Goal: Use online tool/utility: Utilize a website feature to perform a specific function

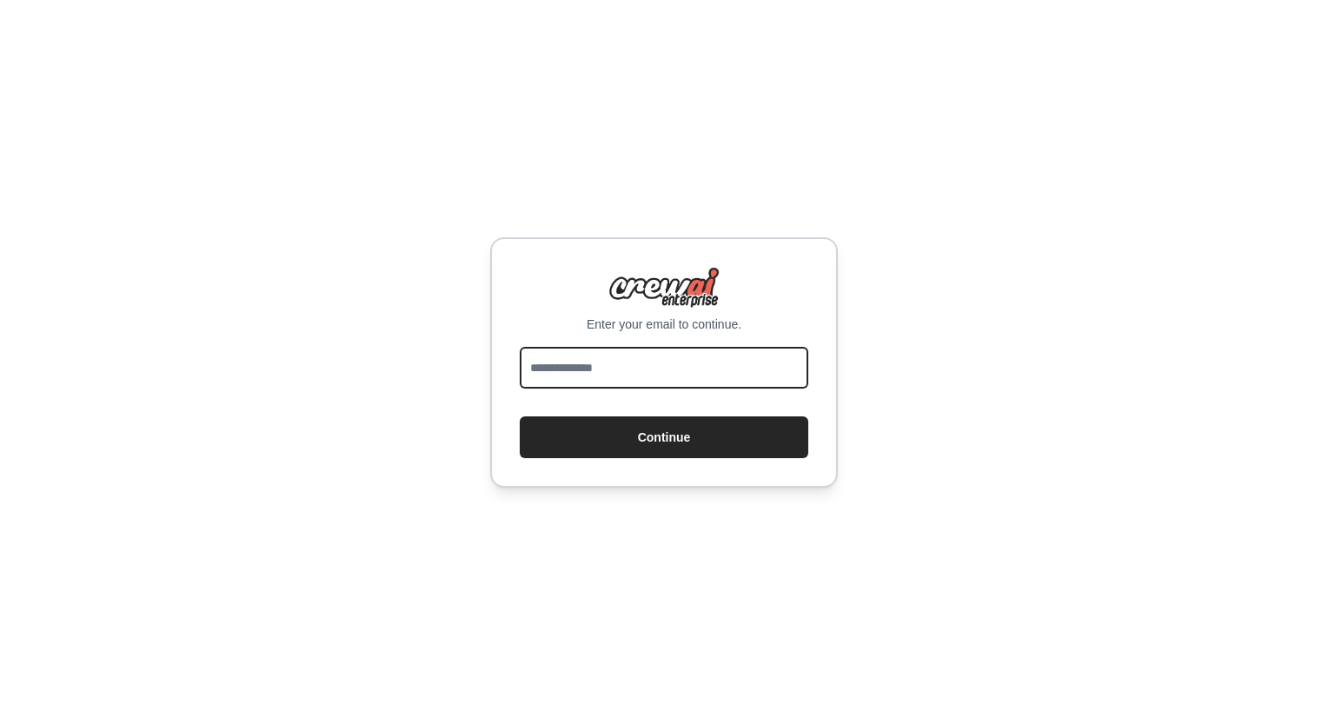
click at [646, 362] on input "email" at bounding box center [664, 368] width 289 height 42
type input "**********"
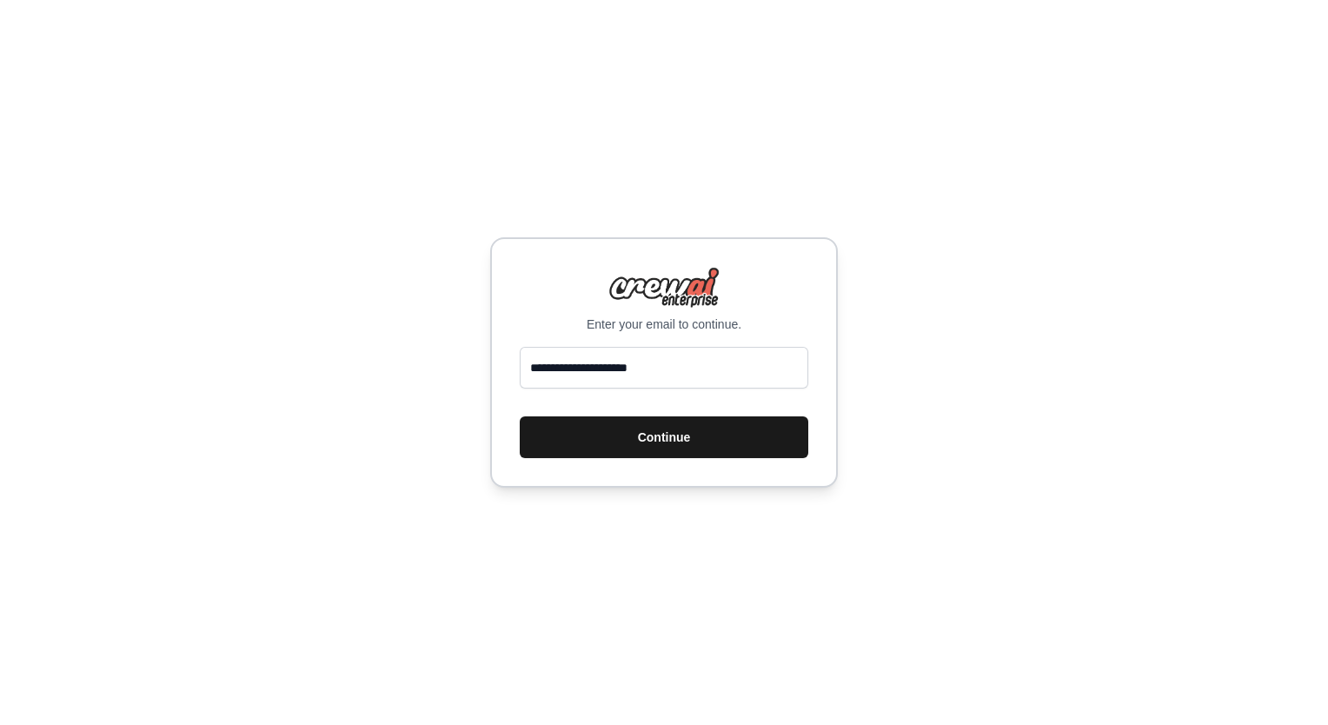
click at [672, 442] on button "Continue" at bounding box center [664, 437] width 289 height 42
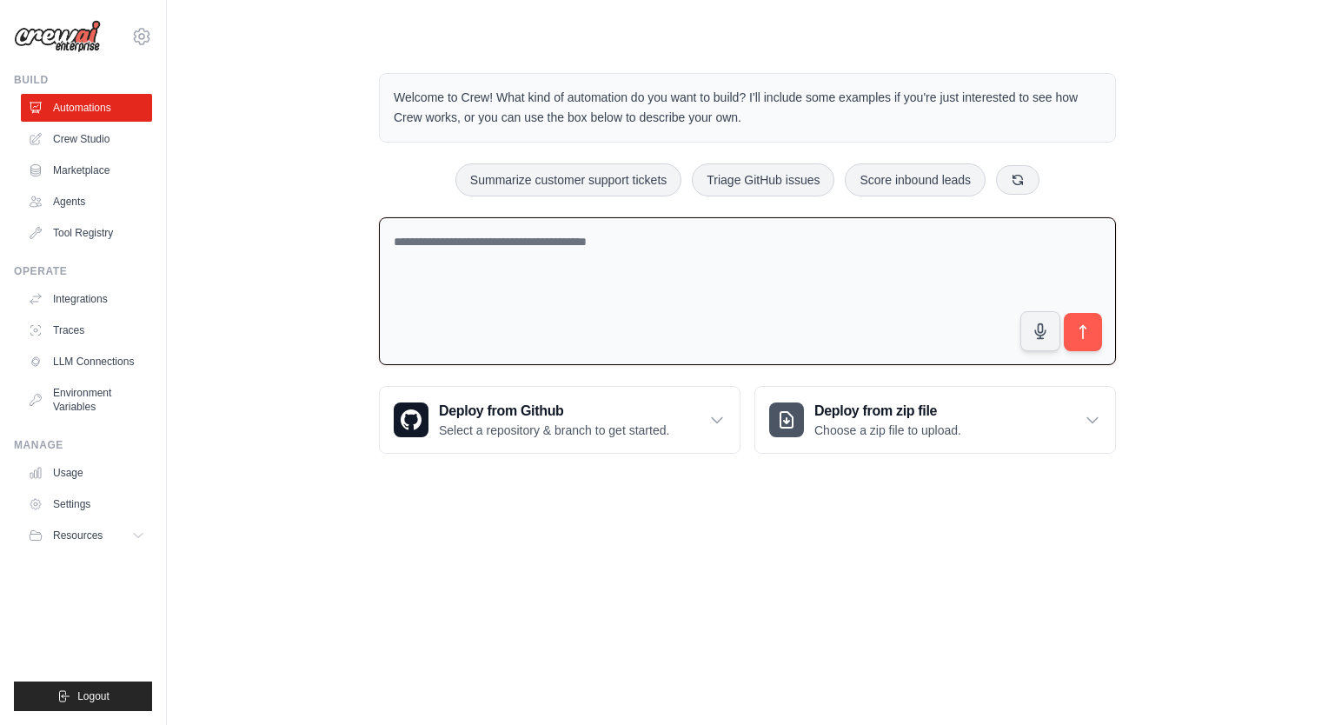
click at [441, 243] on textarea at bounding box center [747, 291] width 737 height 149
type textarea "**********"
click at [1072, 315] on button "submit" at bounding box center [1083, 332] width 40 height 40
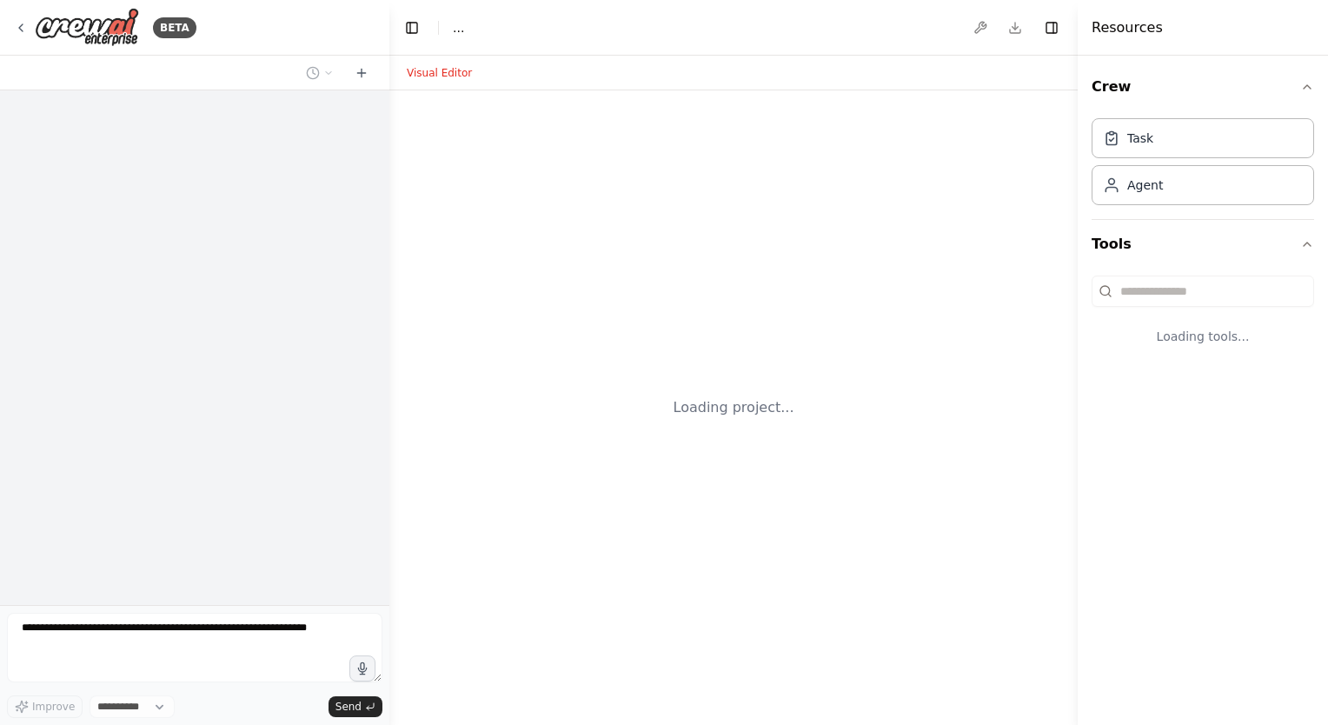
select select "****"
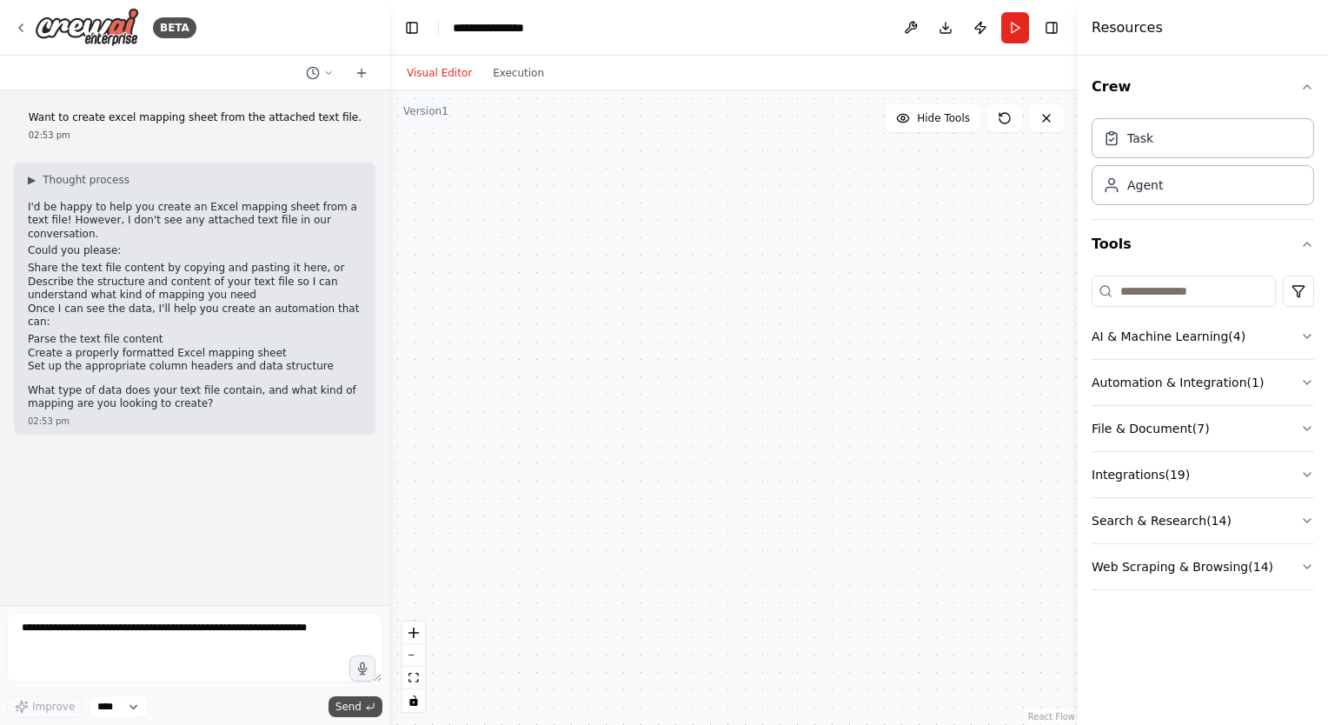
click at [363, 711] on button "Send" at bounding box center [356, 706] width 54 height 21
click at [143, 701] on select "****" at bounding box center [119, 706] width 59 height 23
click at [188, 651] on textarea at bounding box center [194, 648] width 375 height 70
click at [413, 636] on icon "zoom in" at bounding box center [413, 632] width 10 height 10
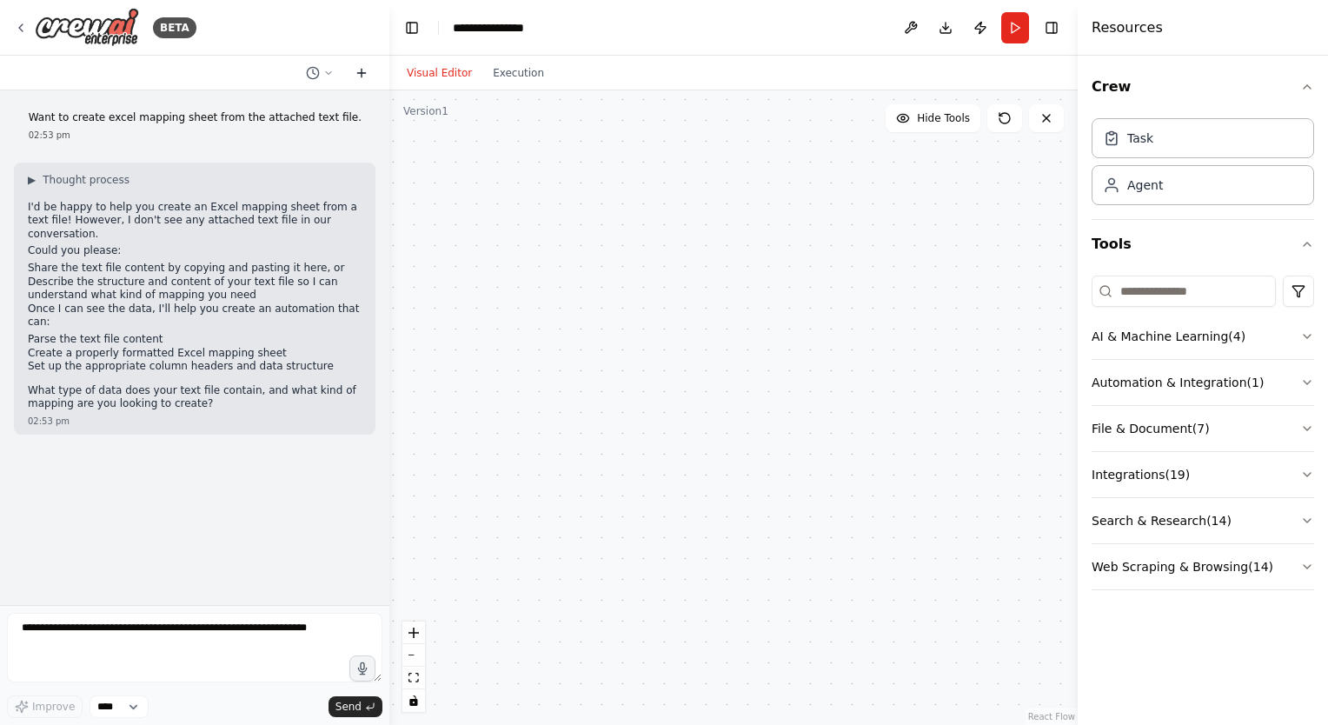
click at [361, 64] on button at bounding box center [362, 73] width 28 height 21
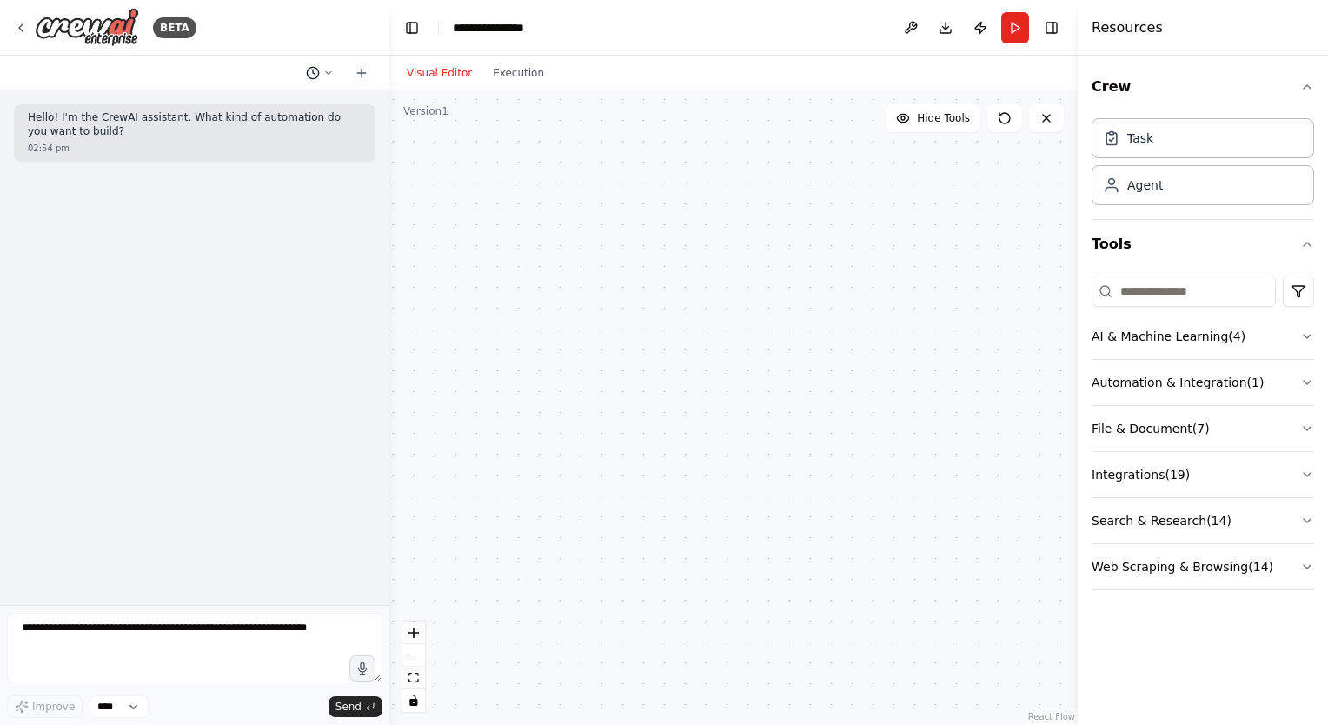
click at [327, 71] on icon at bounding box center [328, 73] width 10 height 10
click at [290, 142] on span "Want to create excel mapping sheet from the attached text file." at bounding box center [245, 136] width 112 height 14
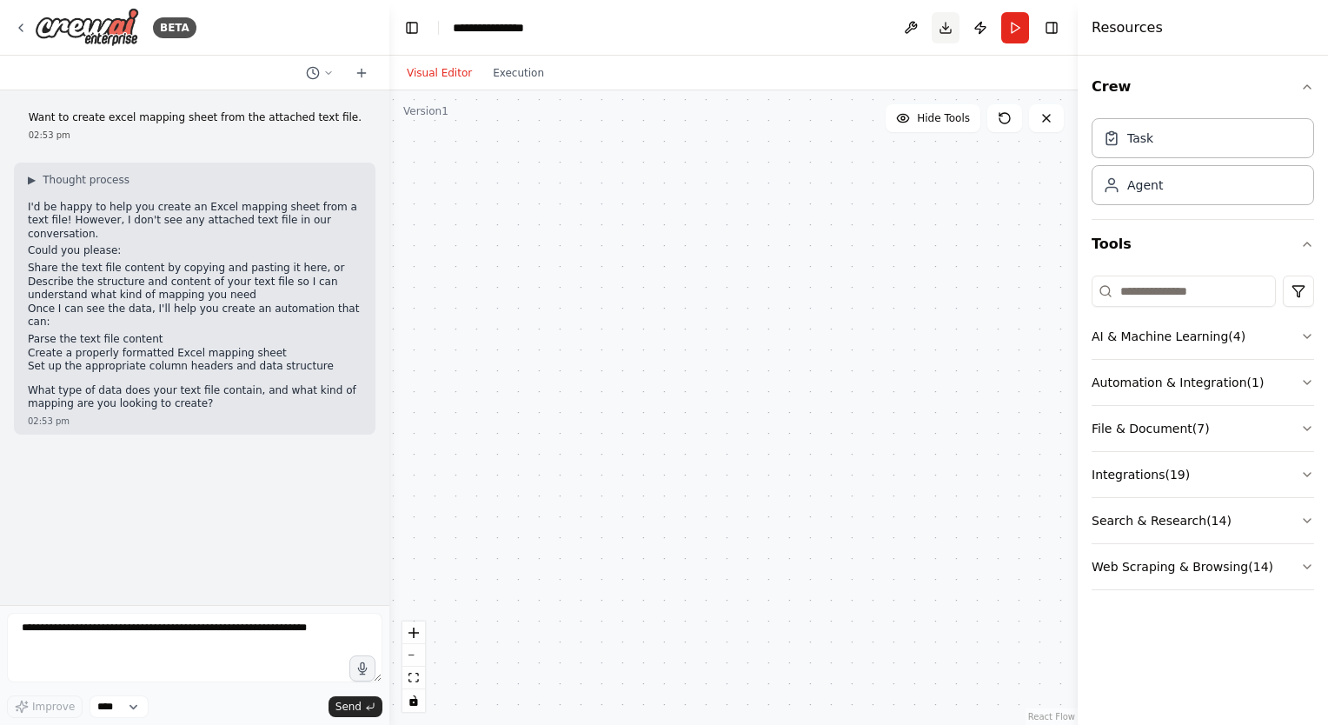
click at [950, 30] on button "Download" at bounding box center [946, 27] width 28 height 31
click at [719, 46] on header "**********" at bounding box center [733, 28] width 688 height 56
click at [1197, 426] on button "File & Document ( 7 )" at bounding box center [1203, 428] width 222 height 45
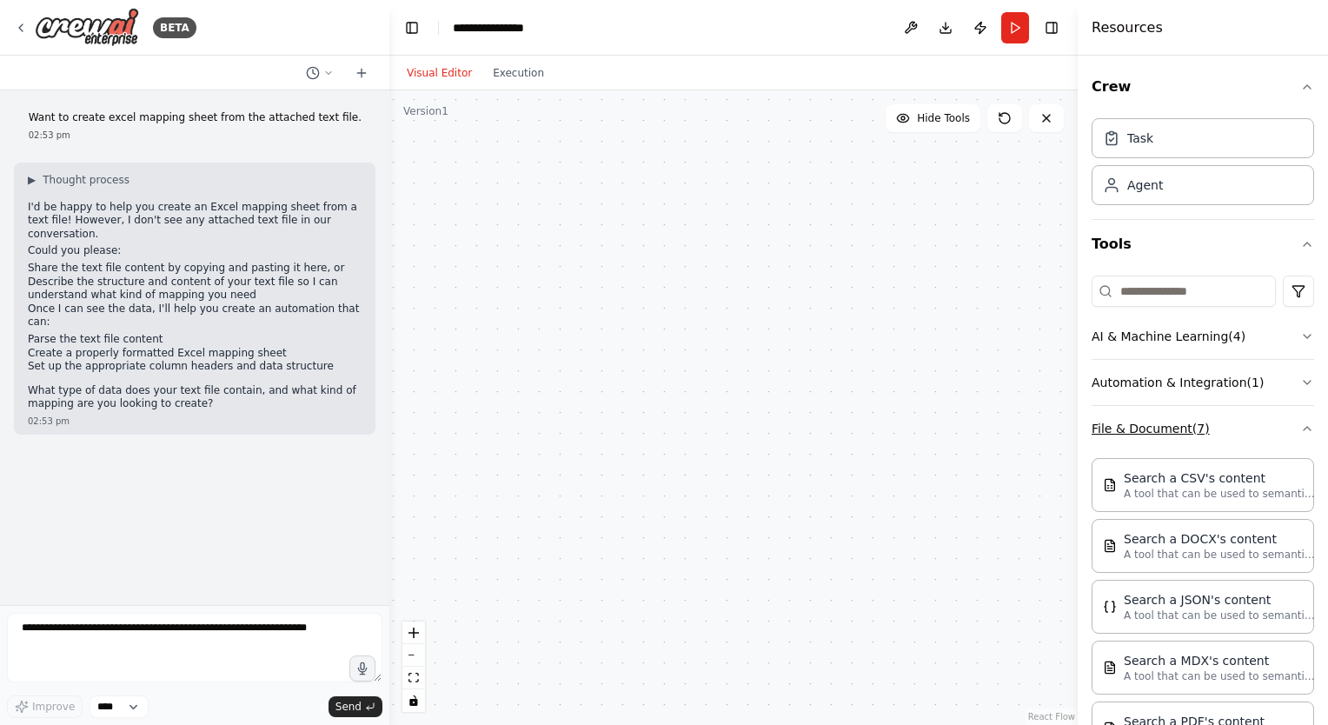
click at [1300, 427] on icon "button" at bounding box center [1307, 429] width 14 height 14
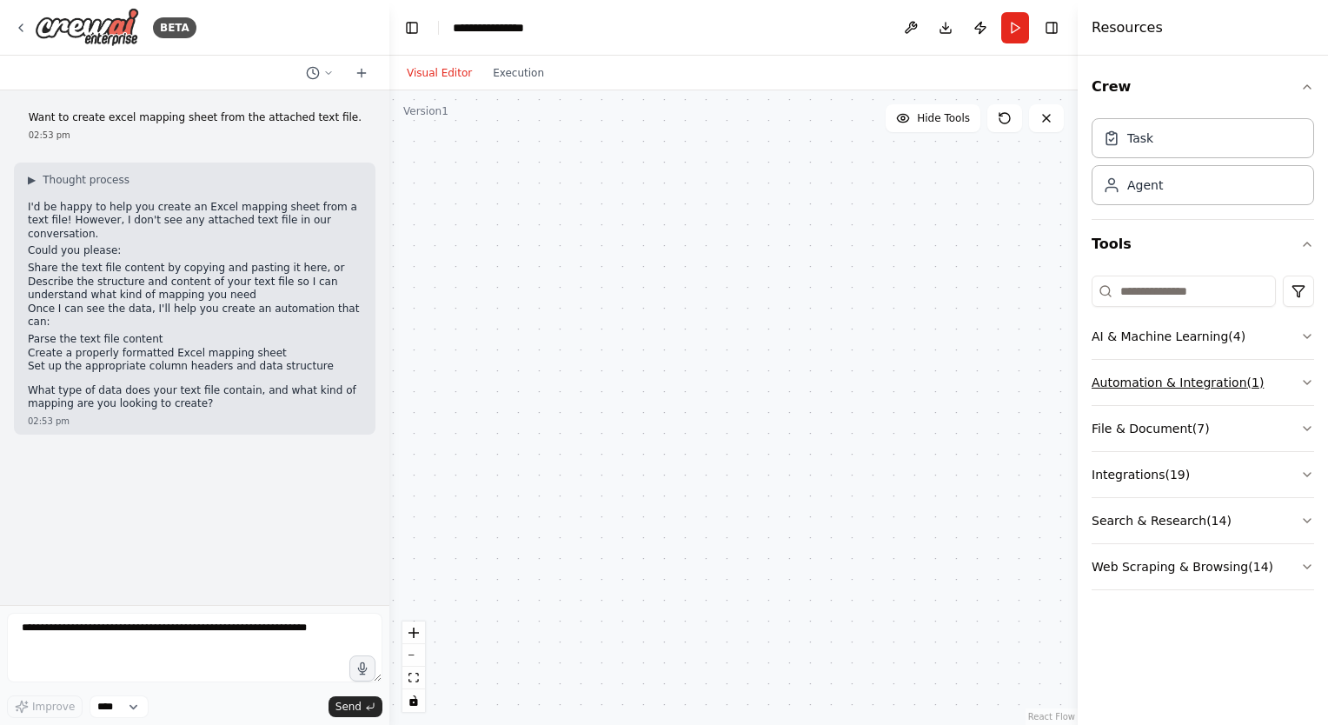
click at [1313, 377] on icon "button" at bounding box center [1307, 382] width 14 height 14
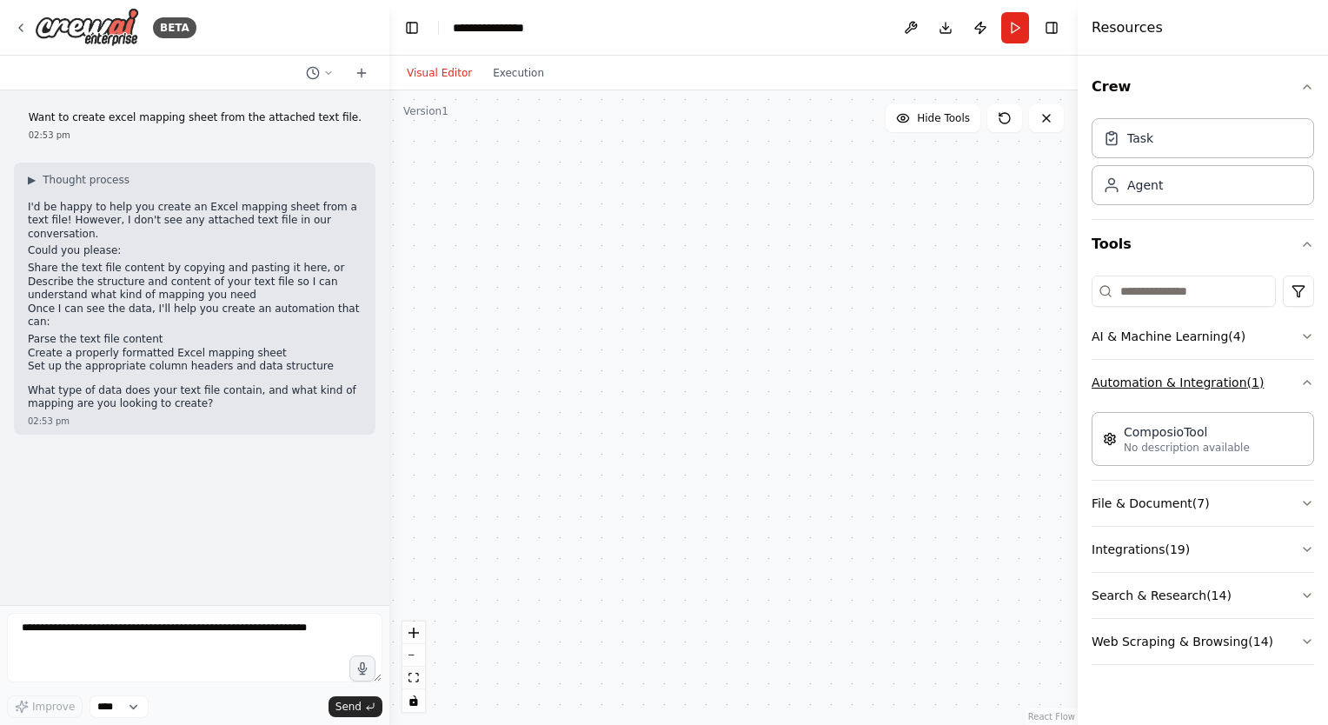
click at [1313, 377] on icon "button" at bounding box center [1307, 382] width 14 height 14
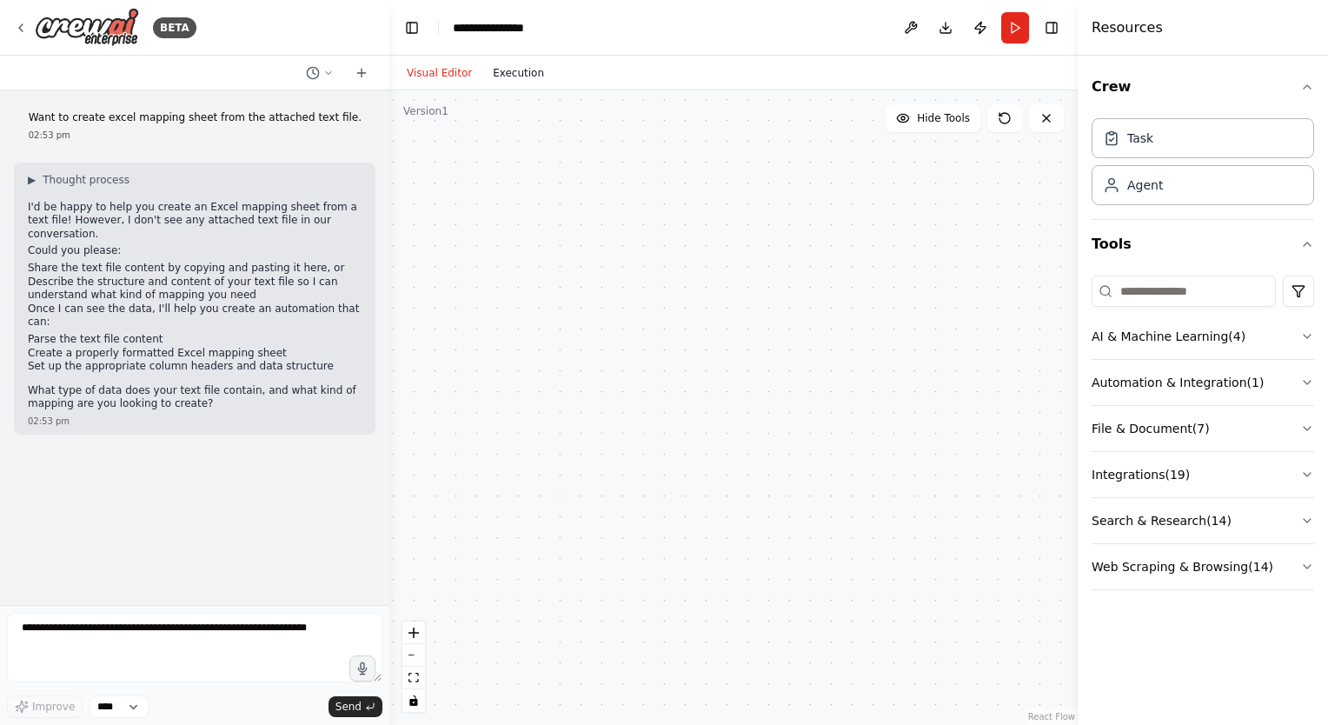
click at [509, 76] on button "Execution" at bounding box center [518, 73] width 72 height 21
click at [428, 76] on button "Visual Editor" at bounding box center [439, 73] width 86 height 21
click at [531, 71] on button "Execution" at bounding box center [518, 73] width 72 height 21
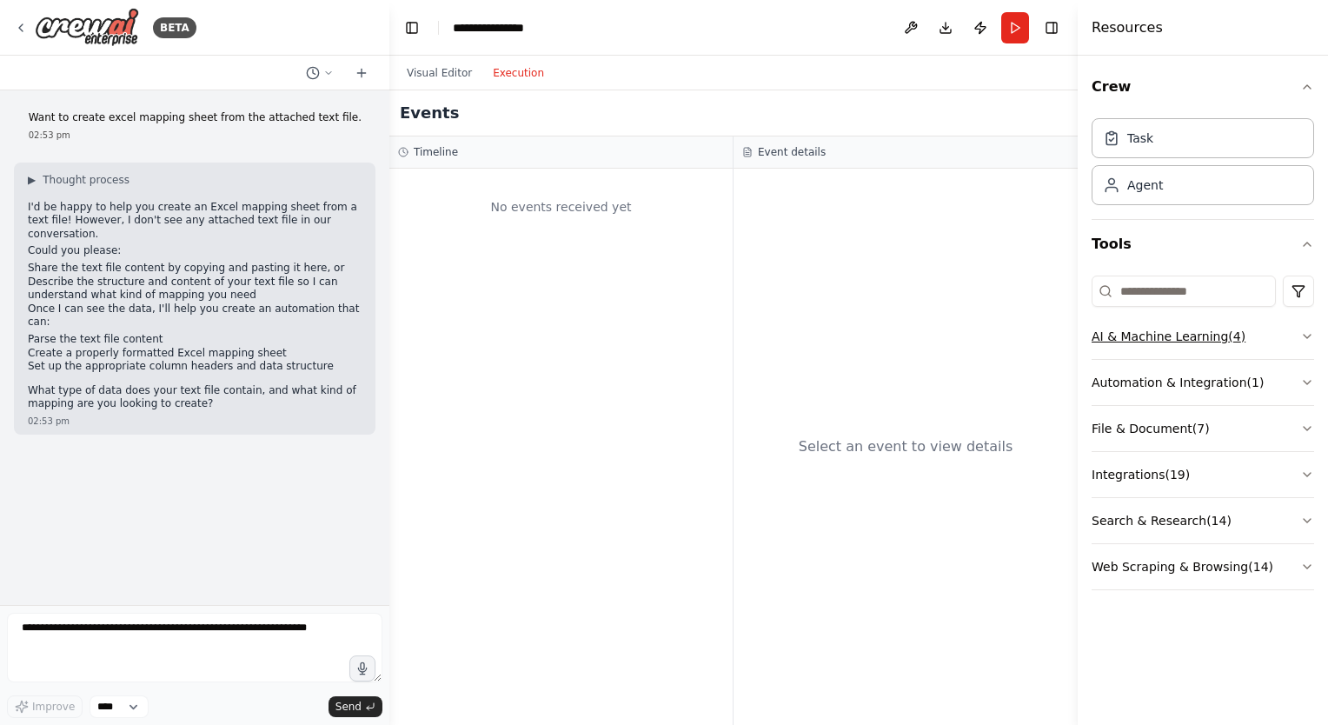
click at [1306, 335] on icon "button" at bounding box center [1307, 336] width 7 height 3
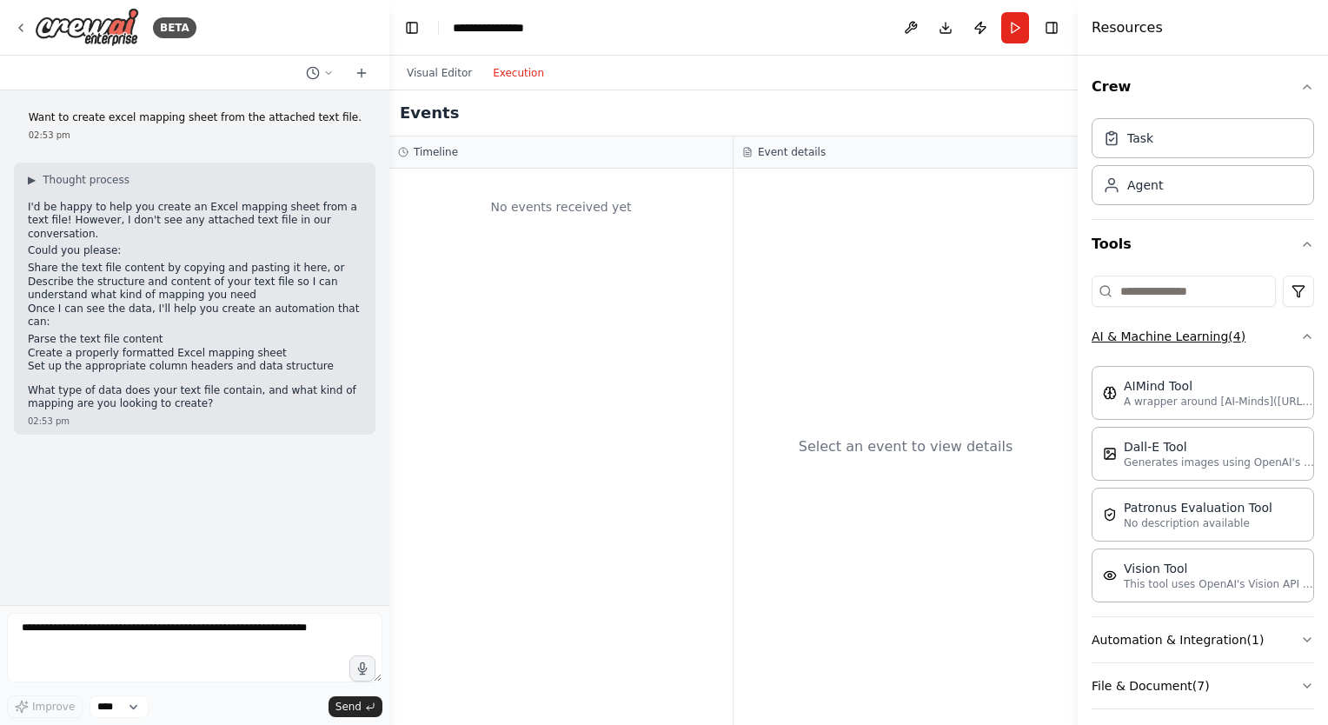
click at [1306, 335] on div "Crew Task Agent Tools AI & Machine Learning ( 4 ) AIMind Tool A wrapper around …" at bounding box center [1203, 390] width 250 height 669
click at [1300, 337] on icon "button" at bounding box center [1307, 336] width 14 height 14
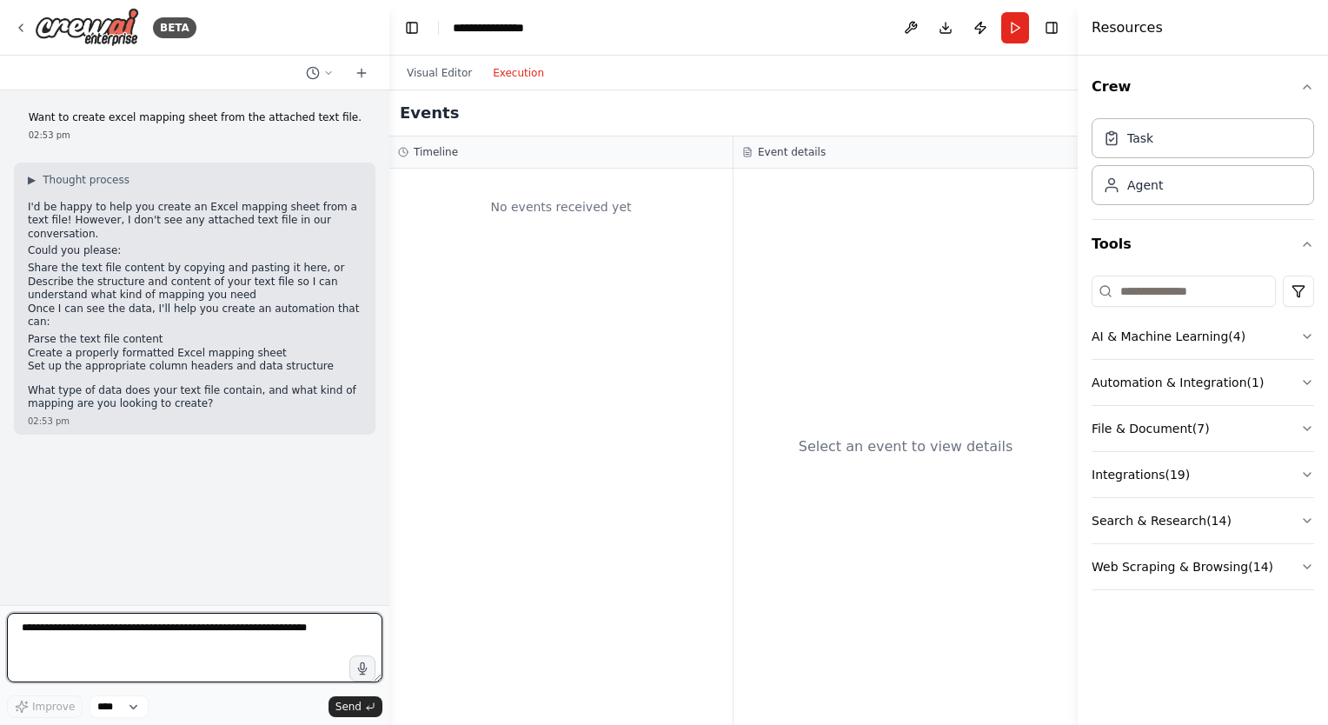
click at [87, 640] on textarea at bounding box center [194, 648] width 375 height 70
click at [96, 640] on textarea at bounding box center [194, 648] width 375 height 70
type textarea "**********"
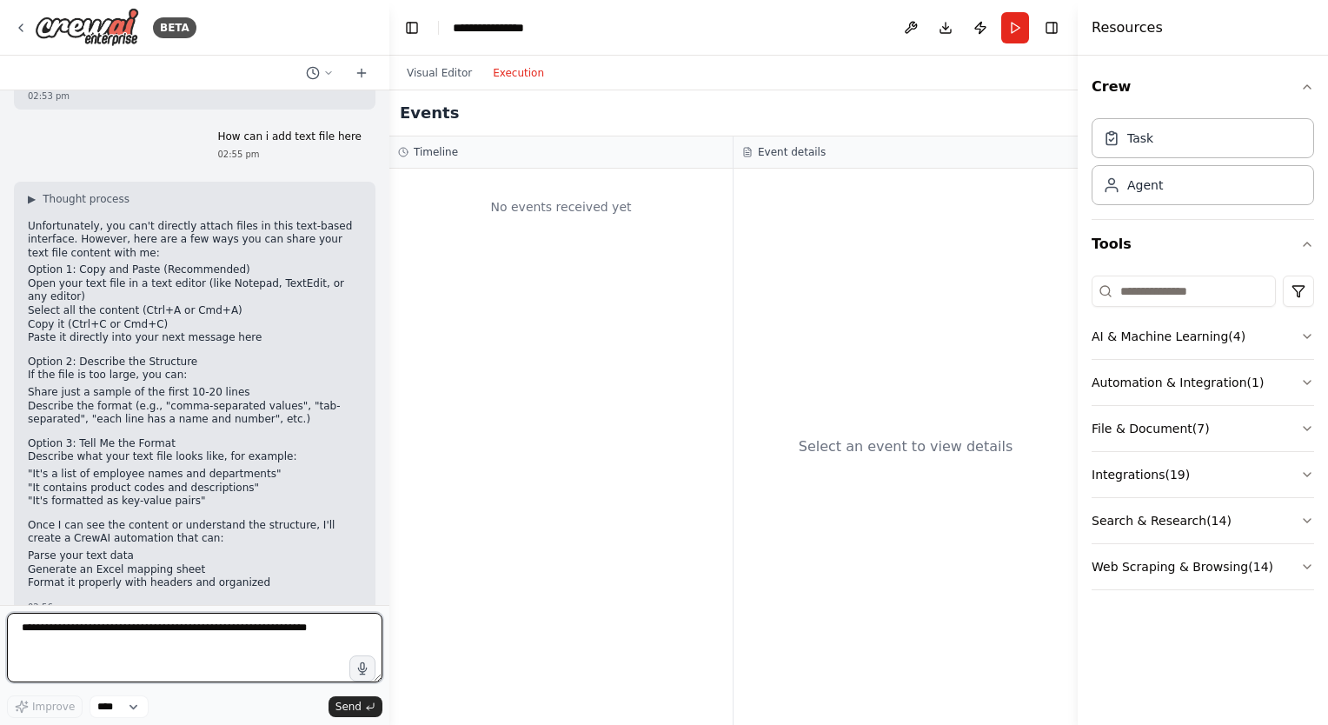
scroll to position [342, 0]
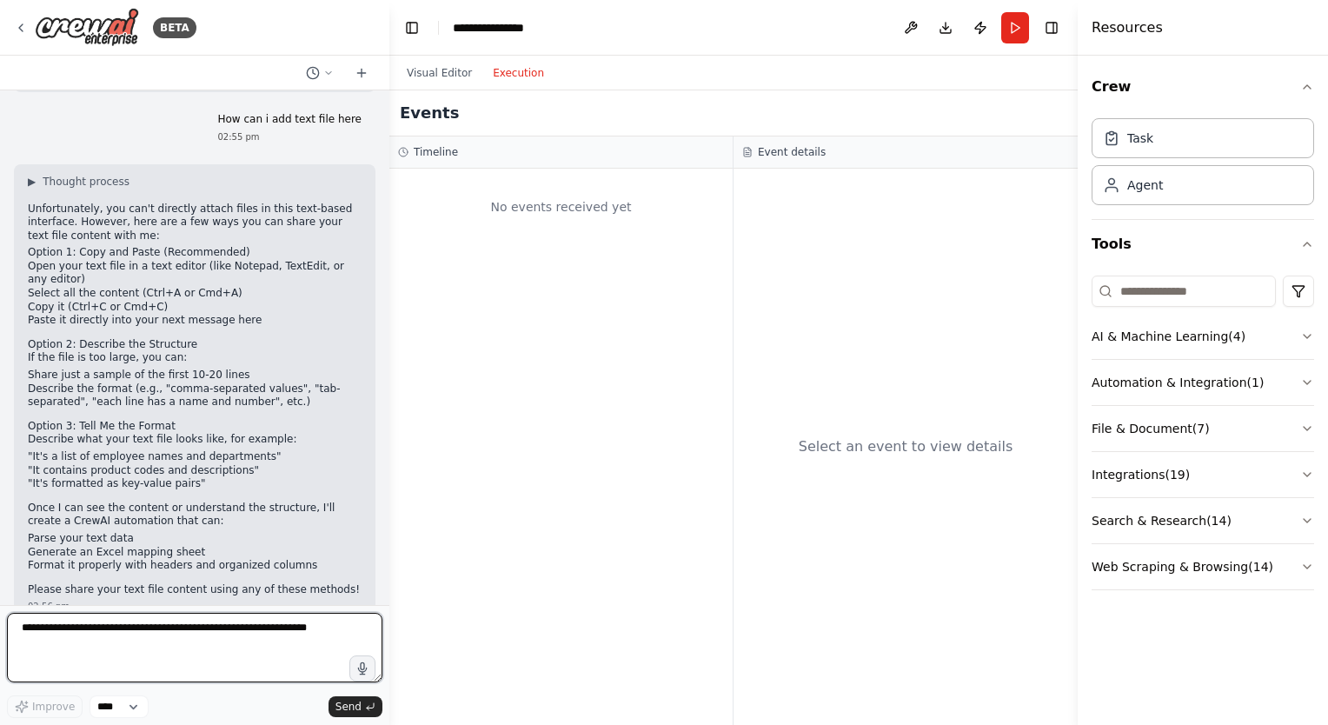
paste textarea "**********"
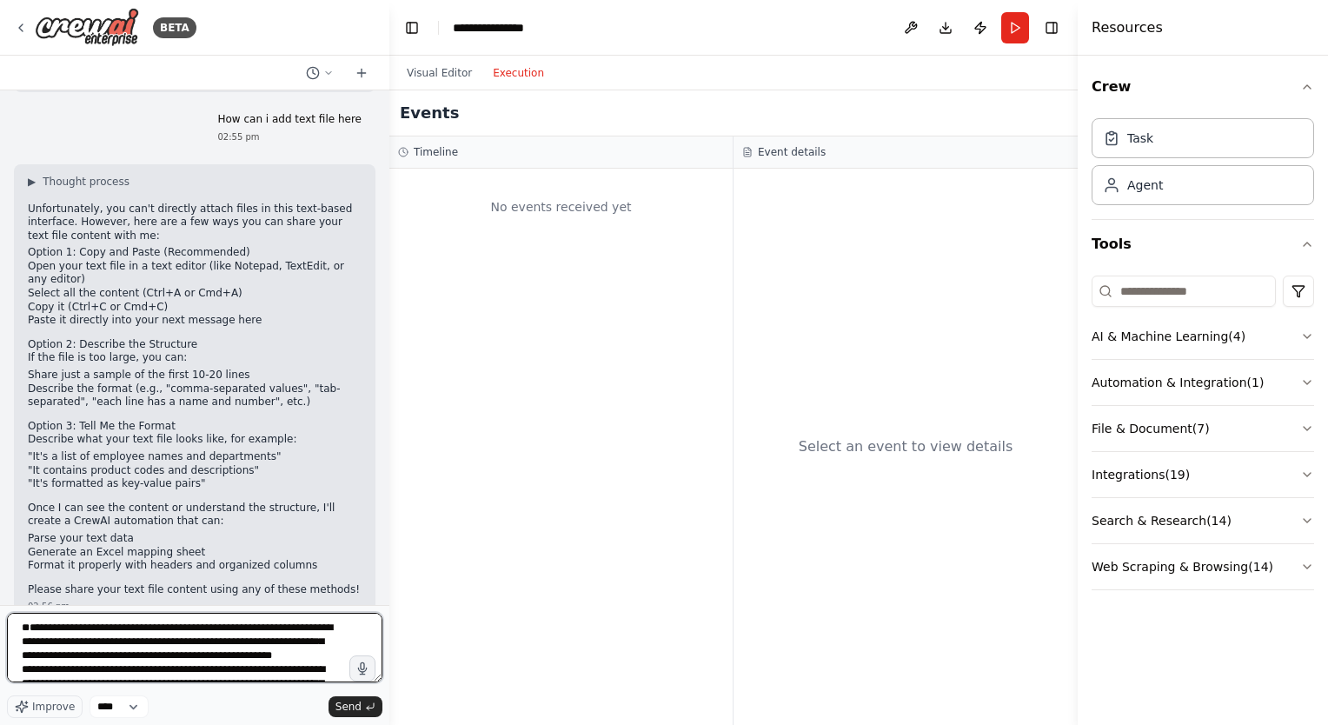
scroll to position [7225, 0]
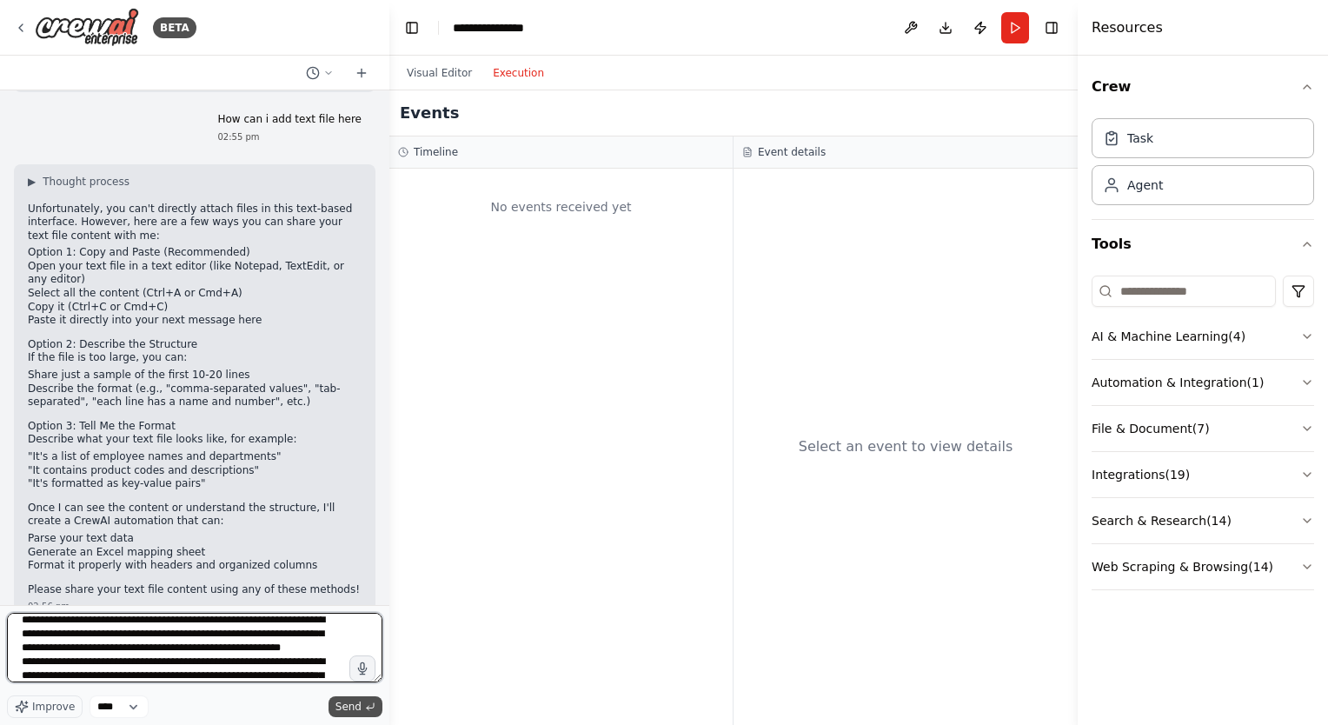
type textarea "**********"
click at [358, 712] on span "Send" at bounding box center [348, 707] width 26 height 14
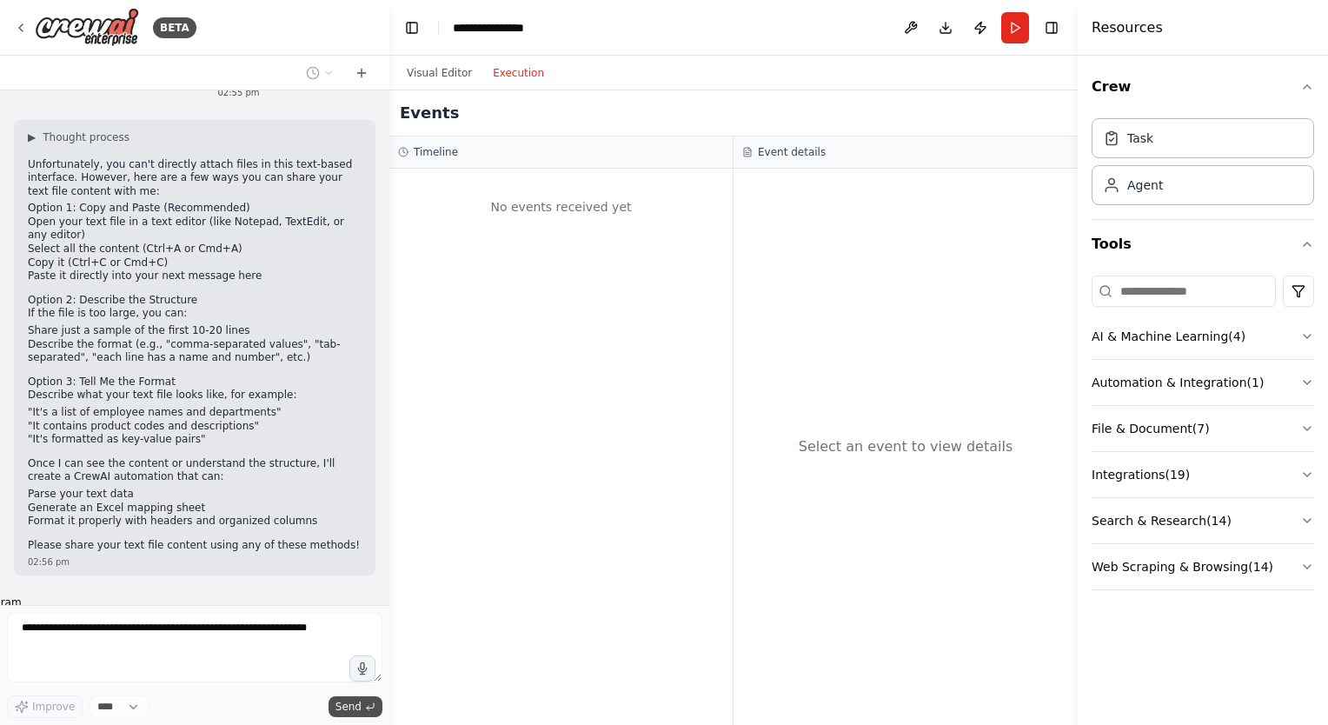
scroll to position [3798, 0]
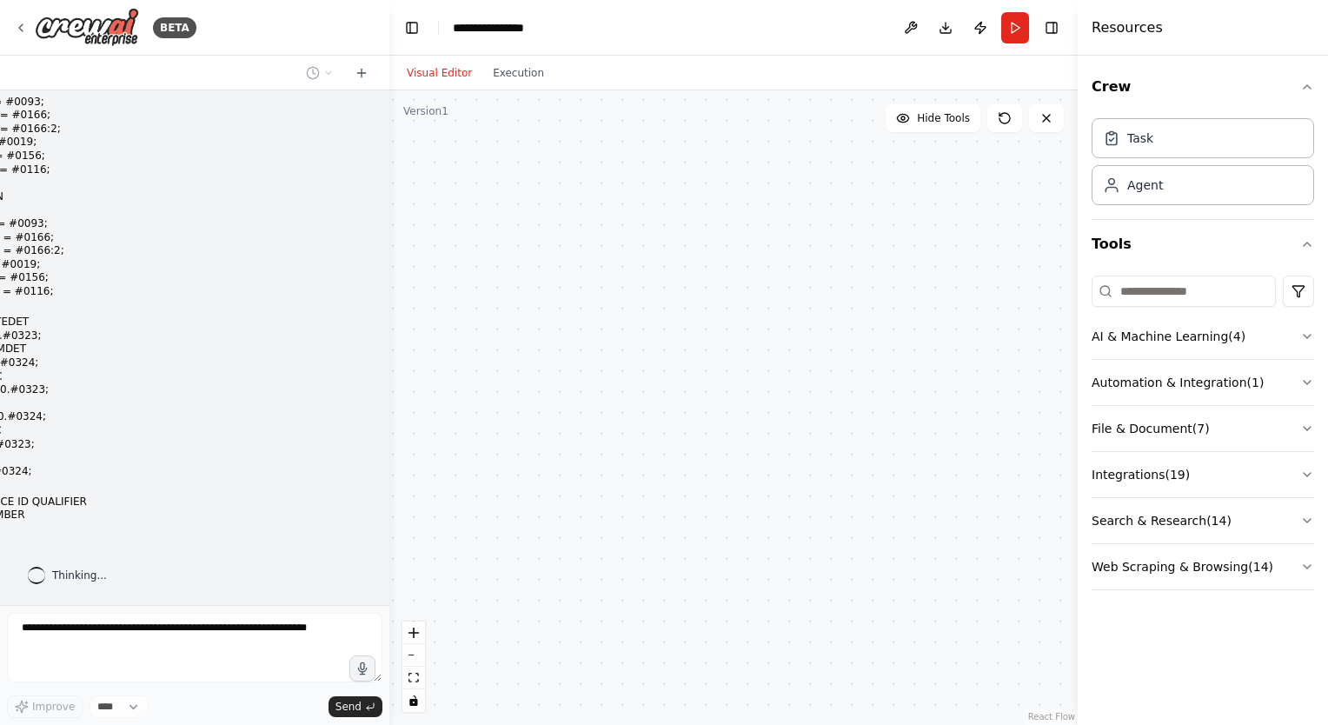
click at [431, 76] on button "Visual Editor" at bounding box center [439, 73] width 86 height 21
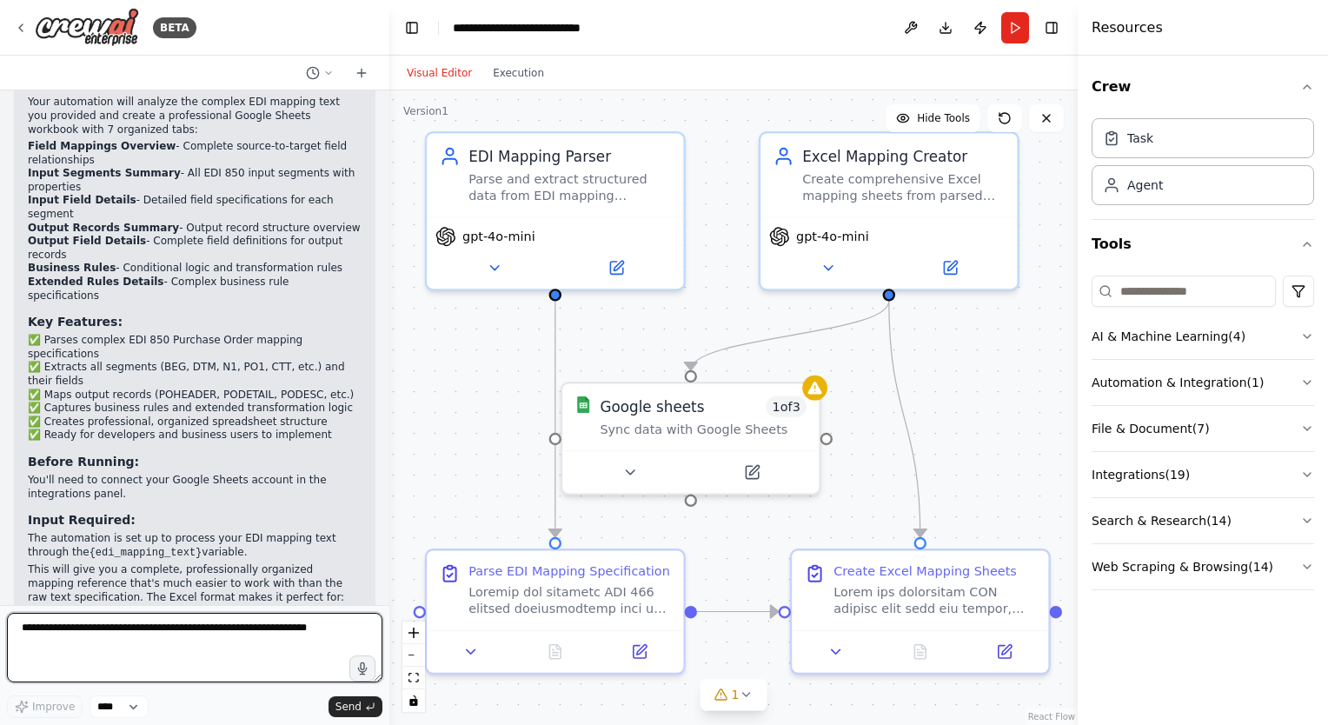
scroll to position [5407, 0]
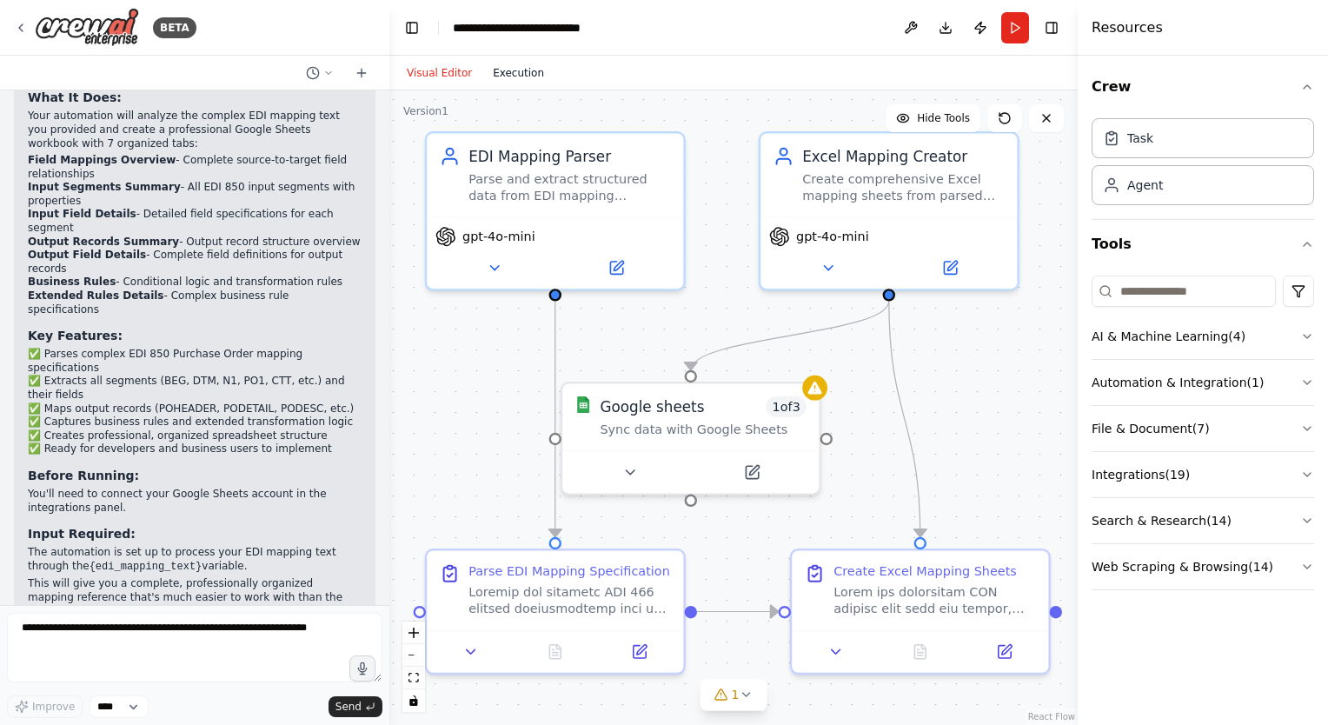
click at [489, 73] on button "Execution" at bounding box center [518, 73] width 72 height 21
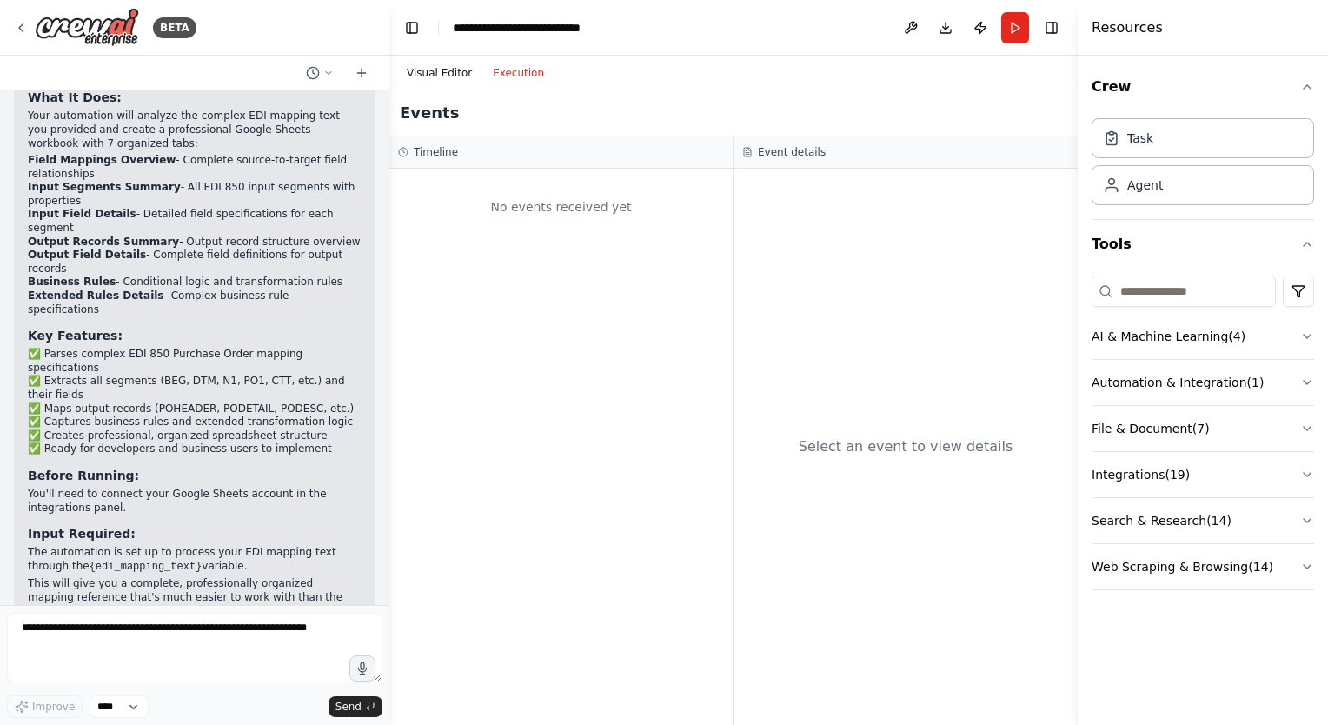
click at [434, 71] on button "Visual Editor" at bounding box center [439, 73] width 86 height 21
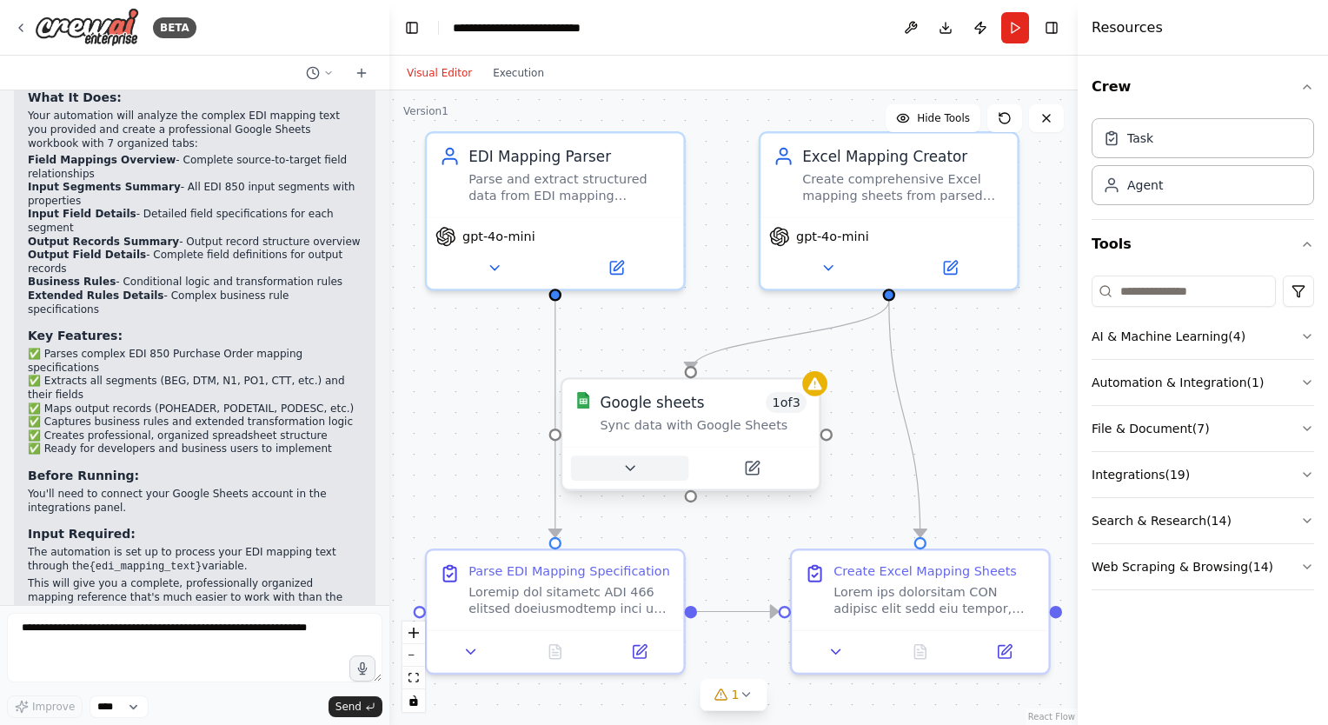
click at [627, 471] on icon at bounding box center [629, 468] width 17 height 17
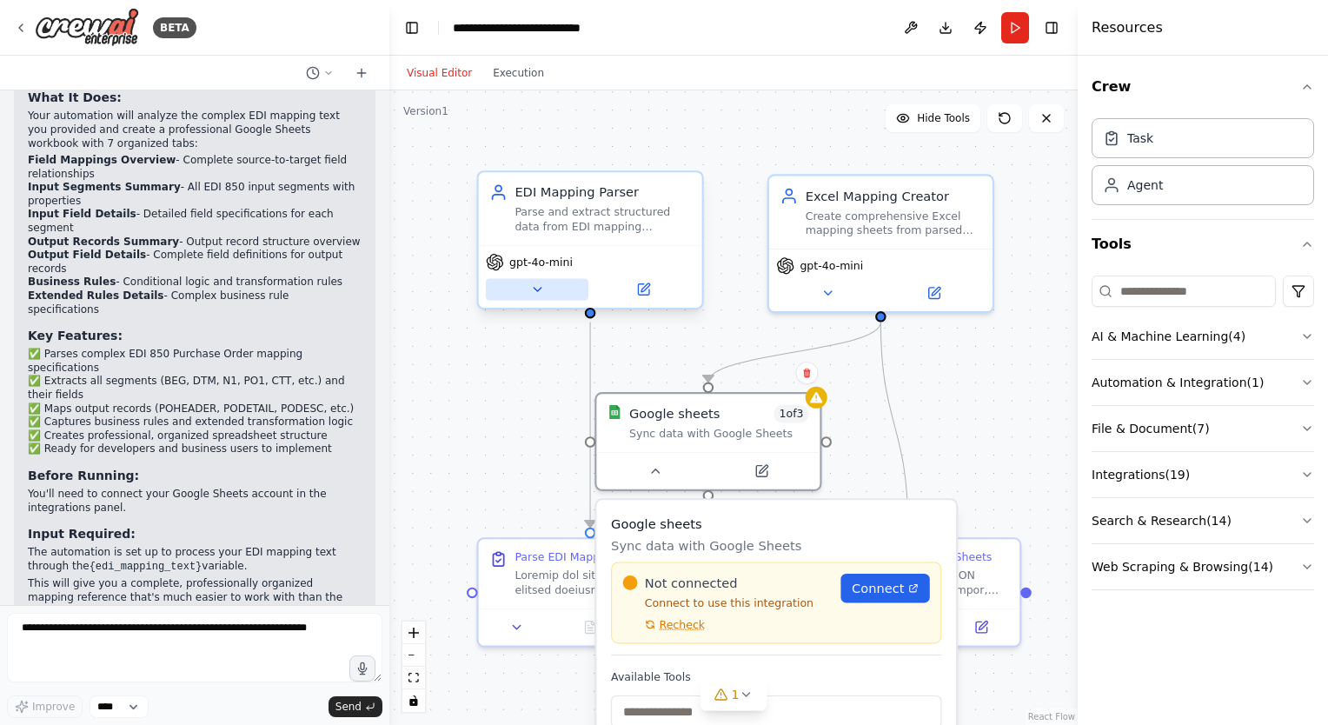
click at [541, 288] on icon at bounding box center [537, 289] width 7 height 3
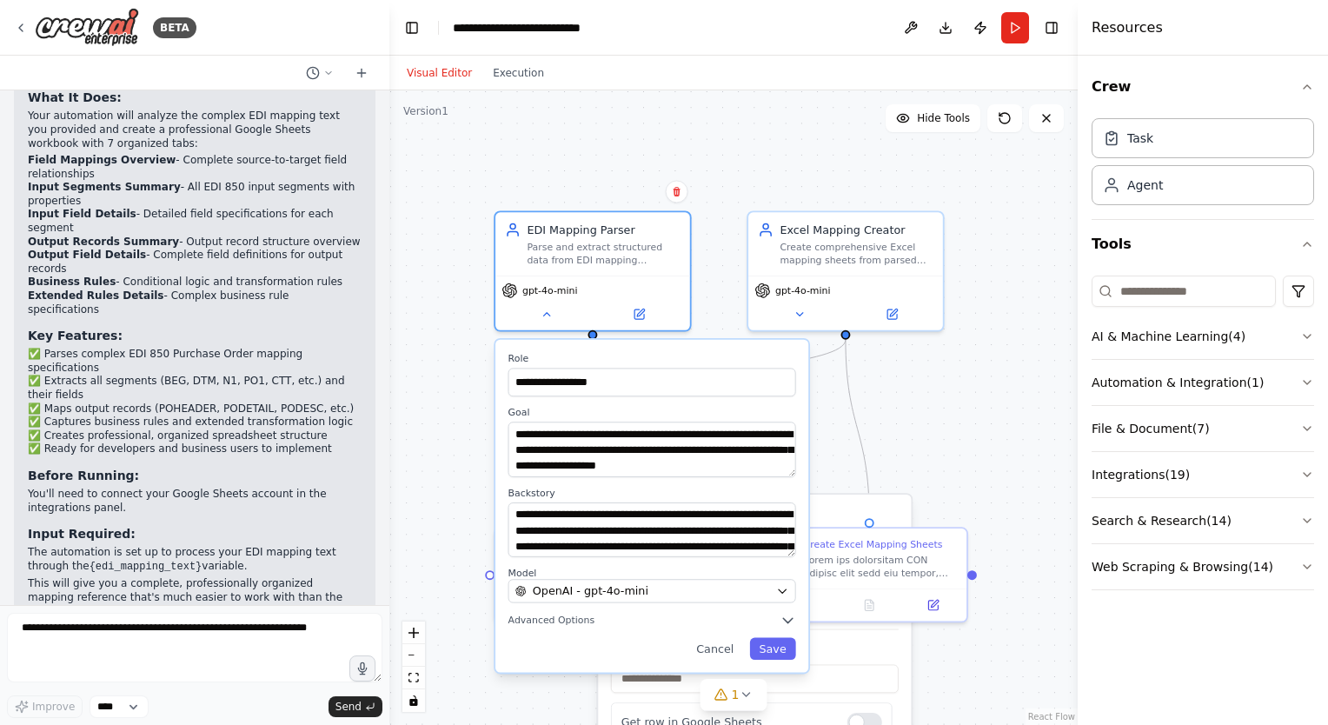
click at [977, 454] on div "**********" at bounding box center [733, 407] width 688 height 634
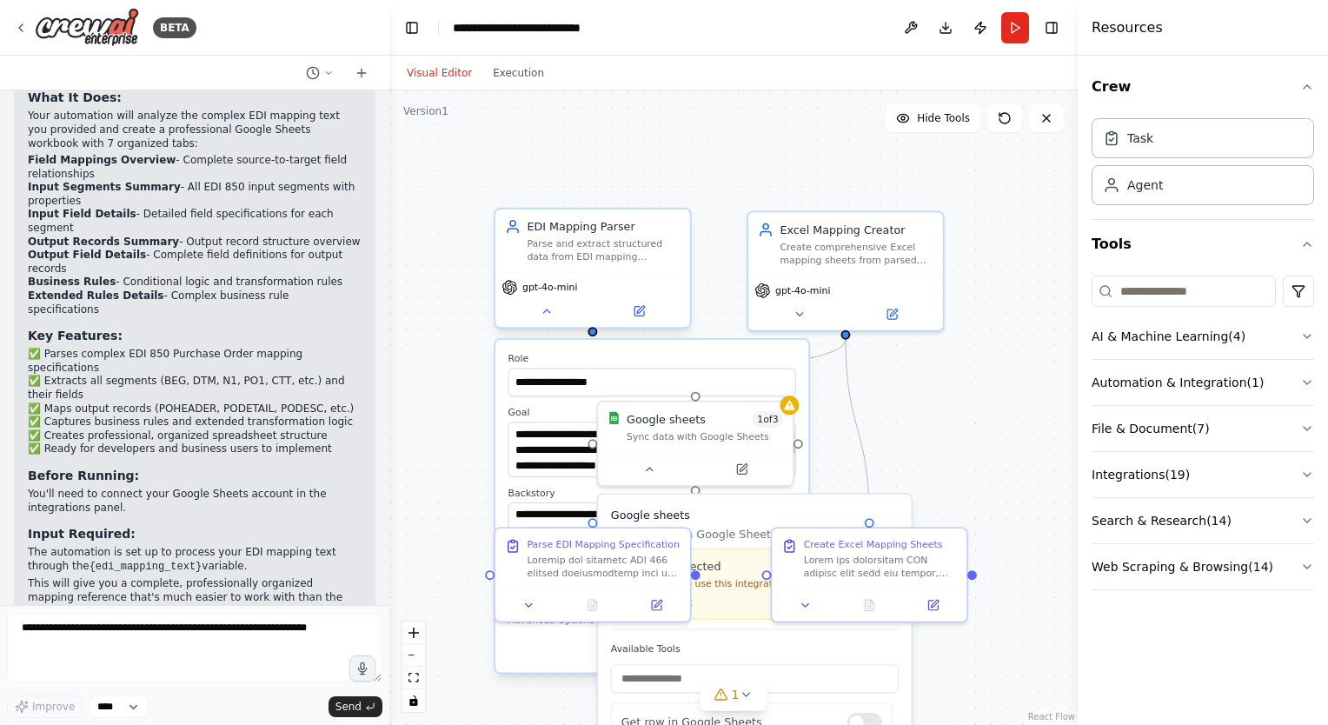
click at [548, 321] on div "gpt-4o-mini" at bounding box center [592, 299] width 195 height 55
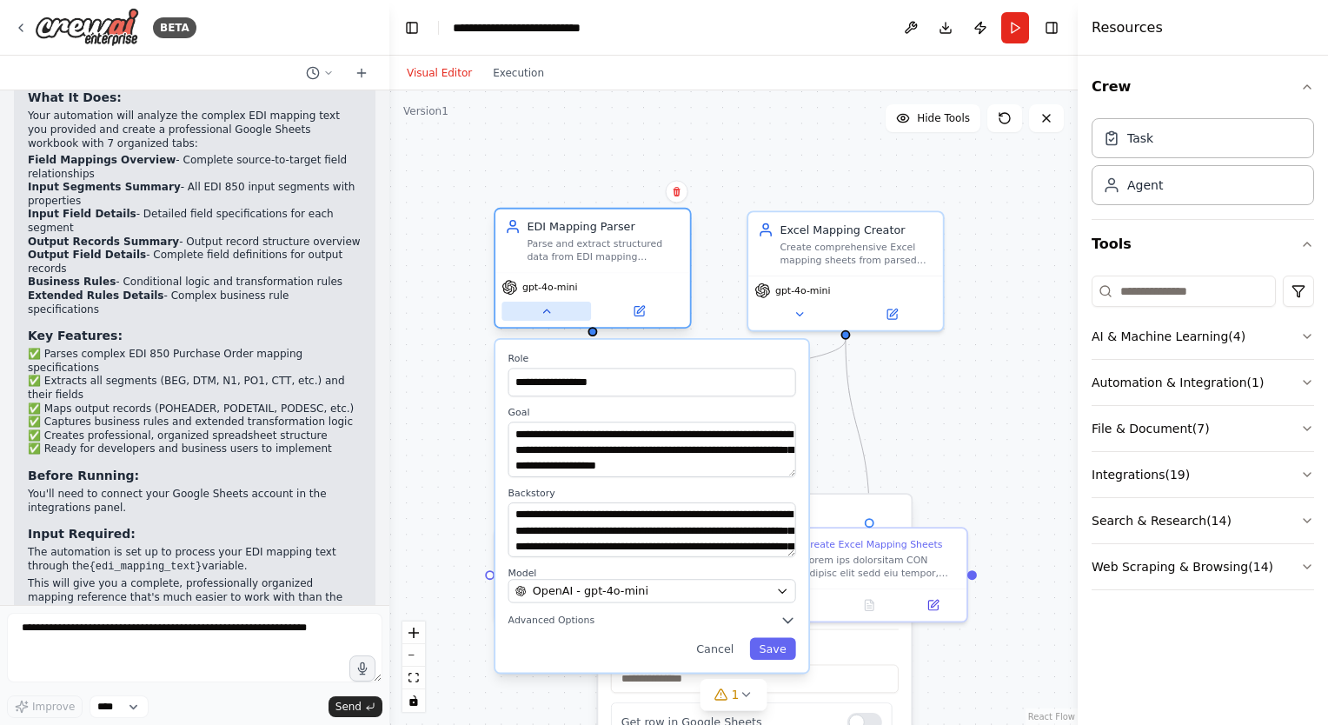
click at [548, 315] on icon at bounding box center [546, 311] width 13 height 13
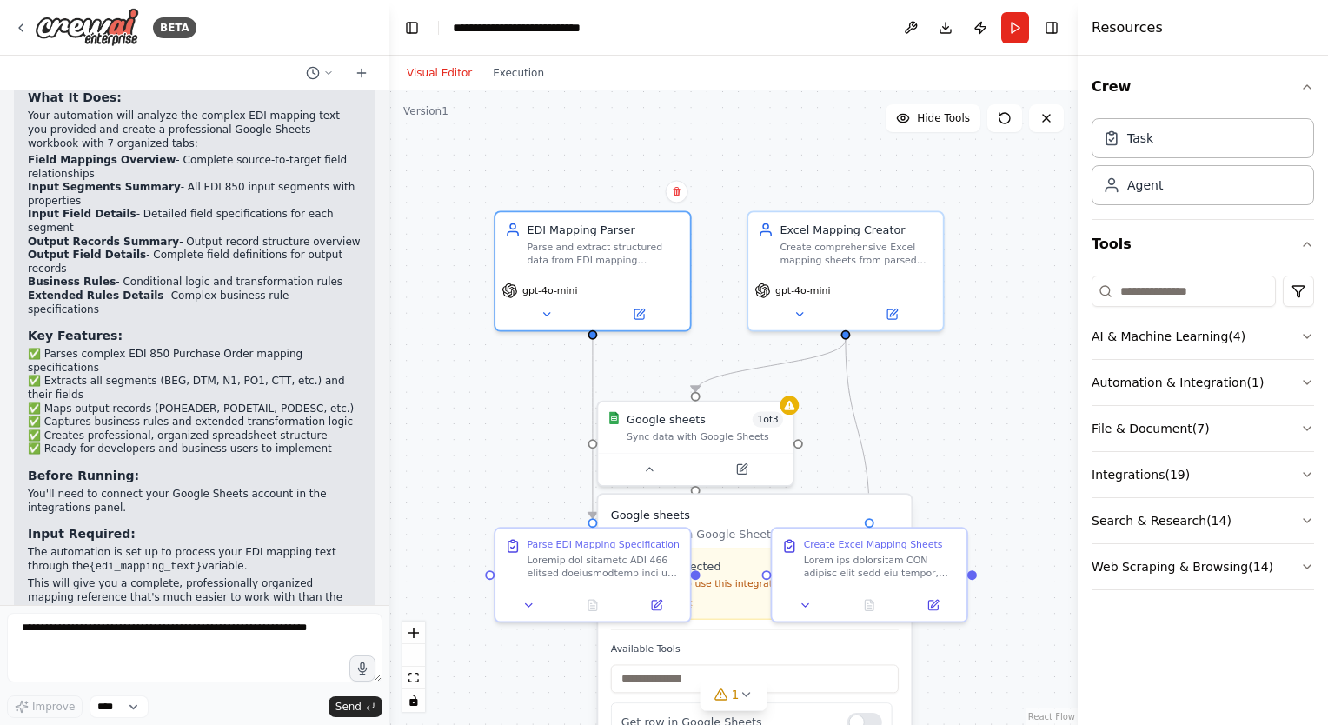
scroll to position [4973, 0]
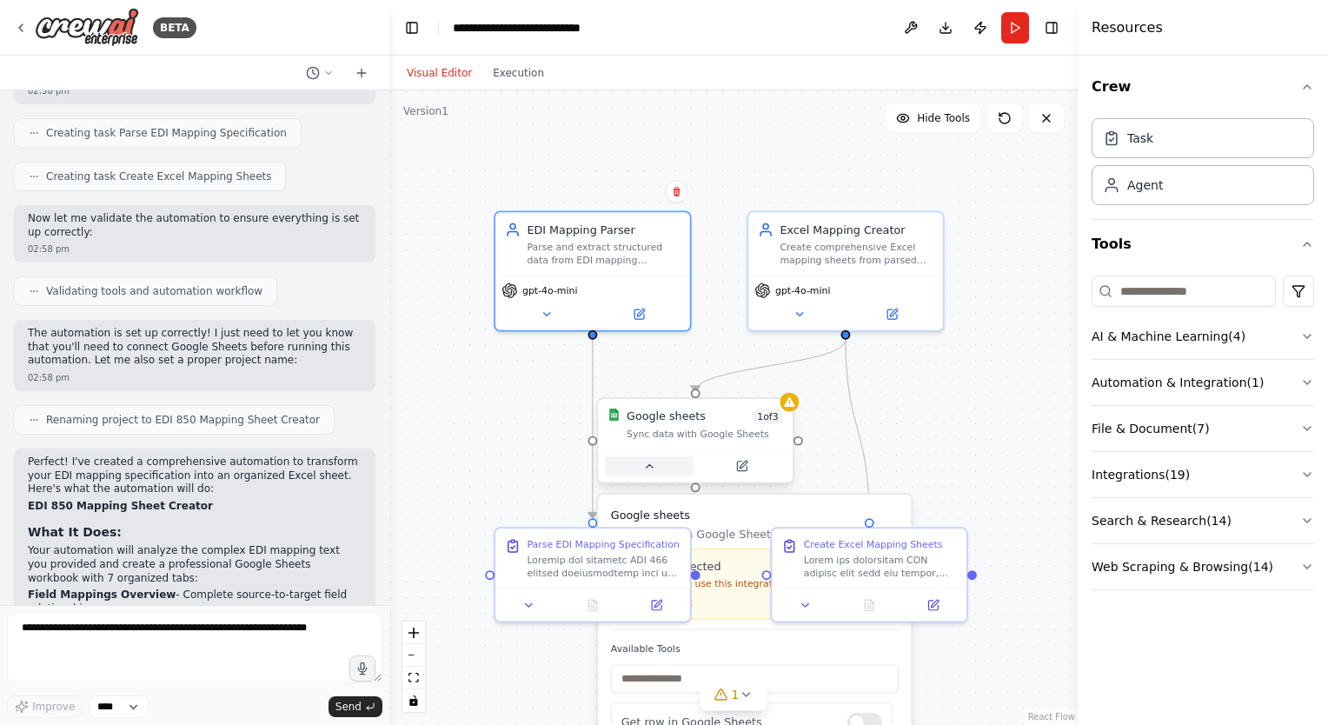
click at [652, 466] on icon at bounding box center [649, 466] width 13 height 13
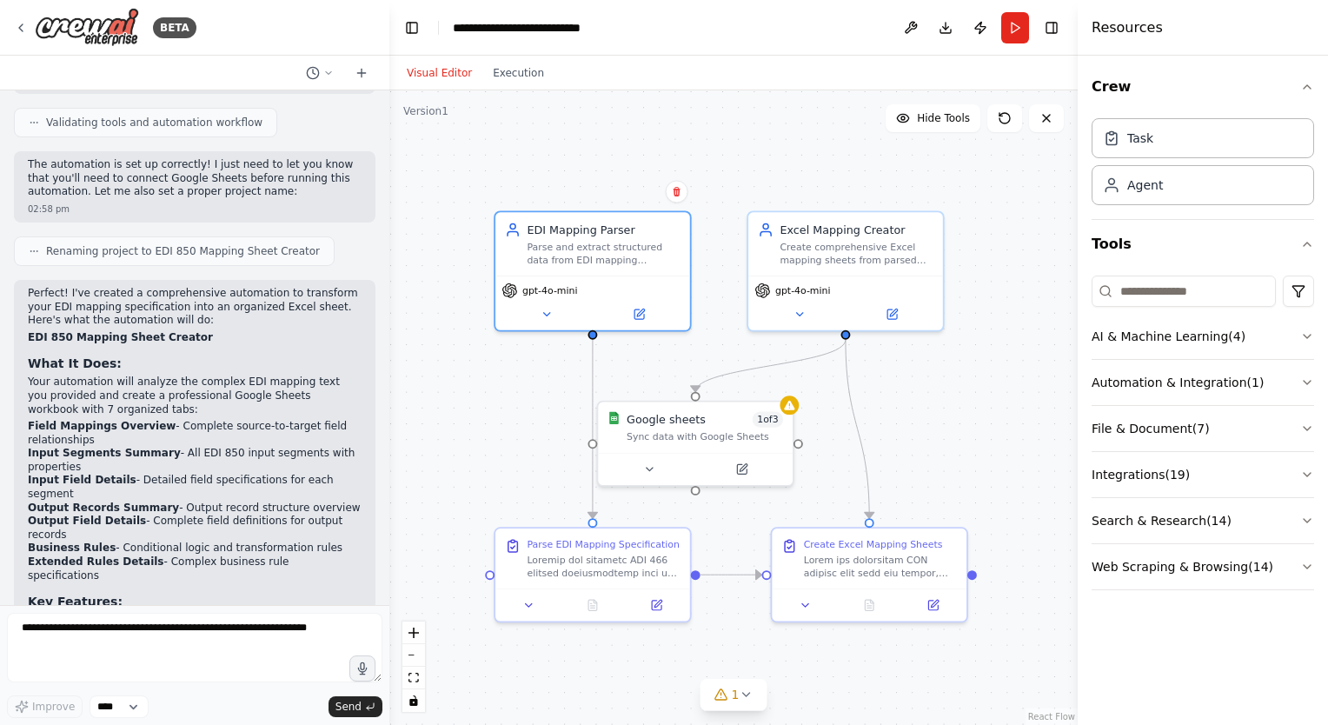
scroll to position [5147, 0]
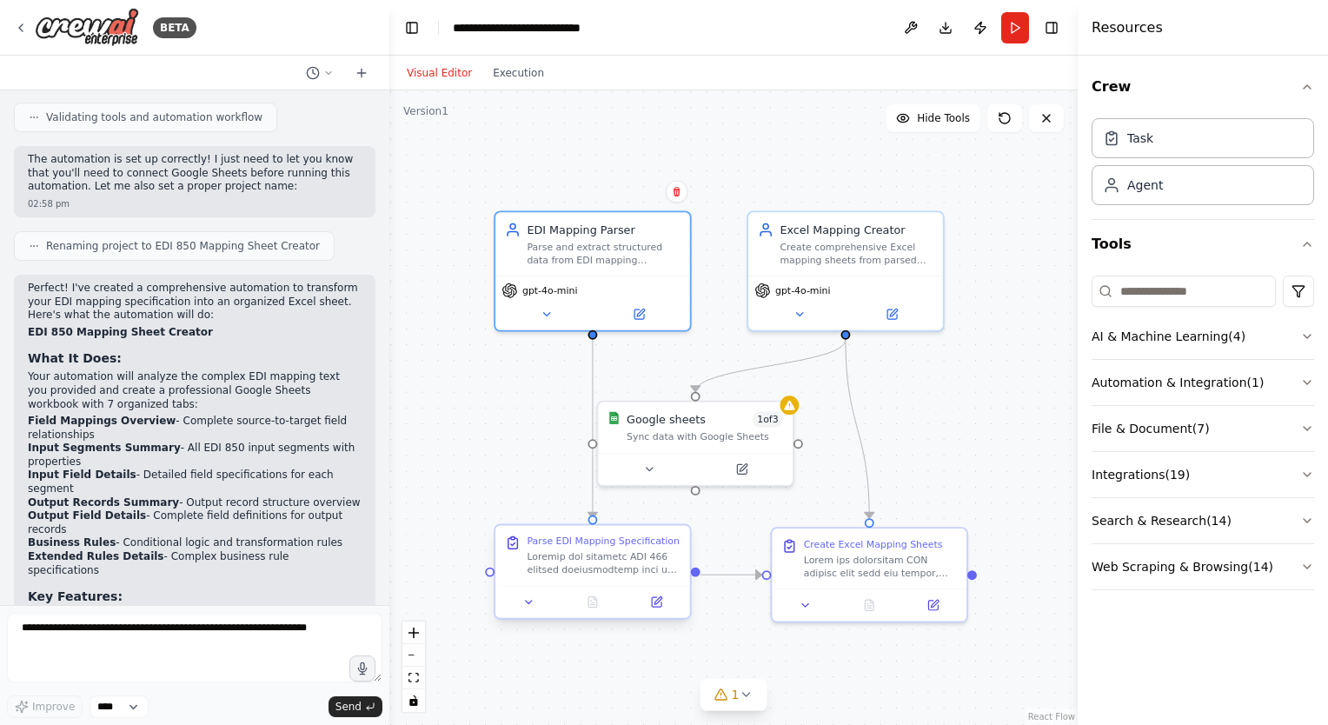
click at [530, 614] on div at bounding box center [592, 602] width 195 height 32
click at [530, 607] on icon at bounding box center [528, 601] width 13 height 13
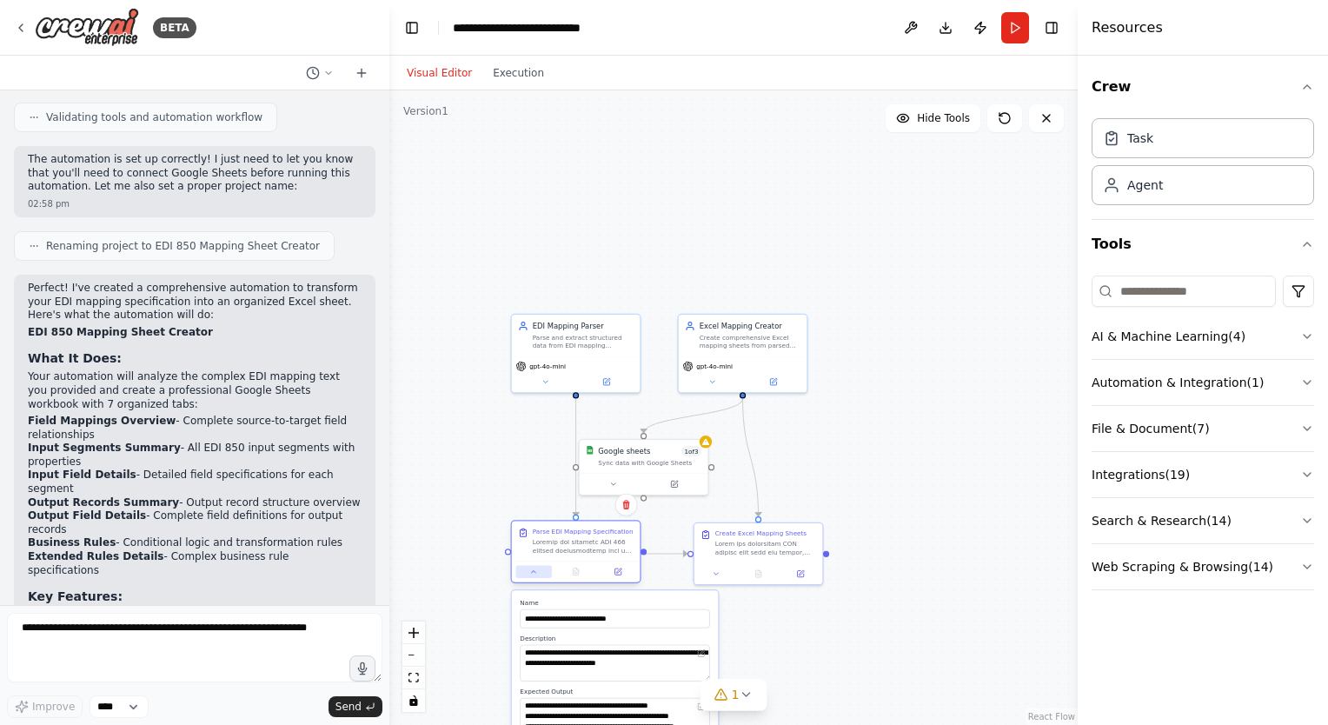
click at [540, 572] on button at bounding box center [534, 572] width 36 height 12
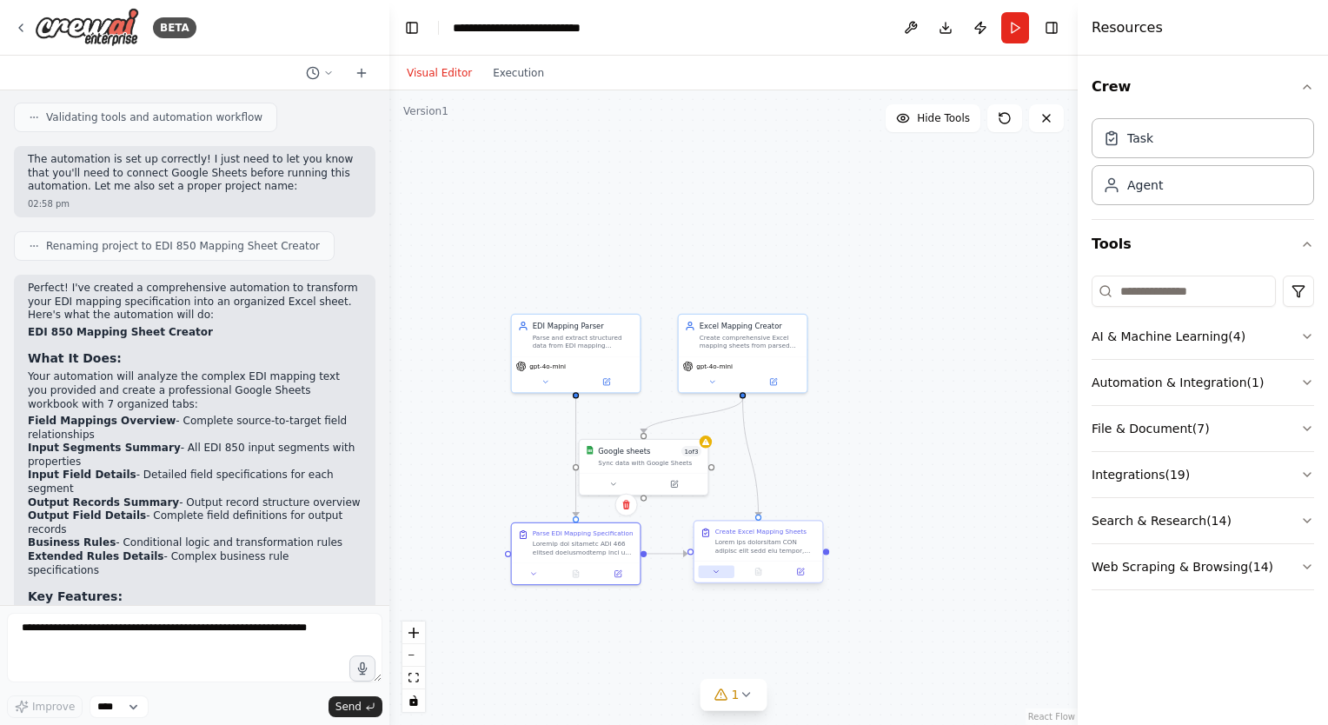
click at [719, 574] on icon at bounding box center [716, 572] width 9 height 9
click at [719, 575] on icon at bounding box center [716, 572] width 9 height 9
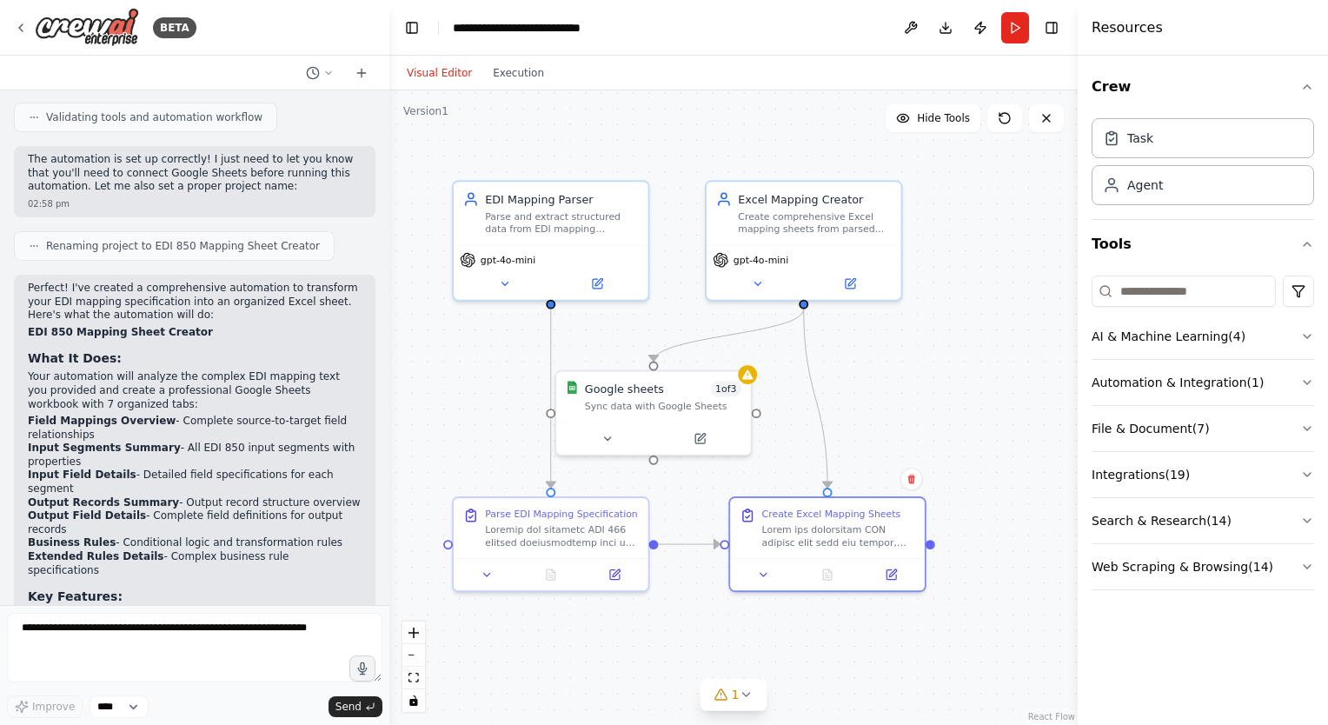
drag, startPoint x: 737, startPoint y: 440, endPoint x: 786, endPoint y: 441, distance: 48.7
click at [786, 441] on div ".deletable-edge-delete-btn { width: 20px; height: 20px; border: 0px solid #ffff…" at bounding box center [733, 407] width 688 height 634
click at [611, 433] on icon at bounding box center [607, 435] width 13 height 13
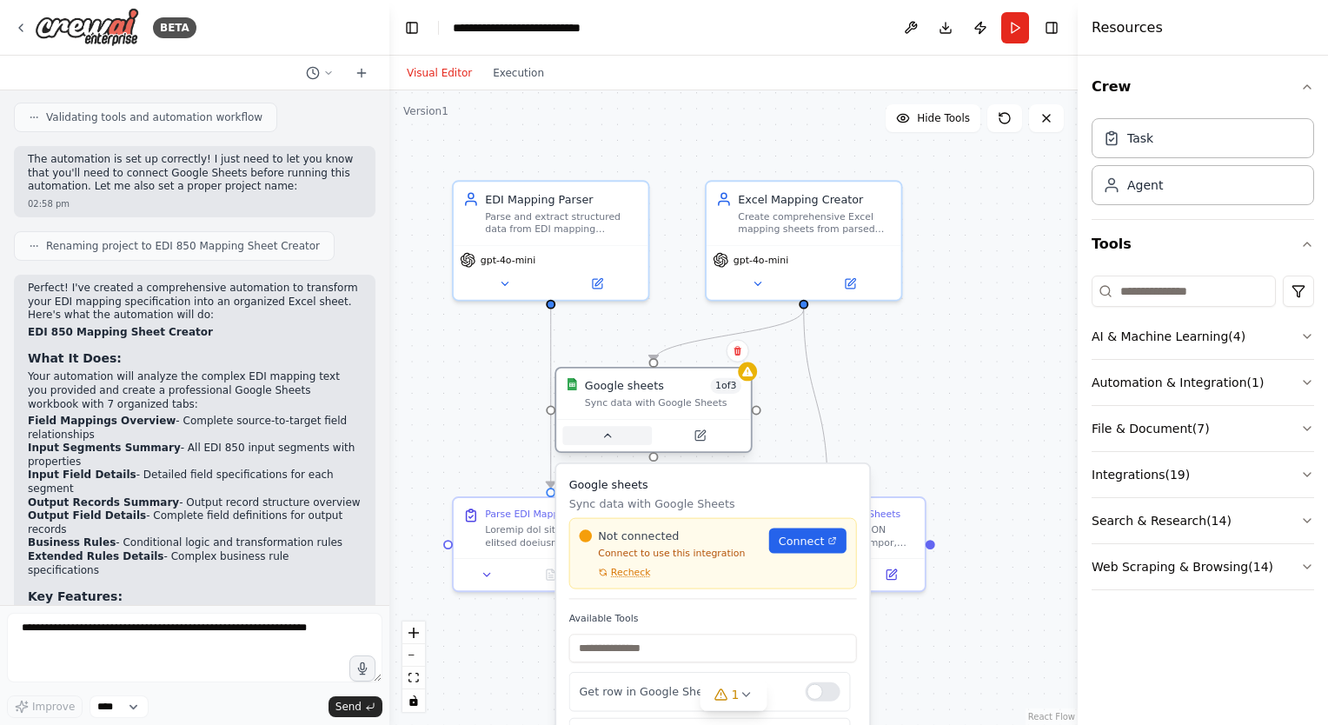
click at [611, 433] on icon at bounding box center [607, 435] width 13 height 13
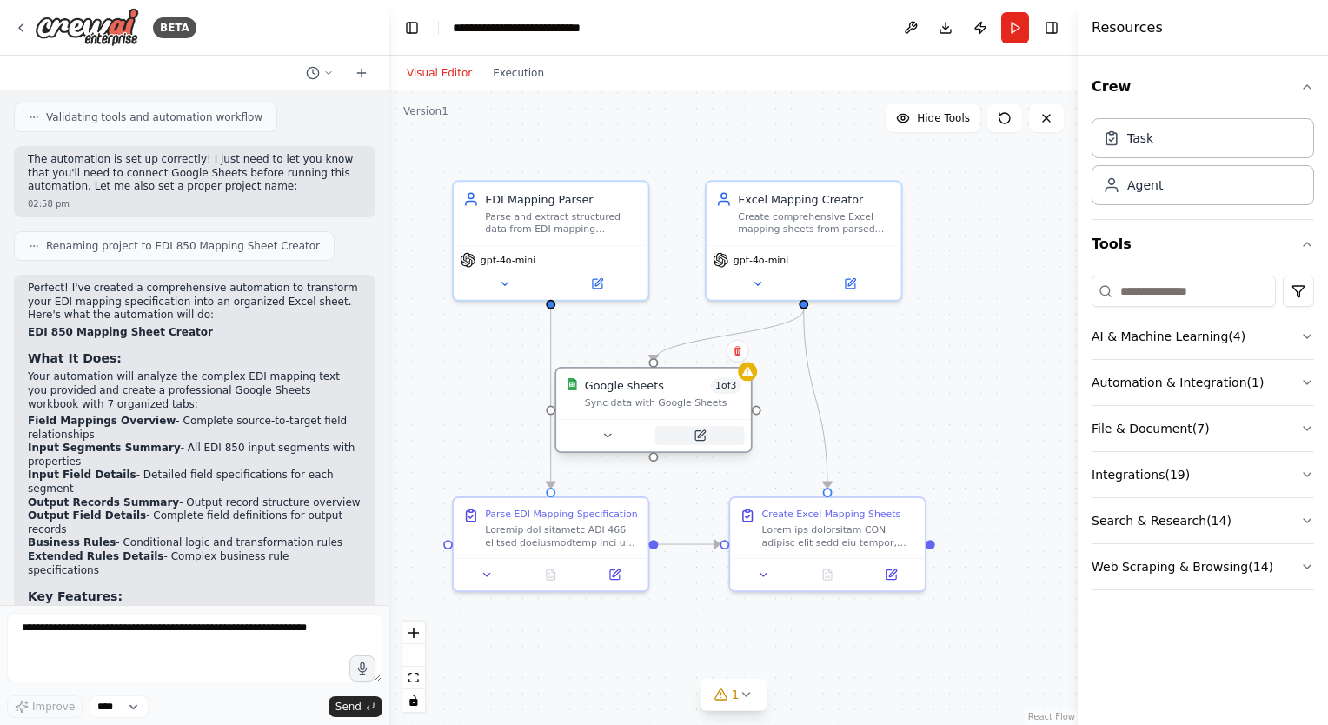
click at [695, 436] on icon at bounding box center [700, 436] width 10 height 10
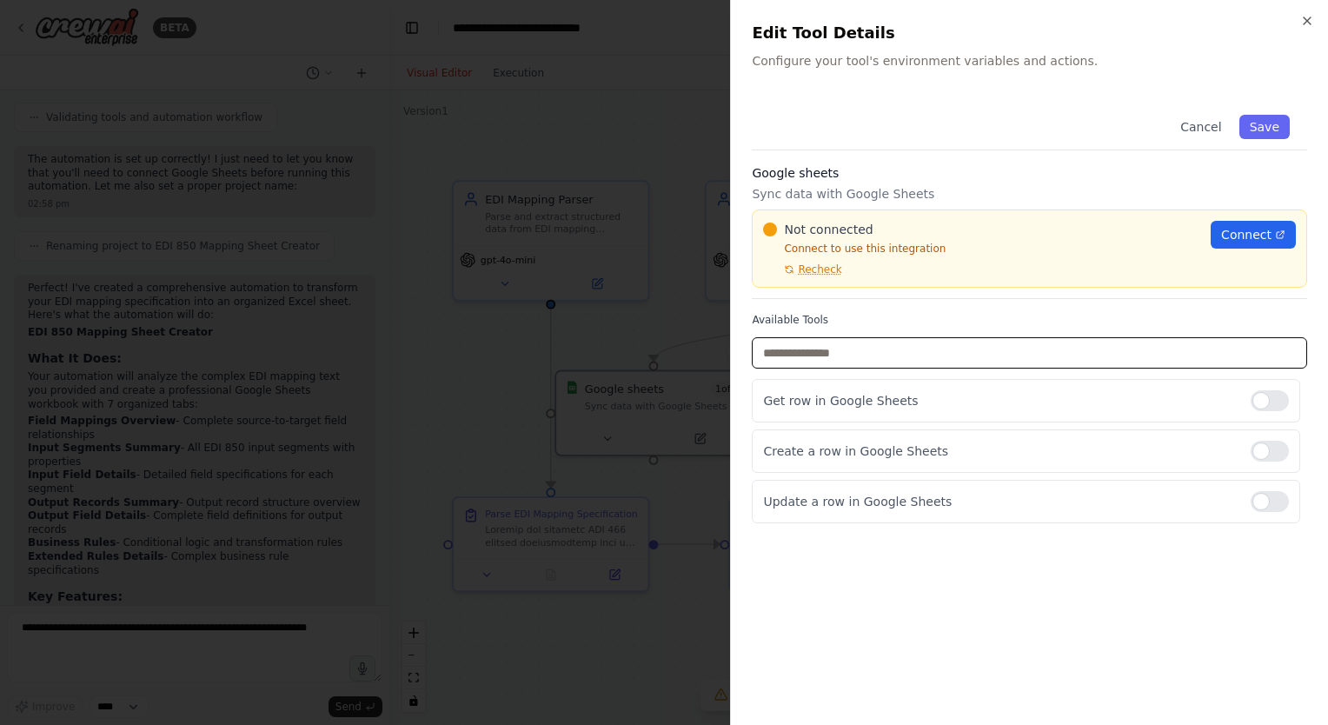
click at [791, 346] on input "text" at bounding box center [1029, 352] width 555 height 31
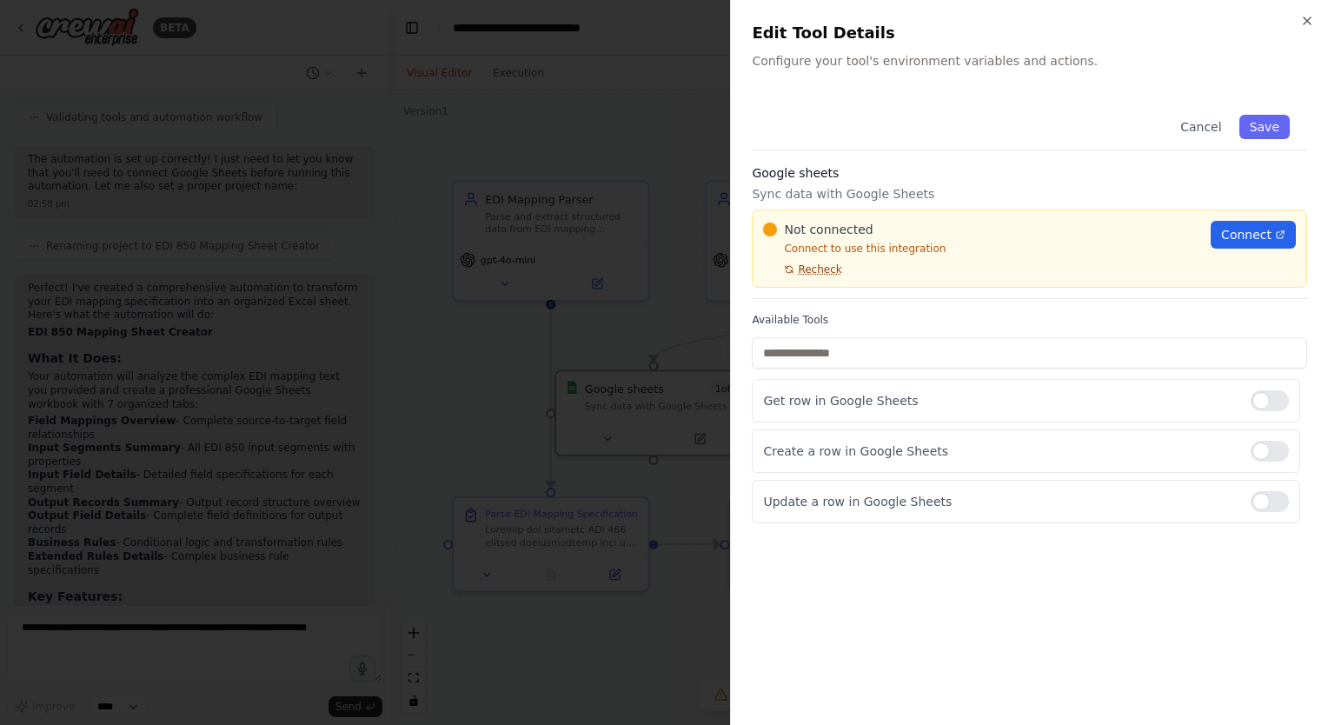
click at [808, 271] on span "Recheck" at bounding box center [819, 269] width 43 height 14
click at [1238, 229] on span "Connect" at bounding box center [1246, 234] width 50 height 17
click at [1311, 15] on icon "button" at bounding box center [1307, 21] width 14 height 14
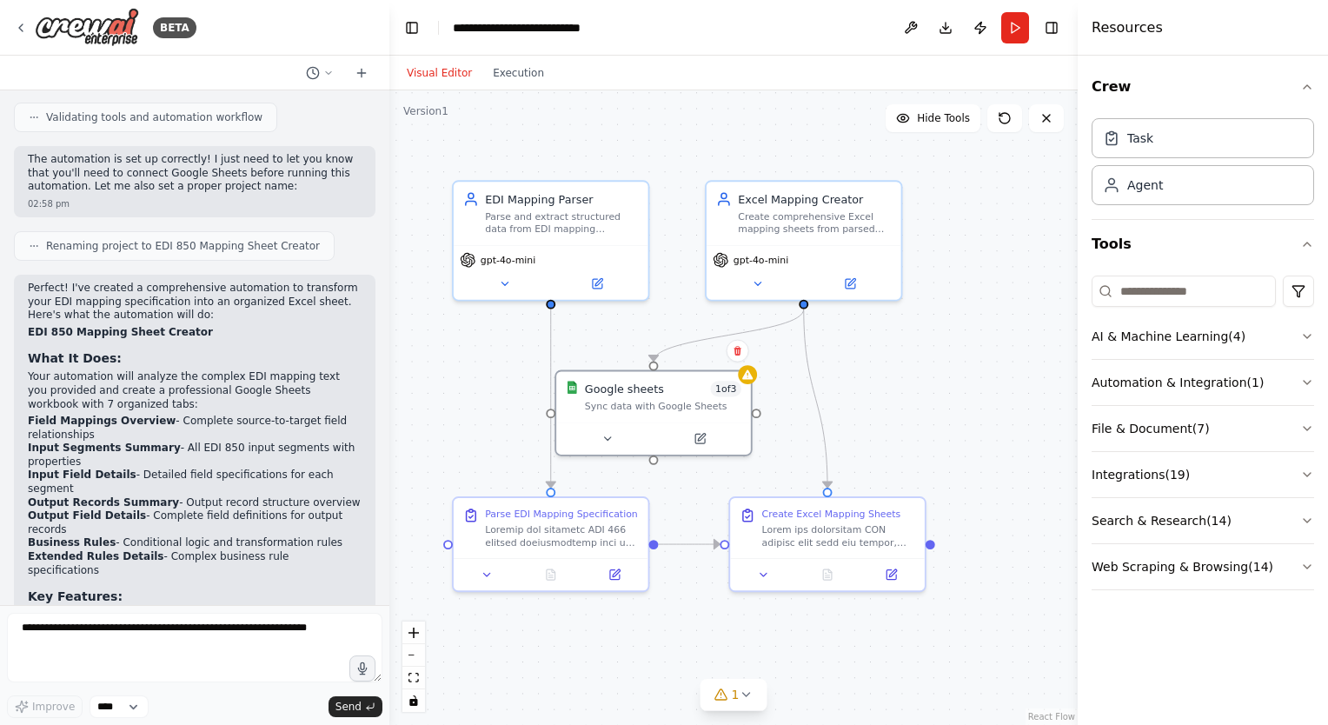
scroll to position [5494, 0]
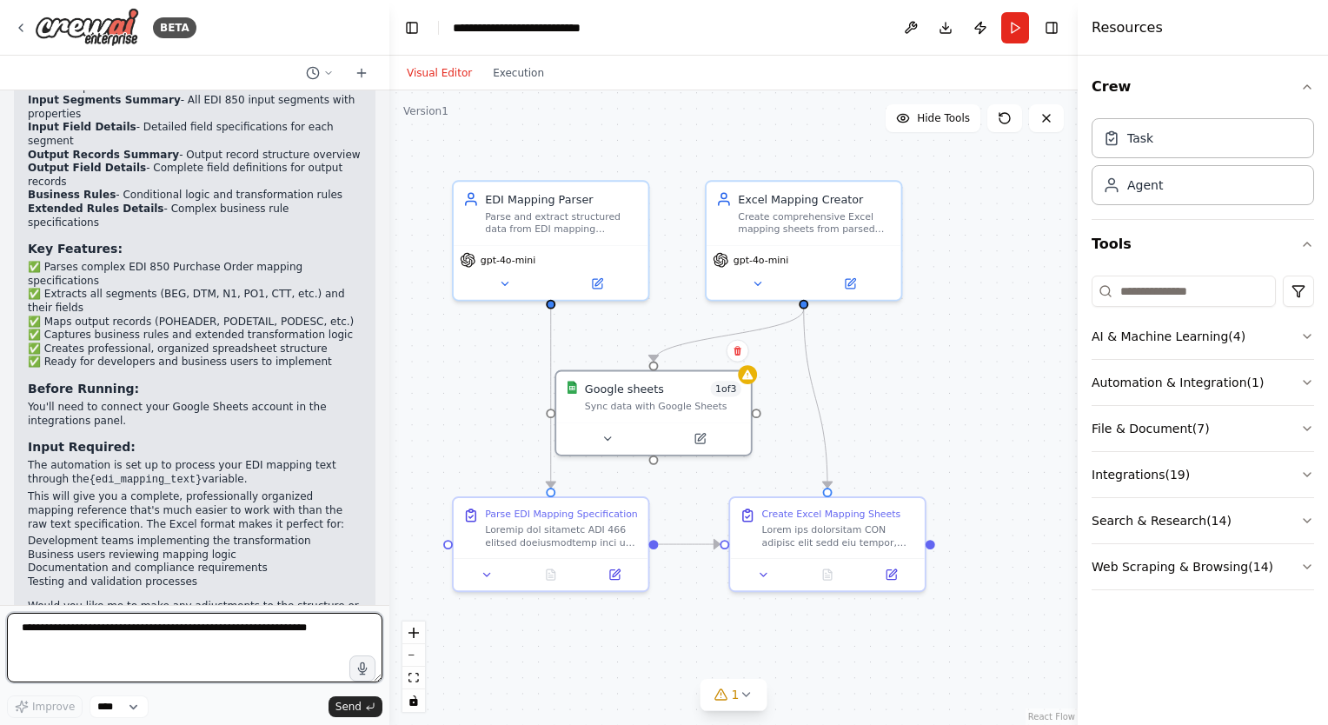
click at [149, 634] on textarea at bounding box center [194, 648] width 375 height 70
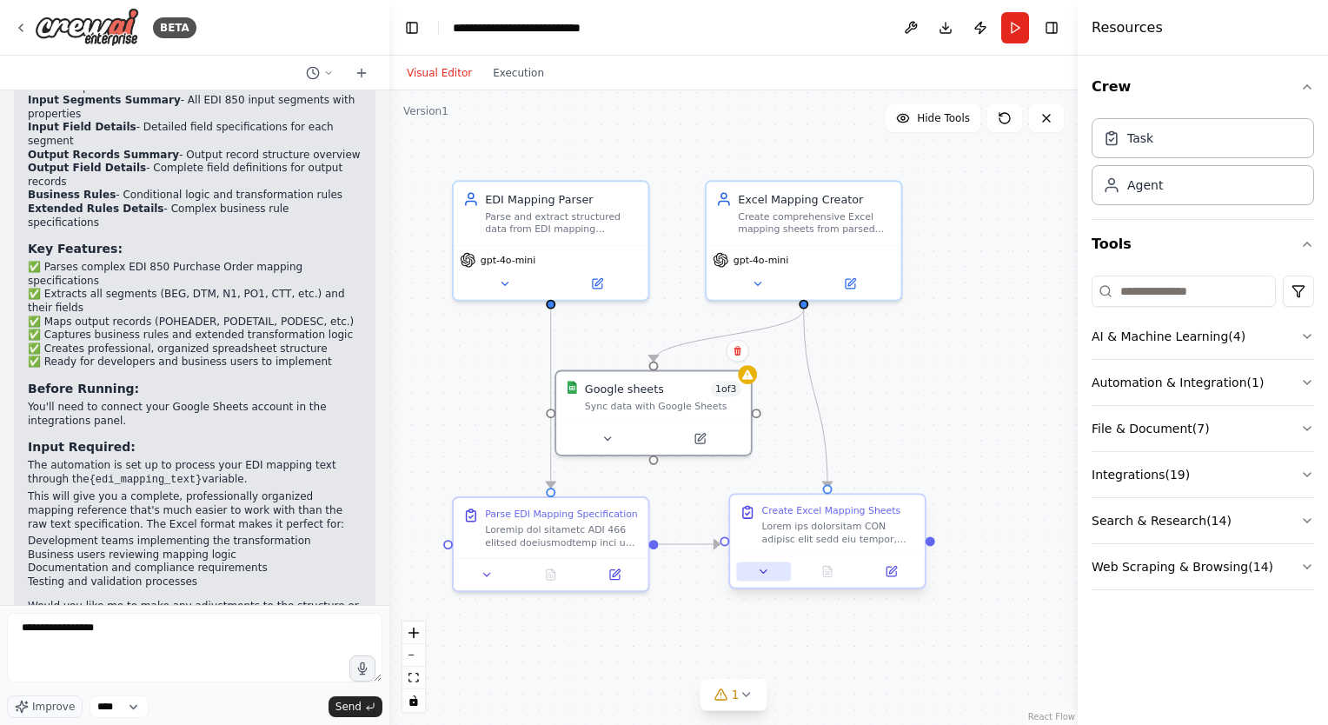
click at [760, 575] on icon at bounding box center [763, 571] width 13 height 13
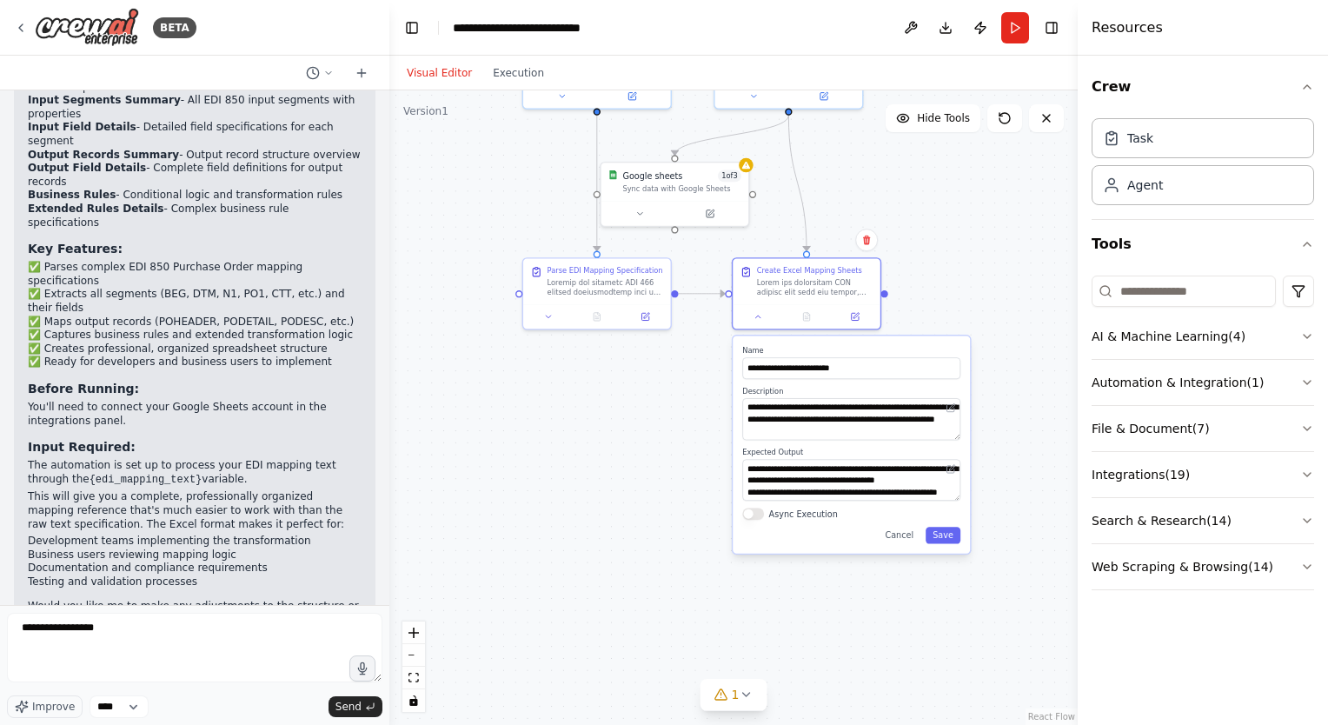
drag, startPoint x: 1033, startPoint y: 549, endPoint x: 986, endPoint y: 279, distance: 274.5
click at [986, 279] on div ".deletable-edge-delete-btn { width: 20px; height: 20px; border: 0px solid #ffff…" at bounding box center [733, 407] width 688 height 634
click at [763, 321] on button at bounding box center [758, 314] width 41 height 15
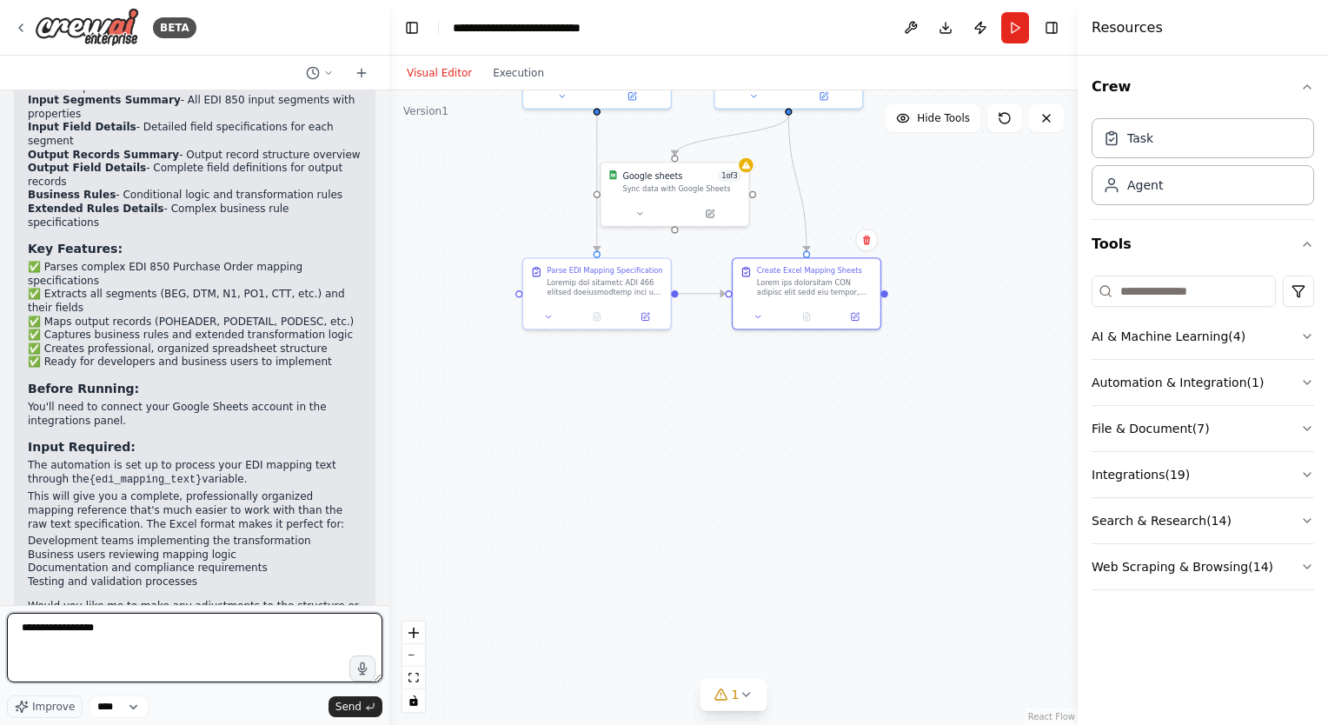
drag, startPoint x: 168, startPoint y: 635, endPoint x: 0, endPoint y: 624, distance: 168.1
click at [0, 625] on html "BETA Want to create excel mapping sheet from the attached text file. 02:53 pm ▶…" at bounding box center [664, 362] width 1328 height 725
click at [169, 633] on textarea "**********" at bounding box center [194, 648] width 375 height 70
click at [175, 639] on textarea "**********" at bounding box center [194, 648] width 375 height 70
type textarea "**********"
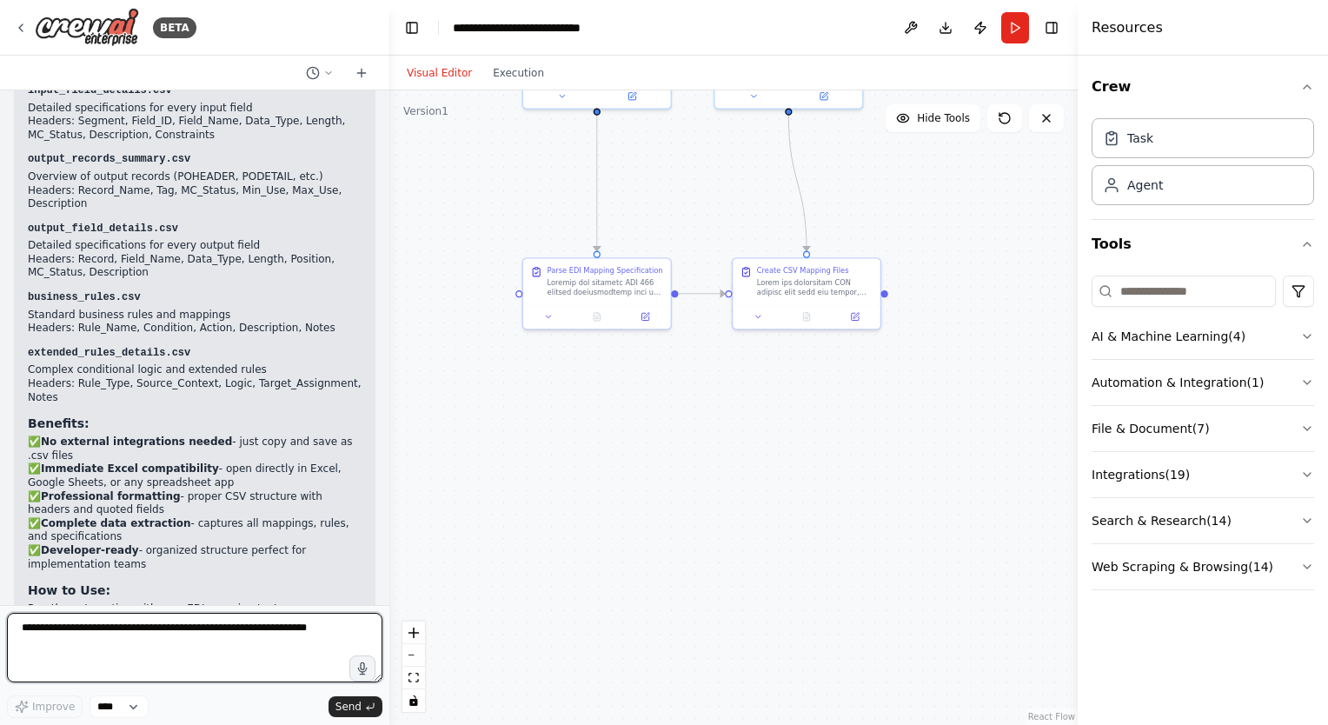
scroll to position [7029, 0]
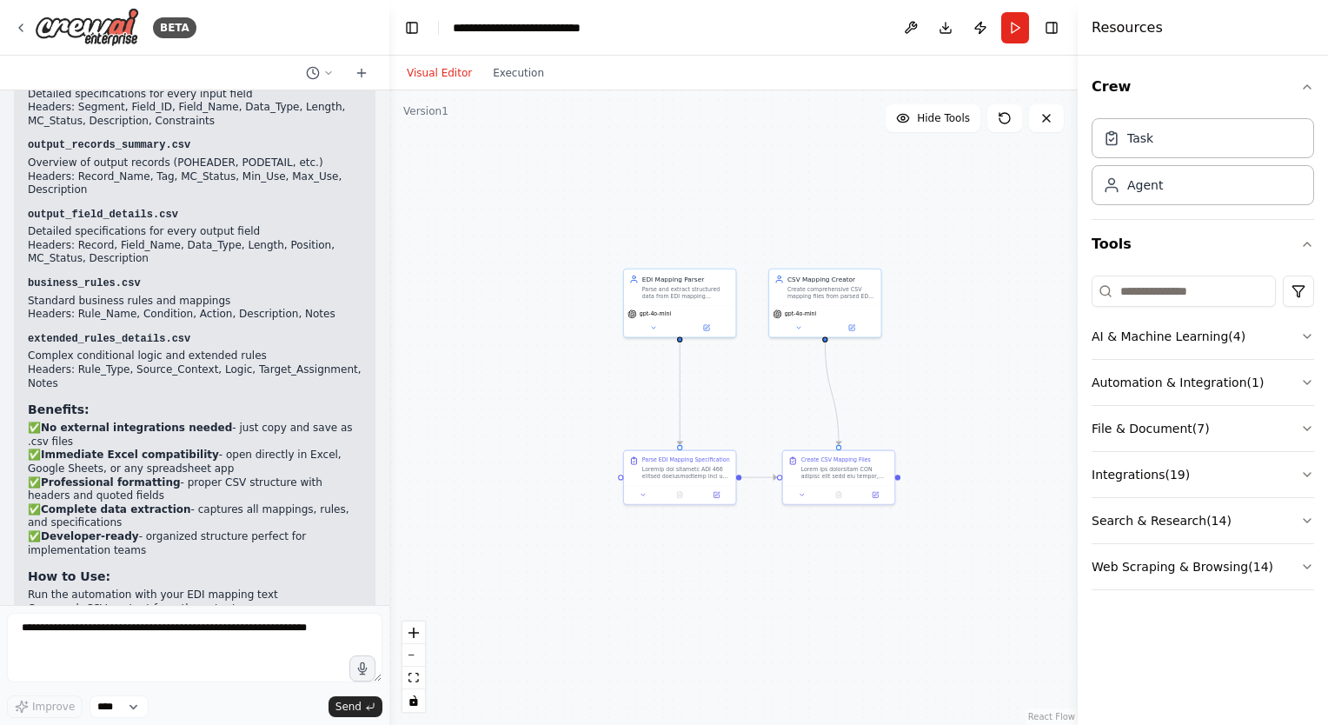
drag, startPoint x: 956, startPoint y: 228, endPoint x: 954, endPoint y: 419, distance: 191.2
click at [954, 419] on div ".deletable-edge-delete-btn { width: 20px; height: 20px; border: 0px solid #ffff…" at bounding box center [733, 407] width 688 height 634
click at [1013, 23] on button "Run" at bounding box center [1015, 27] width 28 height 31
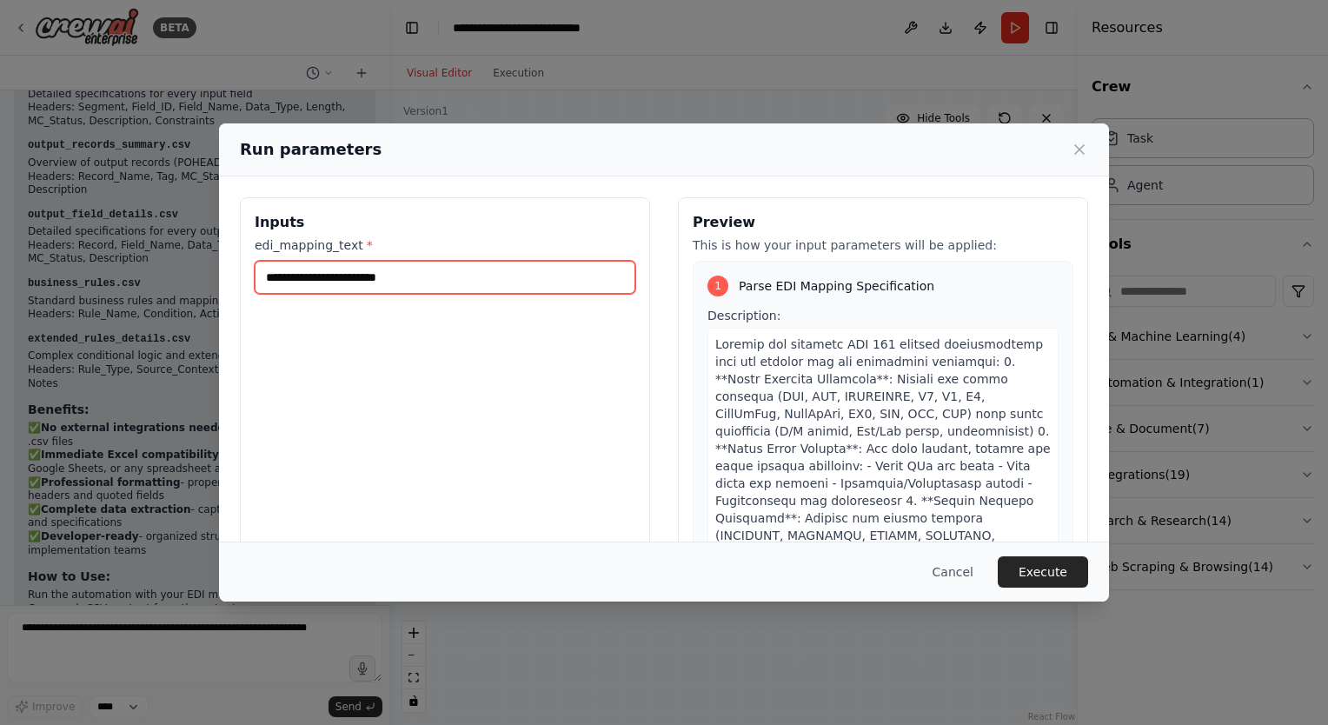
click at [441, 277] on input "edi_mapping_text *" at bounding box center [445, 277] width 381 height 33
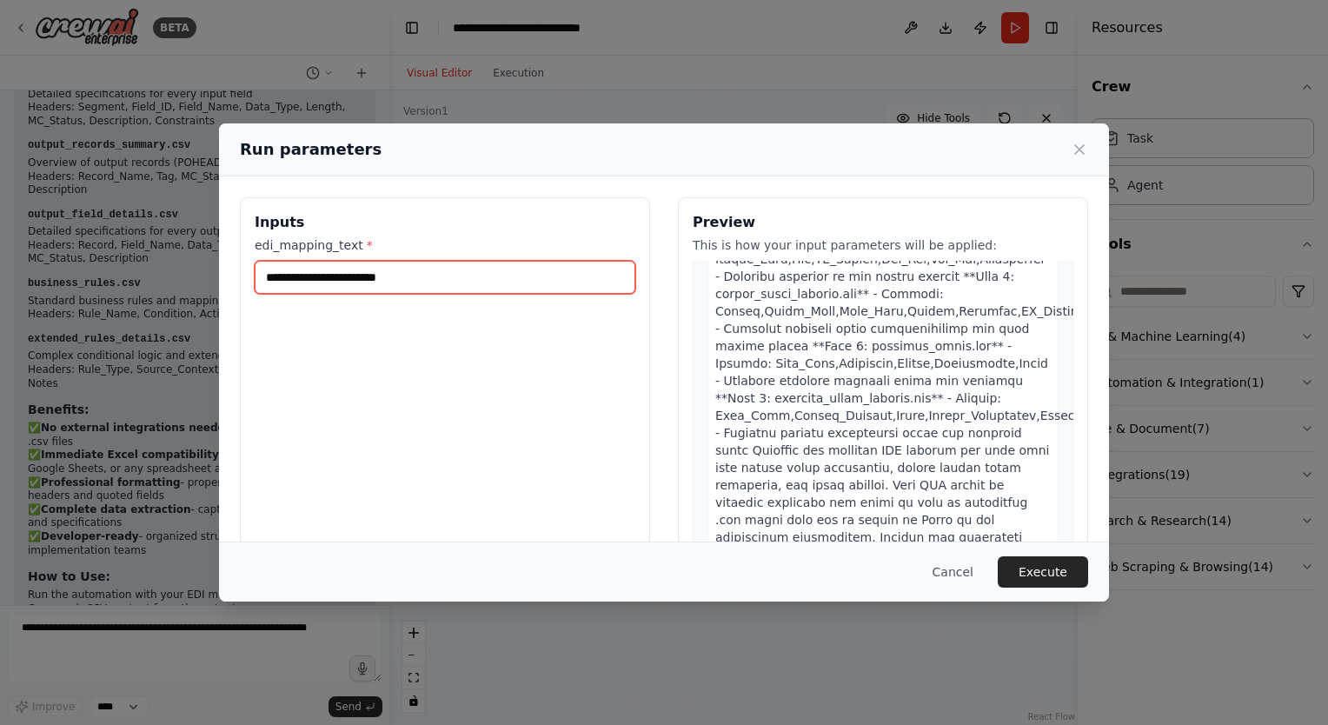
scroll to position [1283, 0]
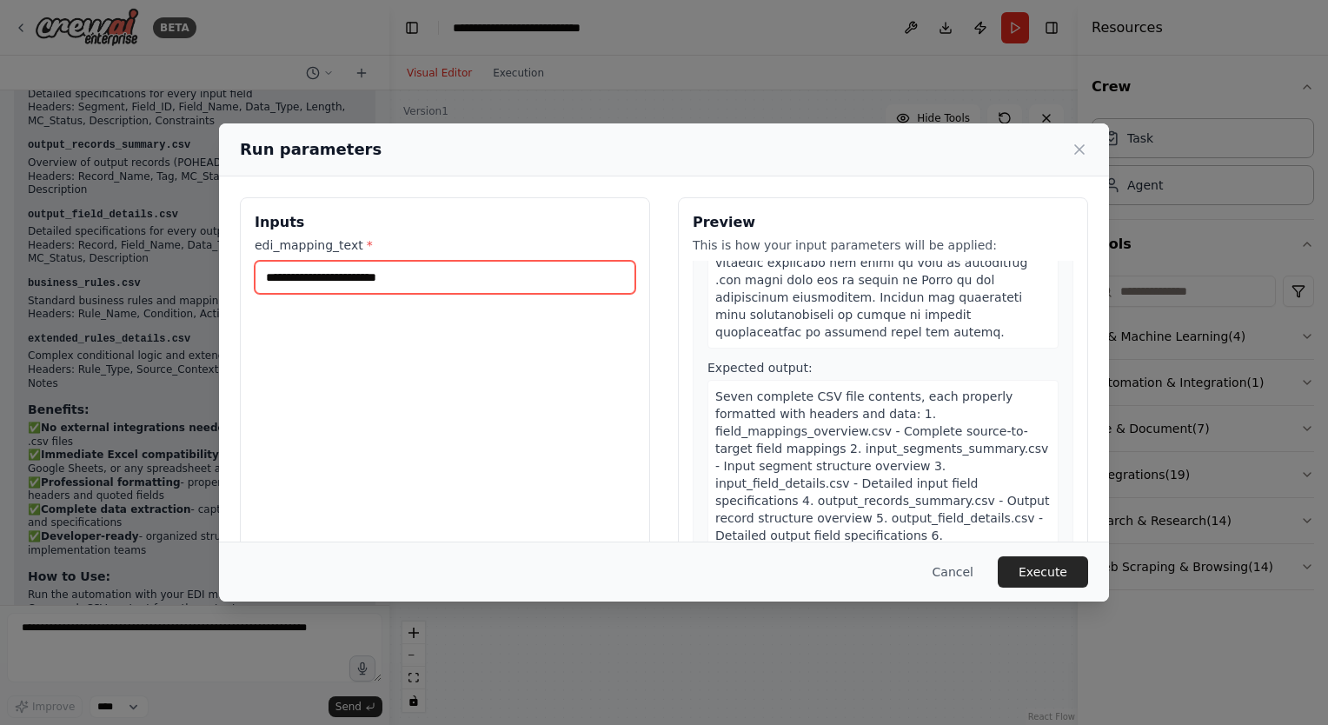
click at [388, 282] on input "edi_mapping_text *" at bounding box center [445, 277] width 381 height 33
click at [450, 282] on input "edi_mapping_text *" at bounding box center [445, 277] width 381 height 33
paste input "**********"
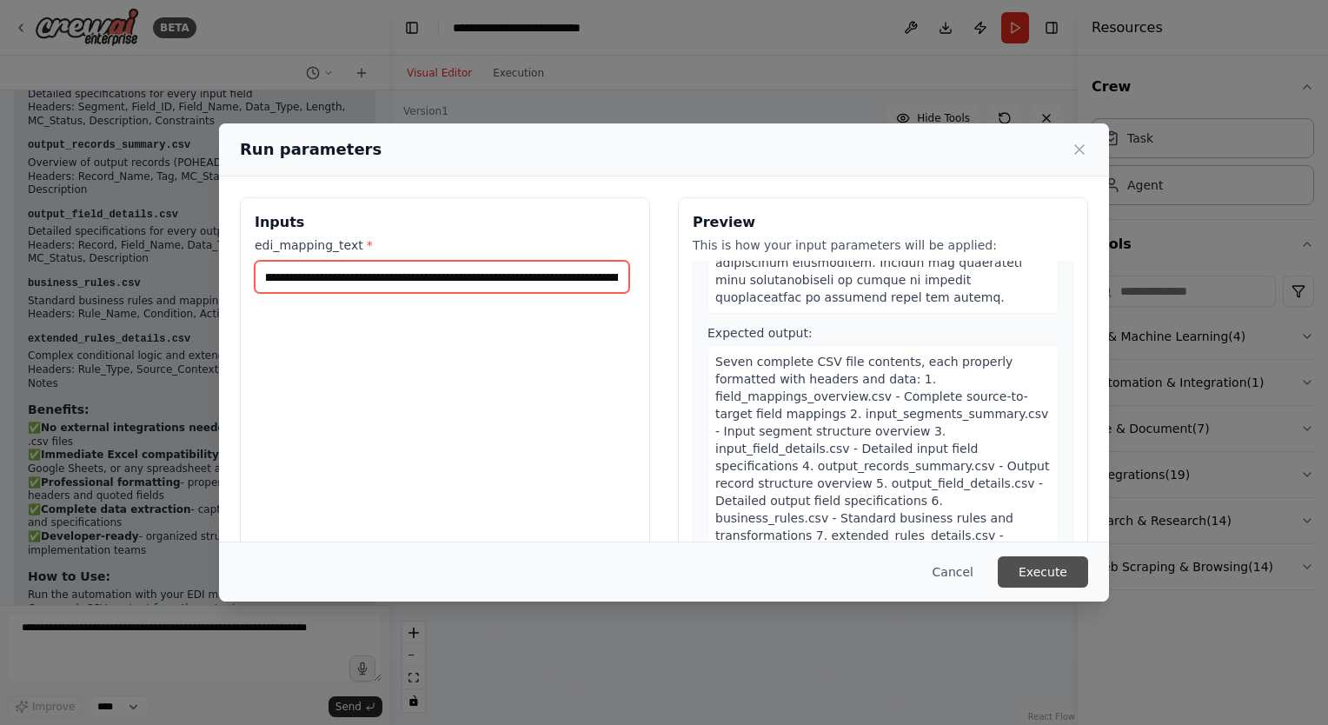
type input "**********"
click at [1062, 574] on button "Execute" at bounding box center [1043, 571] width 90 height 31
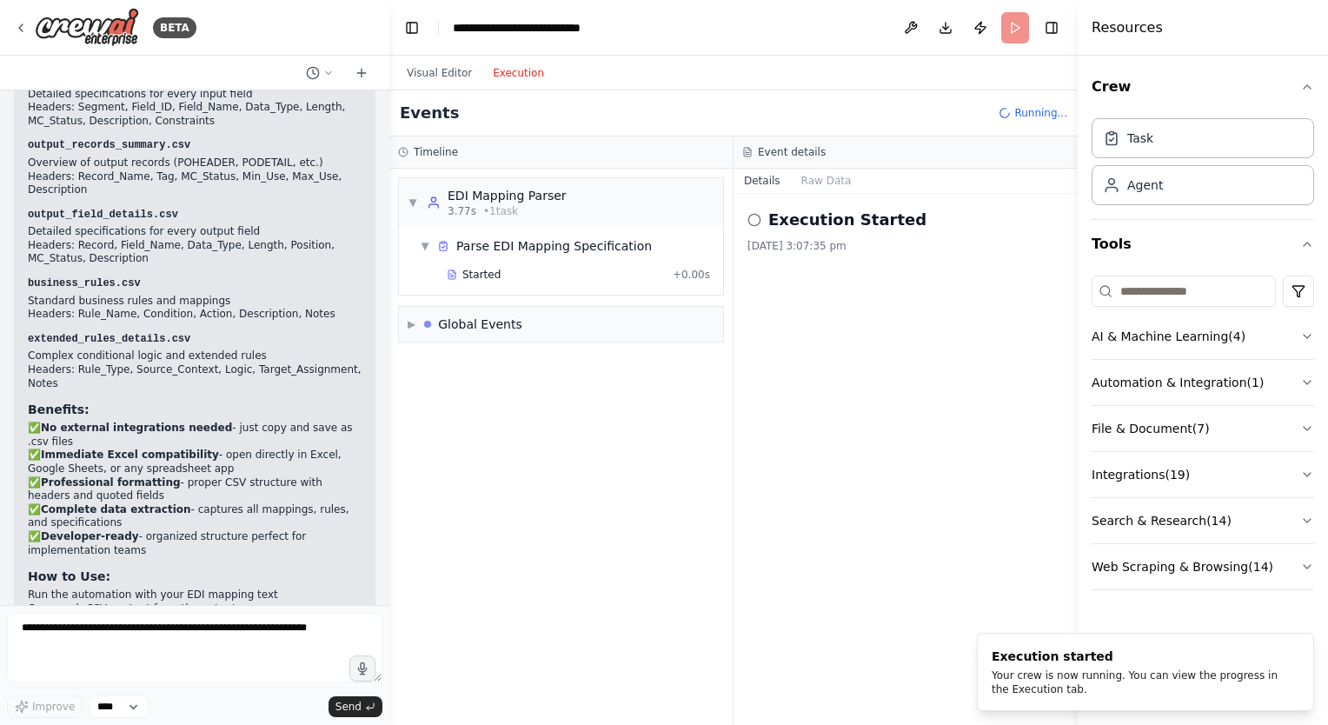
click at [510, 81] on button "Execution" at bounding box center [518, 73] width 72 height 21
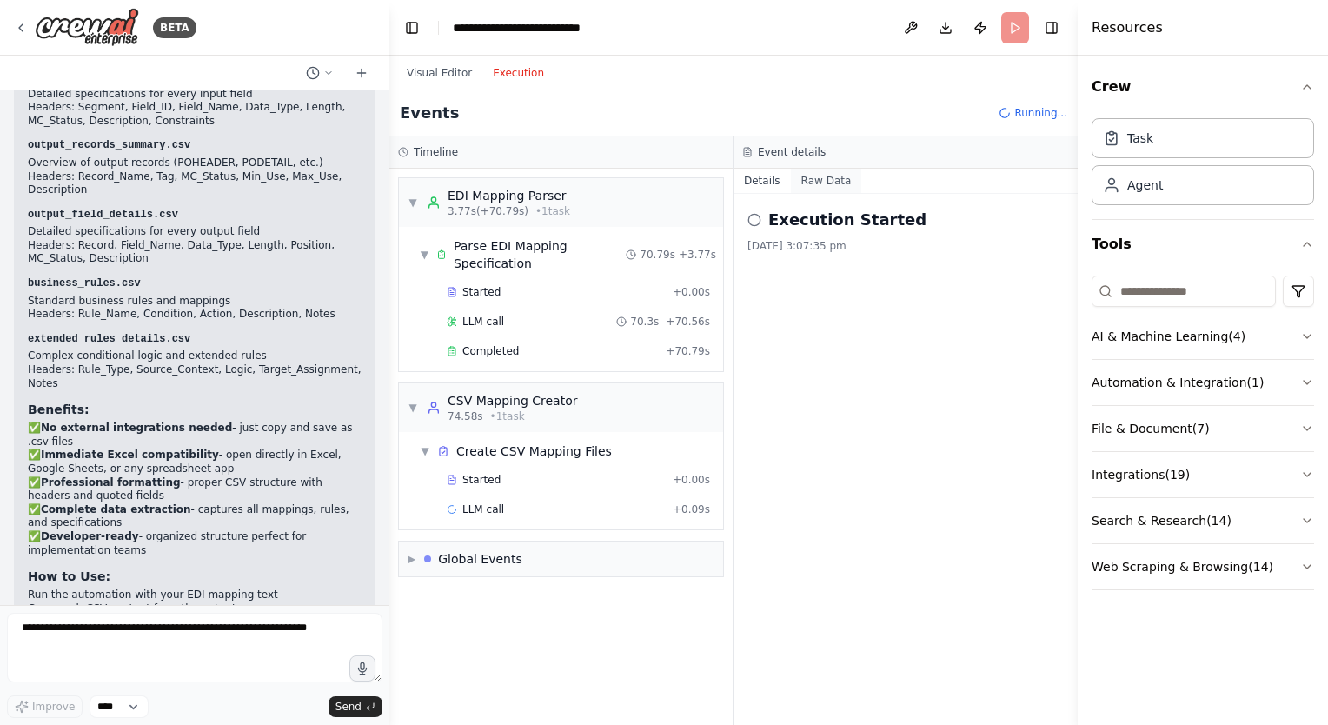
click at [838, 175] on button "Raw Data" at bounding box center [826, 181] width 71 height 24
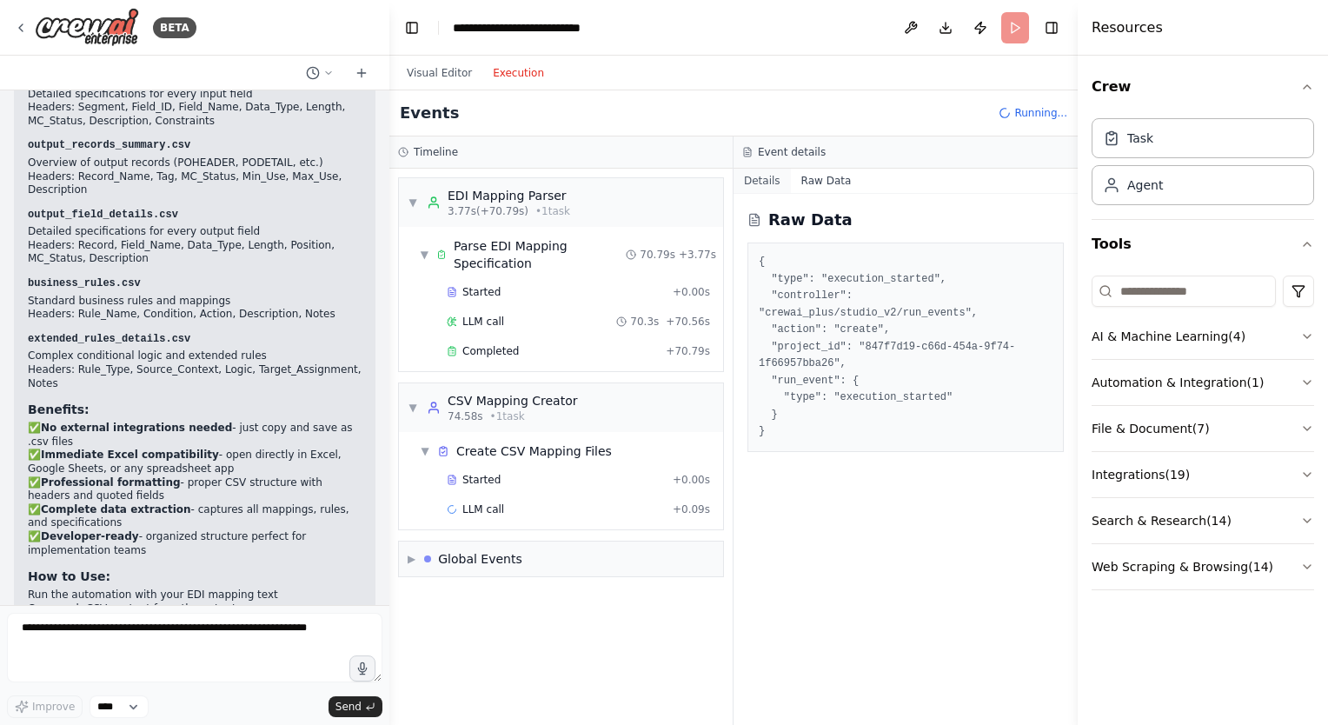
click at [760, 183] on button "Details" at bounding box center [762, 181] width 57 height 24
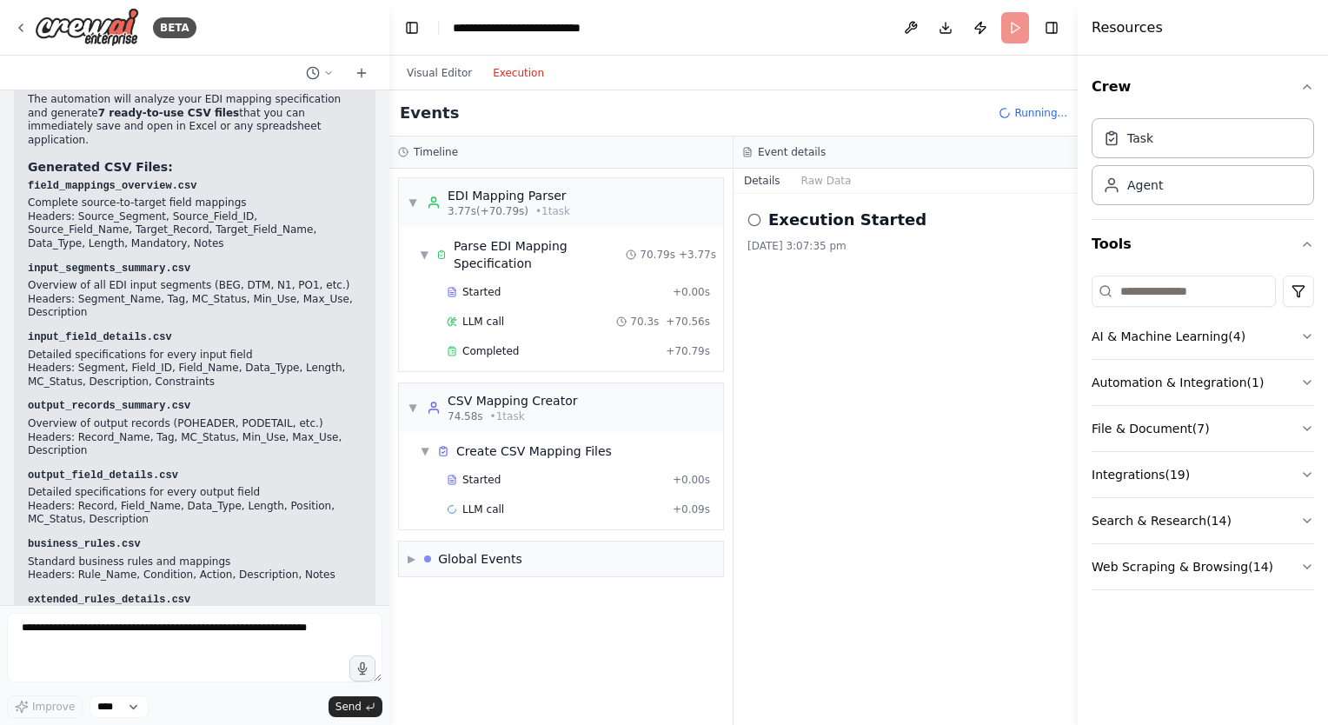
scroll to position [6682, 0]
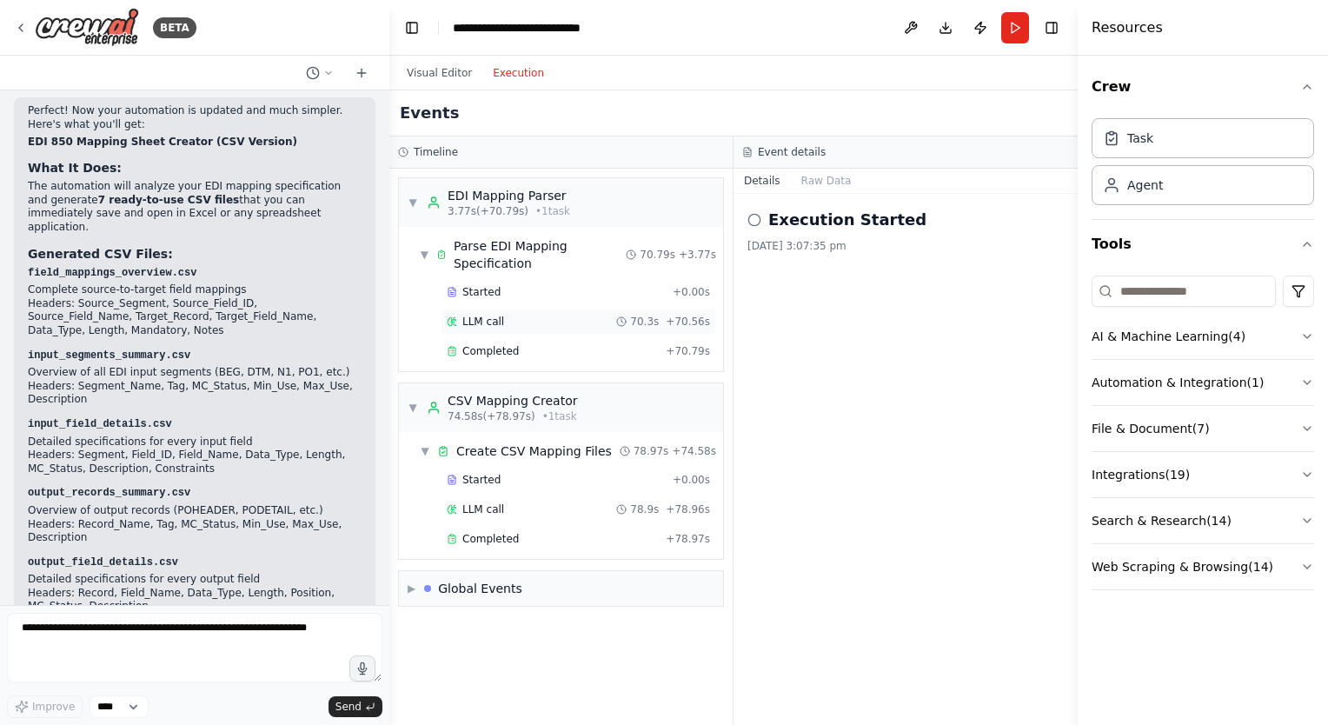
click at [486, 315] on span "LLM call" at bounding box center [483, 322] width 42 height 14
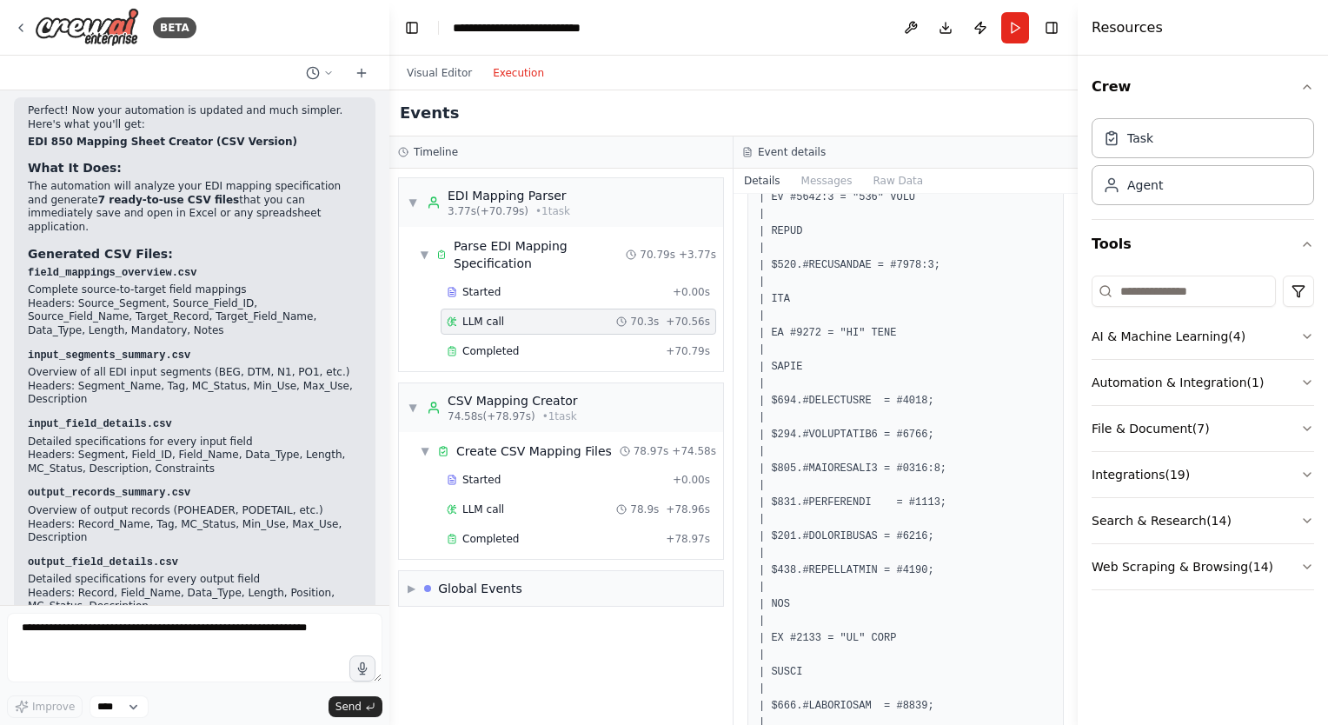
scroll to position [7687, 0]
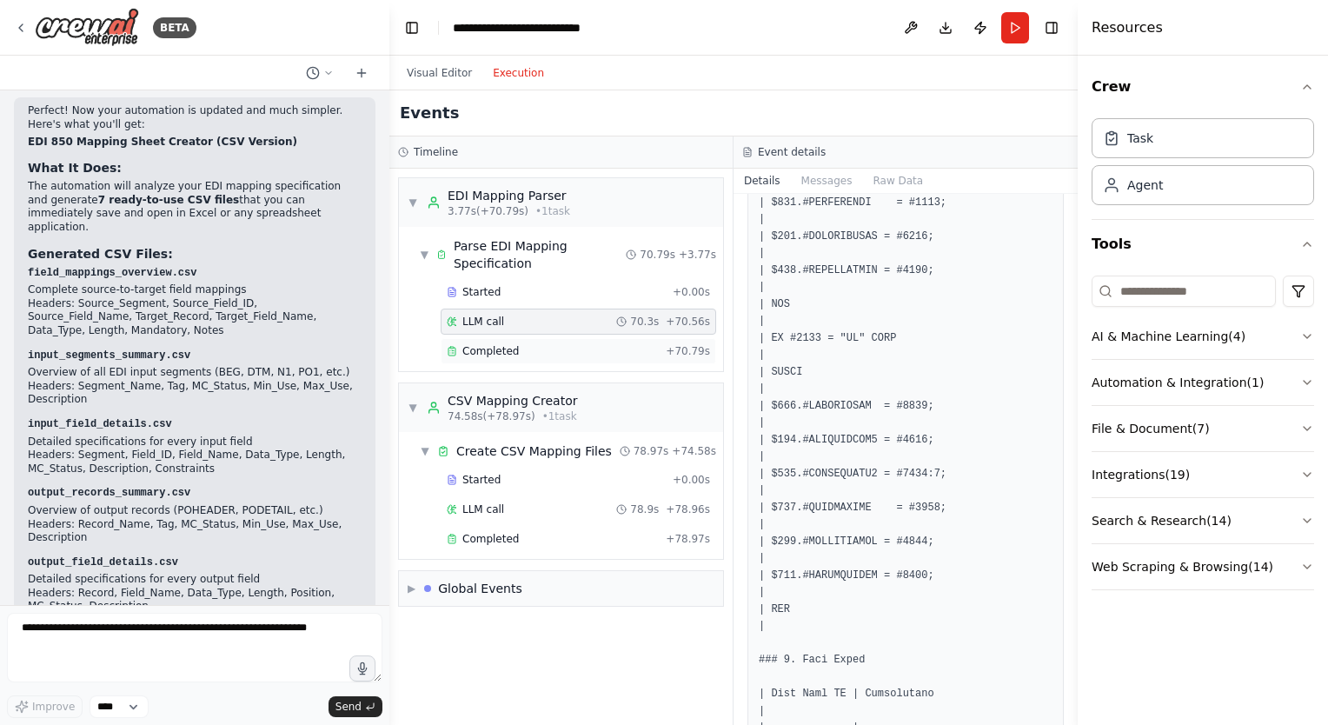
click at [488, 344] on span "Completed" at bounding box center [490, 351] width 56 height 14
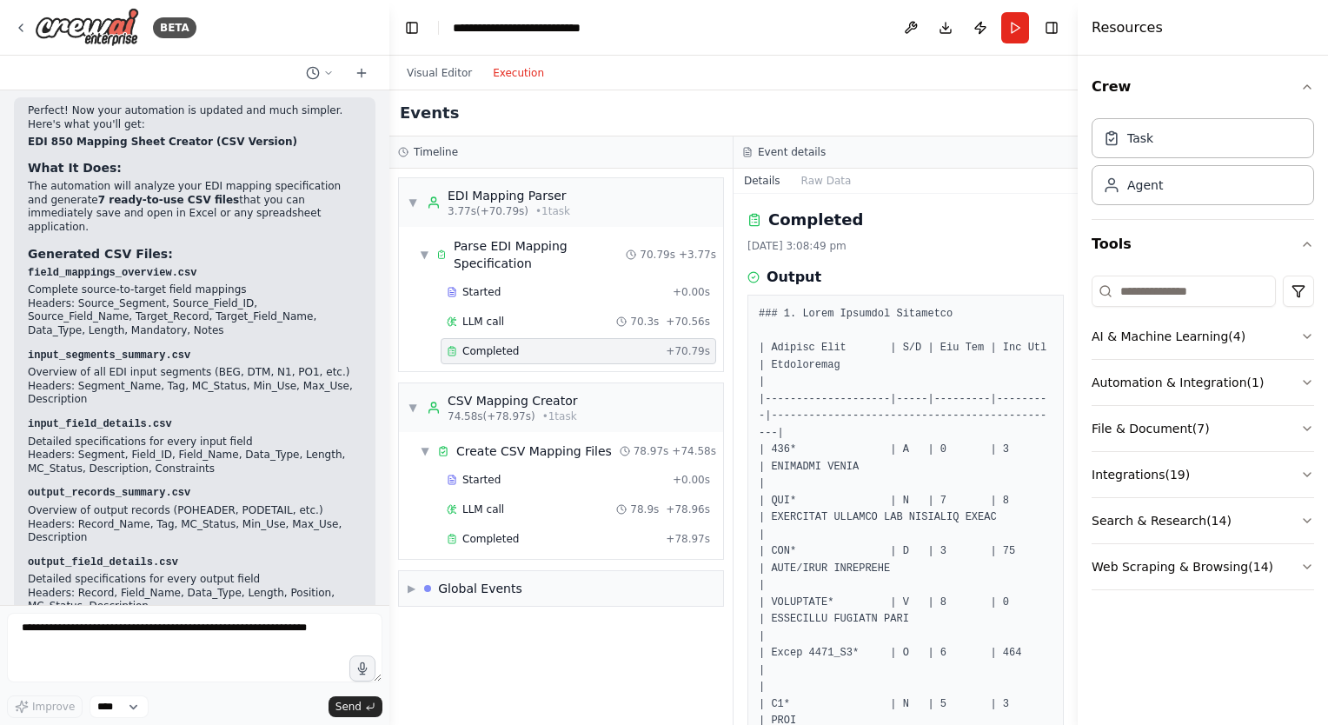
click at [468, 287] on div "Started + 0.00s LLM call 70.3s + 70.56s Completed + 70.79s" at bounding box center [568, 323] width 310 height 89
click at [468, 315] on span "LLM call" at bounding box center [483, 322] width 42 height 14
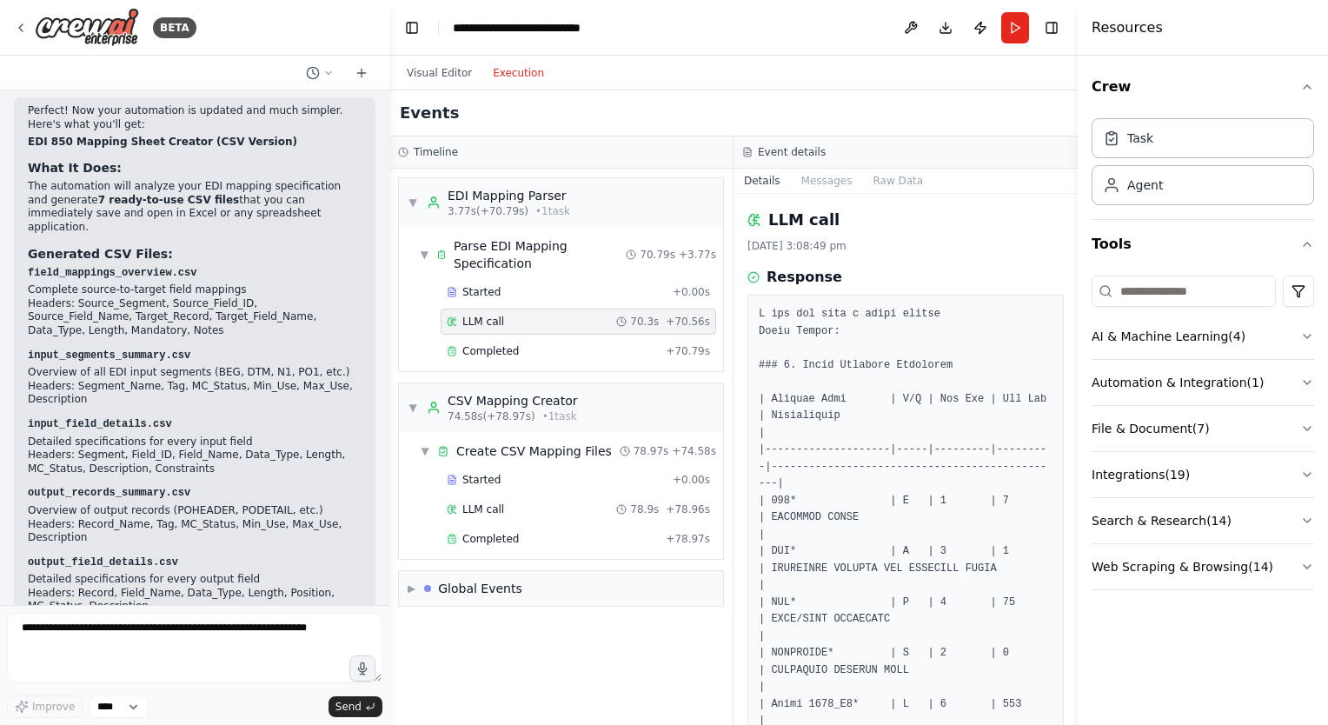
click at [469, 319] on div "Started + 0.00s LLM call 70.3s + 70.56s Completed + 70.79s" at bounding box center [568, 323] width 310 height 89
click at [471, 344] on span "Completed" at bounding box center [490, 351] width 56 height 14
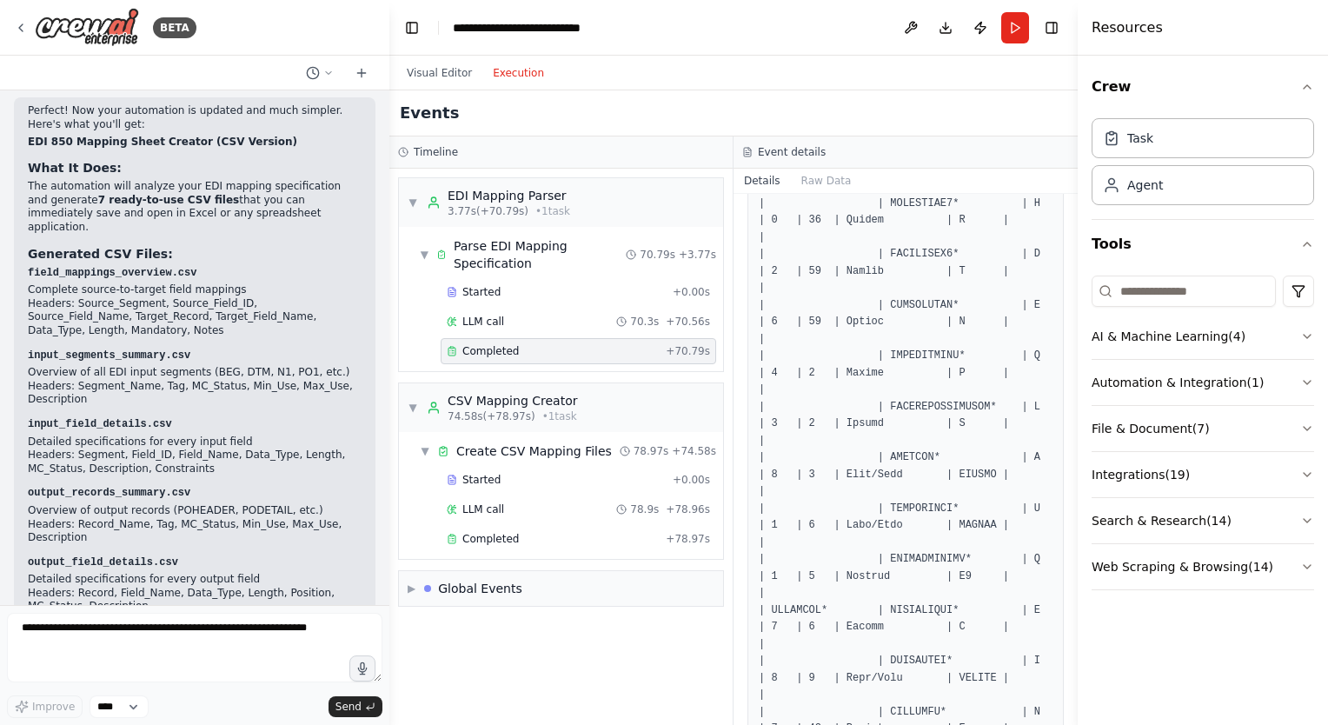
scroll to position [4954, 0]
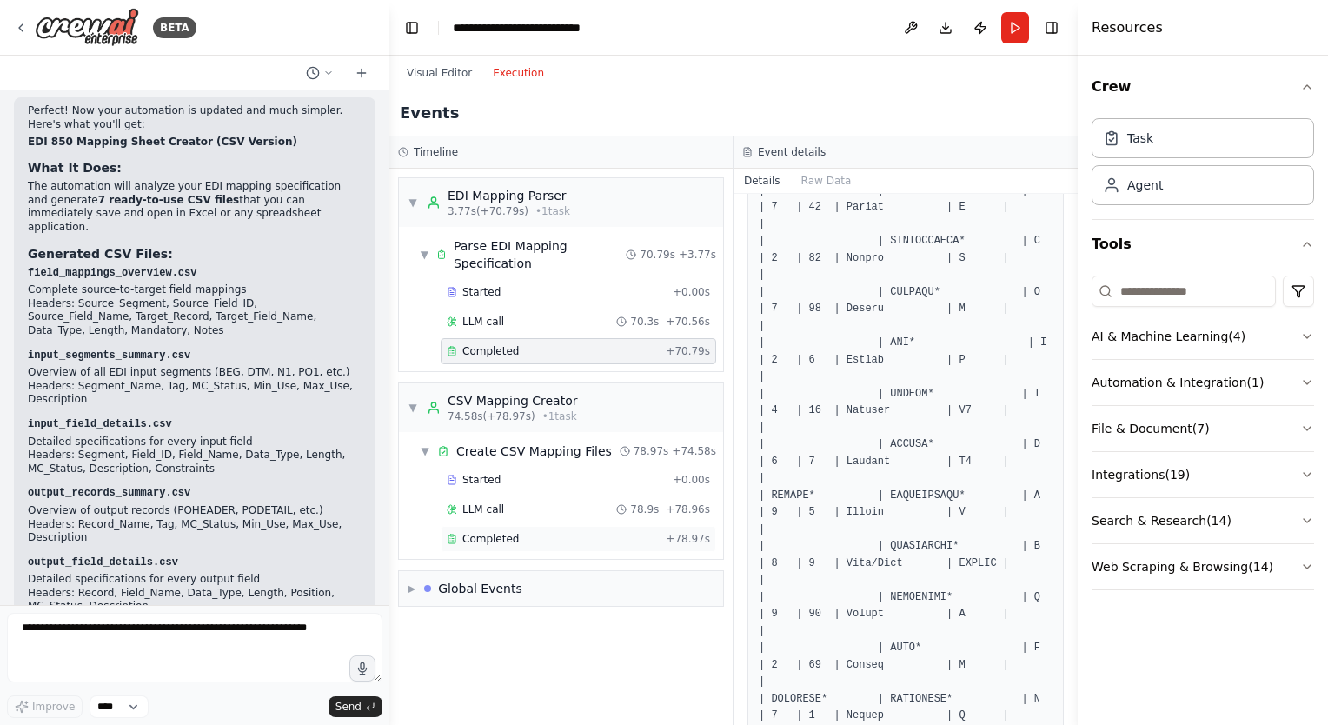
click at [492, 532] on span "Completed" at bounding box center [490, 539] width 56 height 14
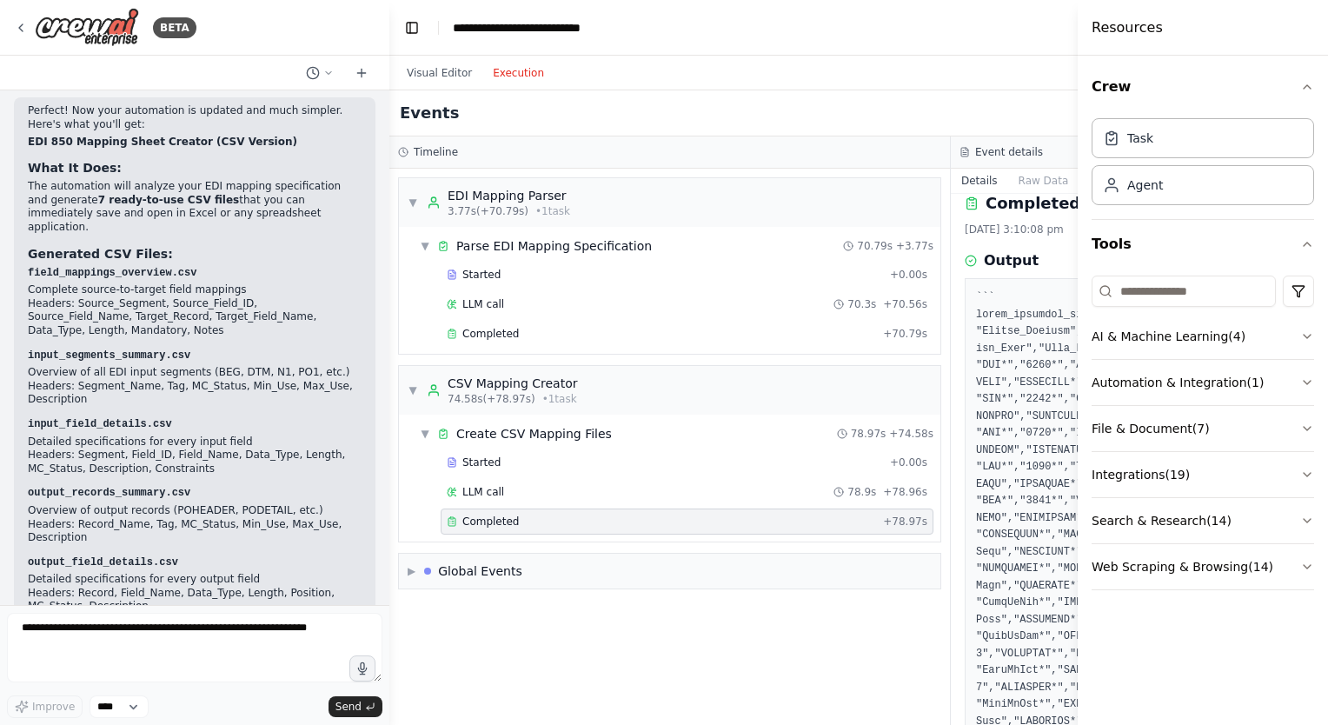
scroll to position [0, 0]
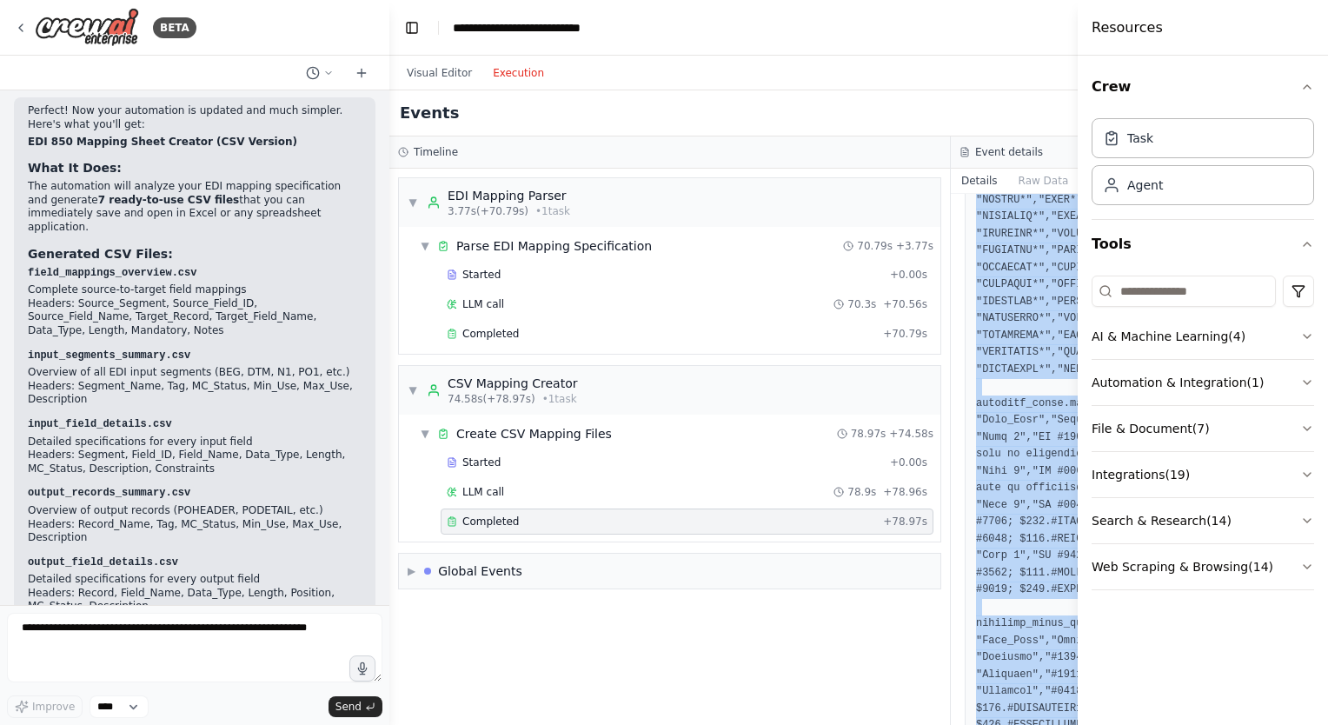
scroll to position [3025, 0]
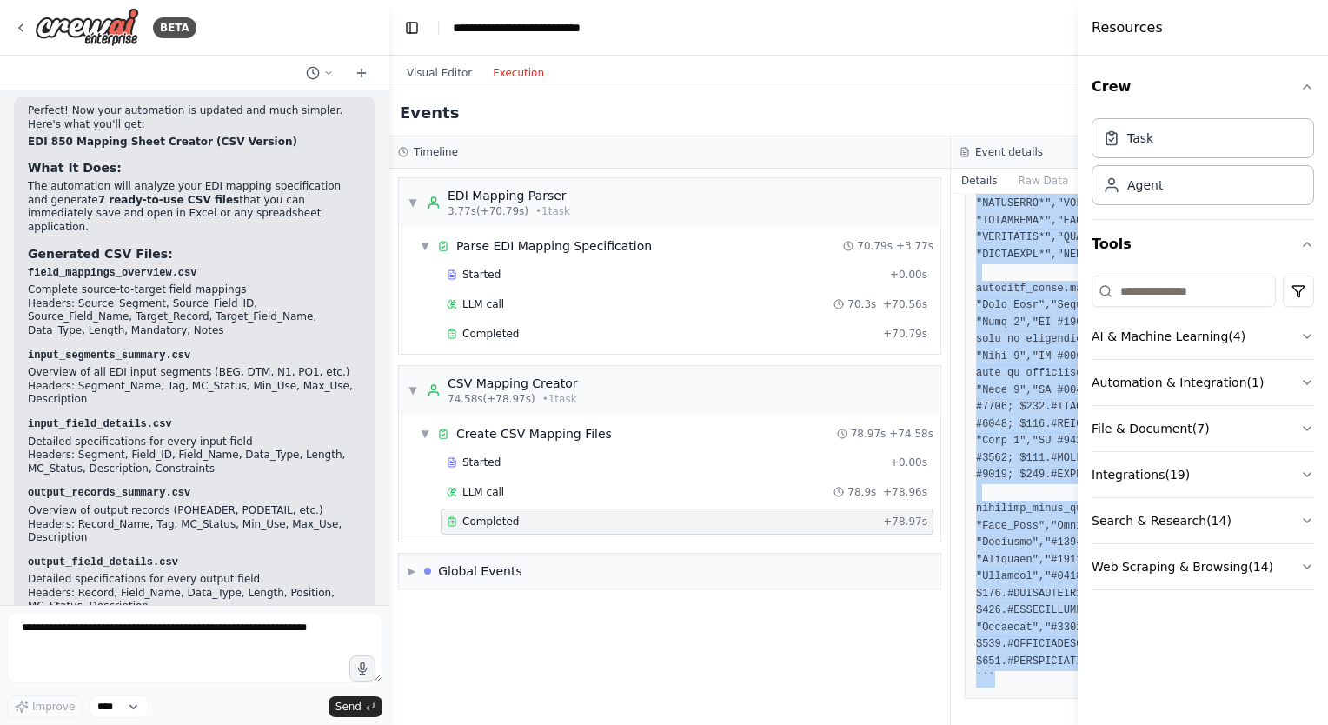
drag, startPoint x: 937, startPoint y: 315, endPoint x: 1062, endPoint y: 769, distance: 471.4
click at [1062, 724] on html "BETA Want to create excel mapping sheet from the attached text file. 02:53 pm ▶…" at bounding box center [664, 362] width 1328 height 725
copy pre "``` field_mappings_overview.csv "Source_Segment","Source_Field_ID","Source_Fiel…"
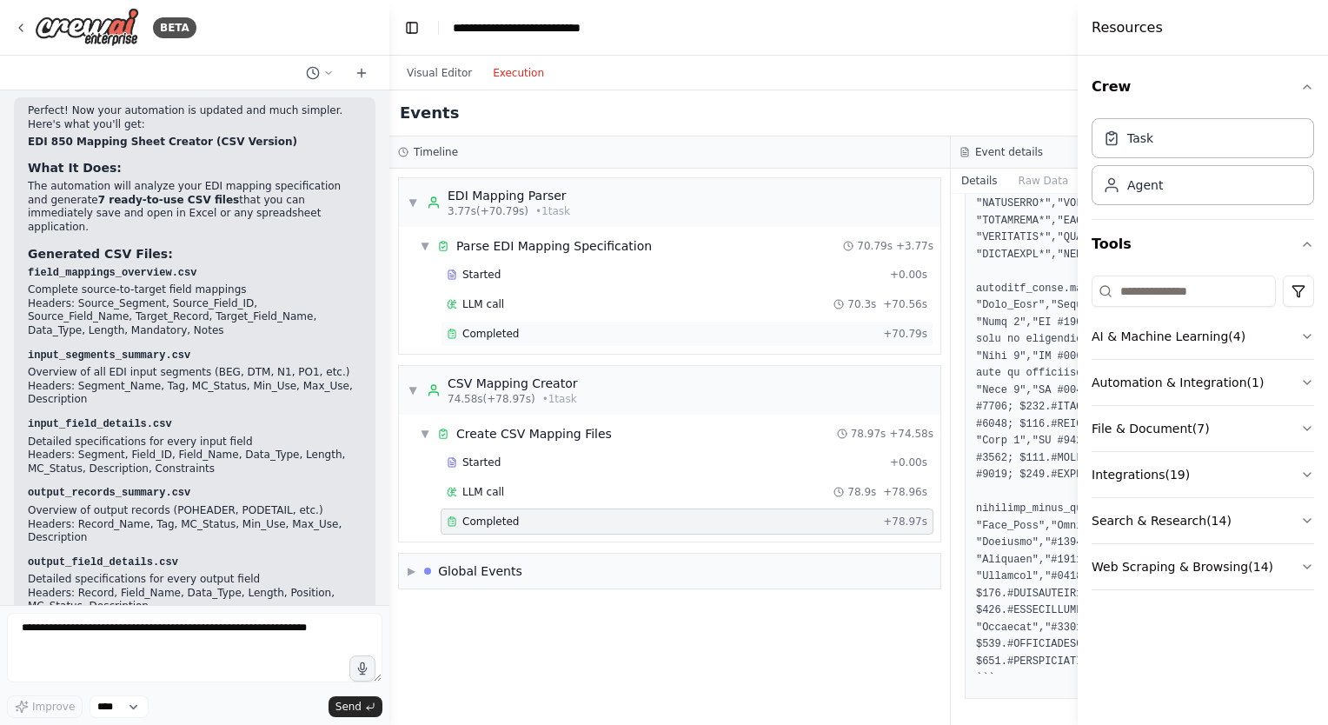
click at [488, 333] on span "Completed" at bounding box center [490, 334] width 56 height 14
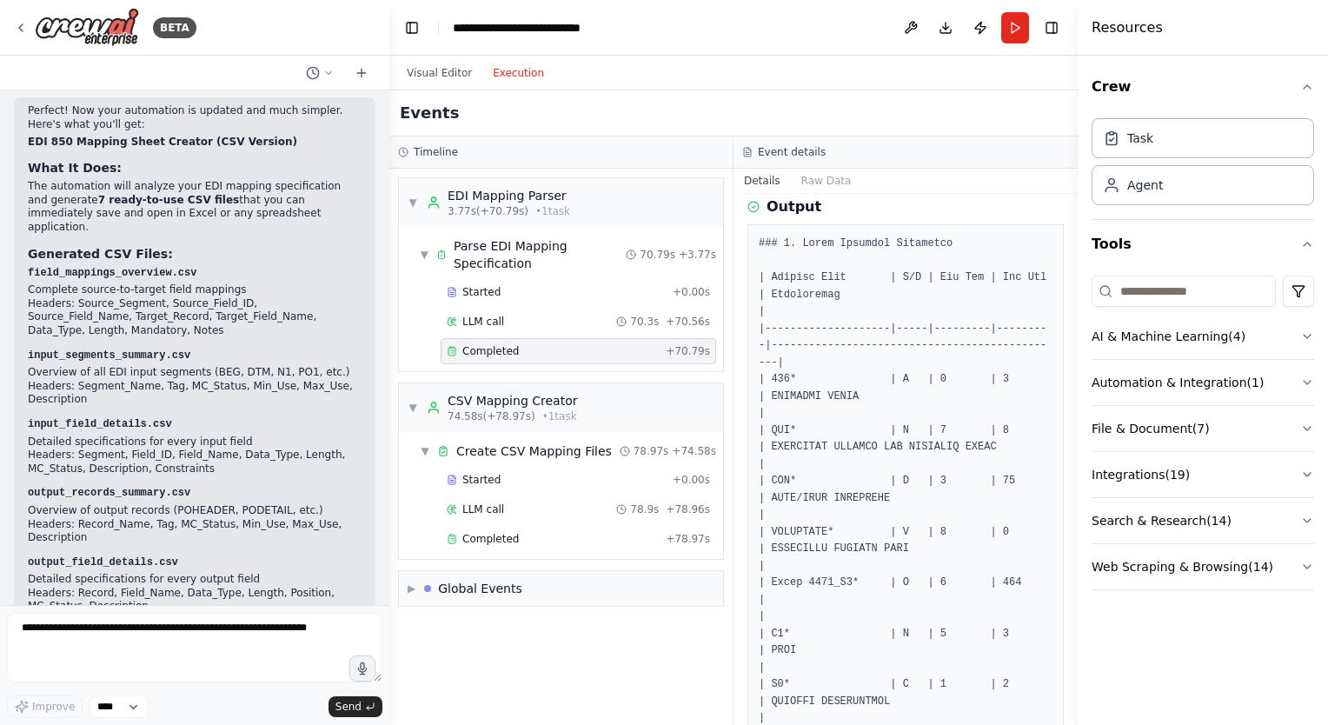
scroll to position [0, 0]
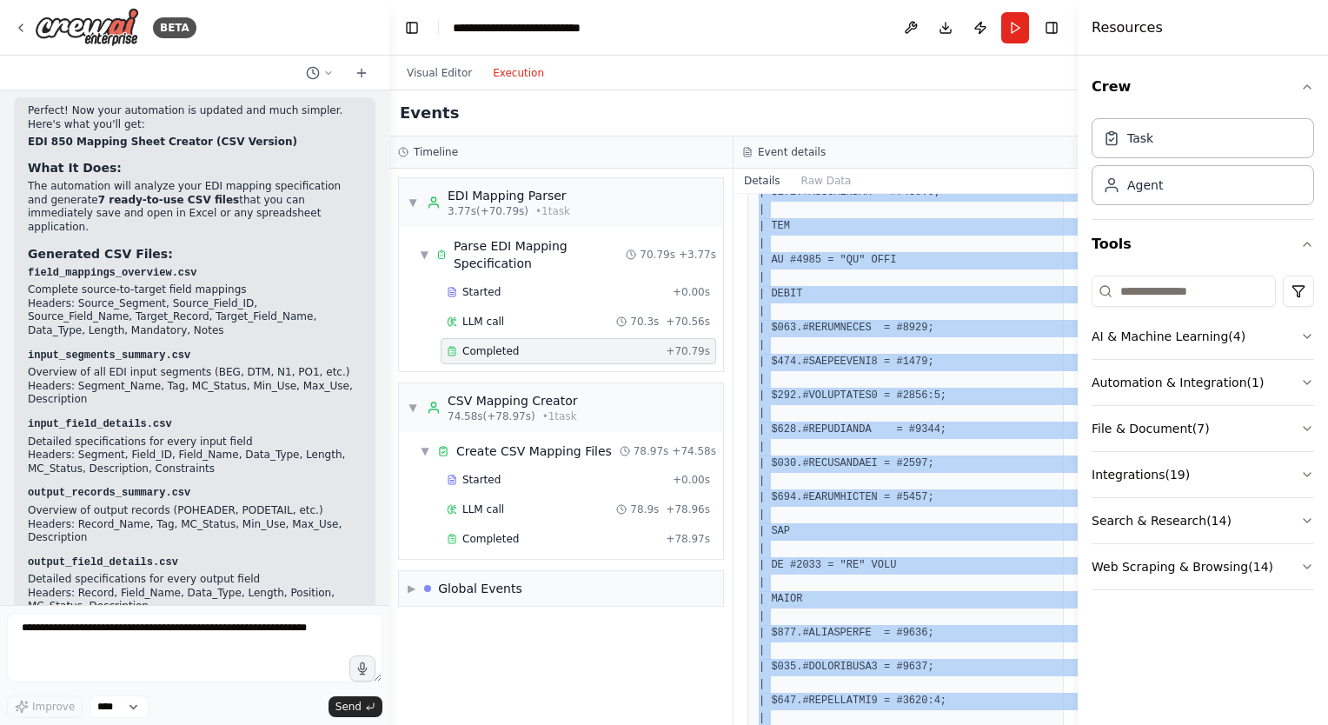
scroll to position [7584, 0]
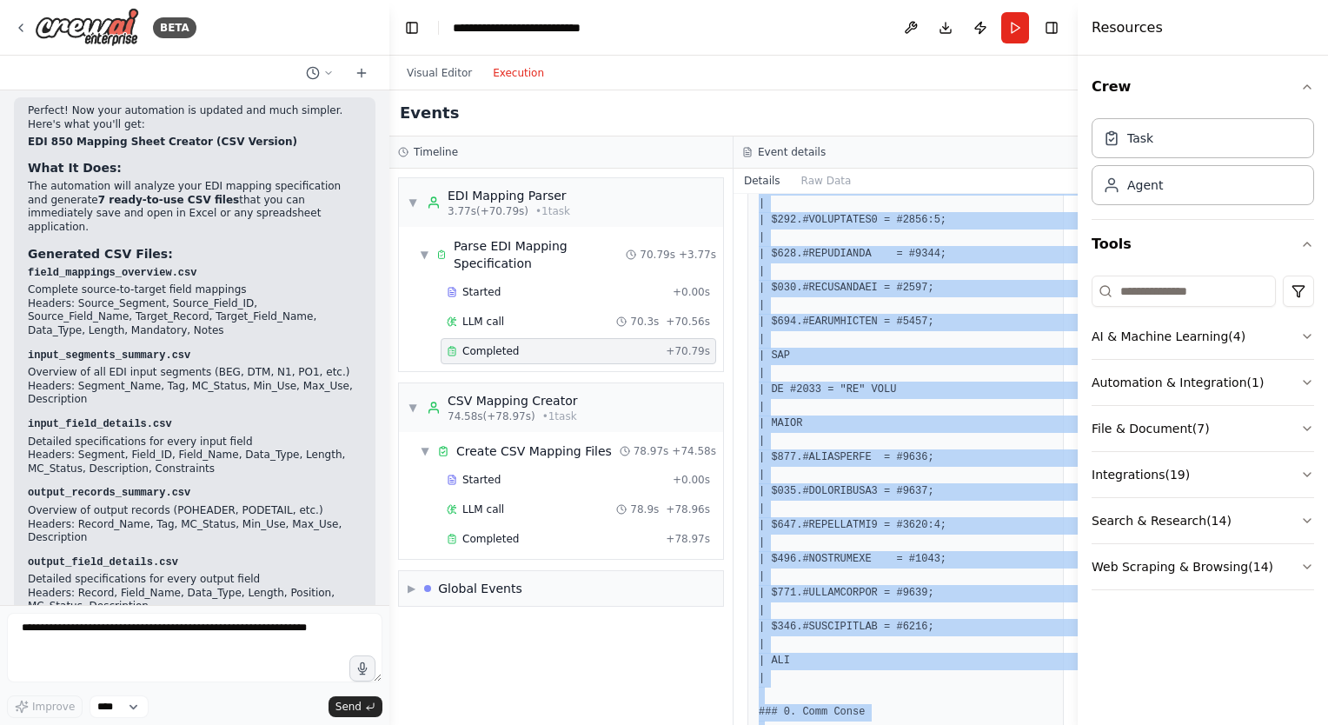
drag, startPoint x: 758, startPoint y: 313, endPoint x: 909, endPoint y: 561, distance: 290.9
drag, startPoint x: 909, startPoint y: 561, endPoint x: 782, endPoint y: 468, distance: 157.3
copy pre "### 1. Input Segments Structure | Segment Name | M/C | Min Use | Max Use | Desc…"
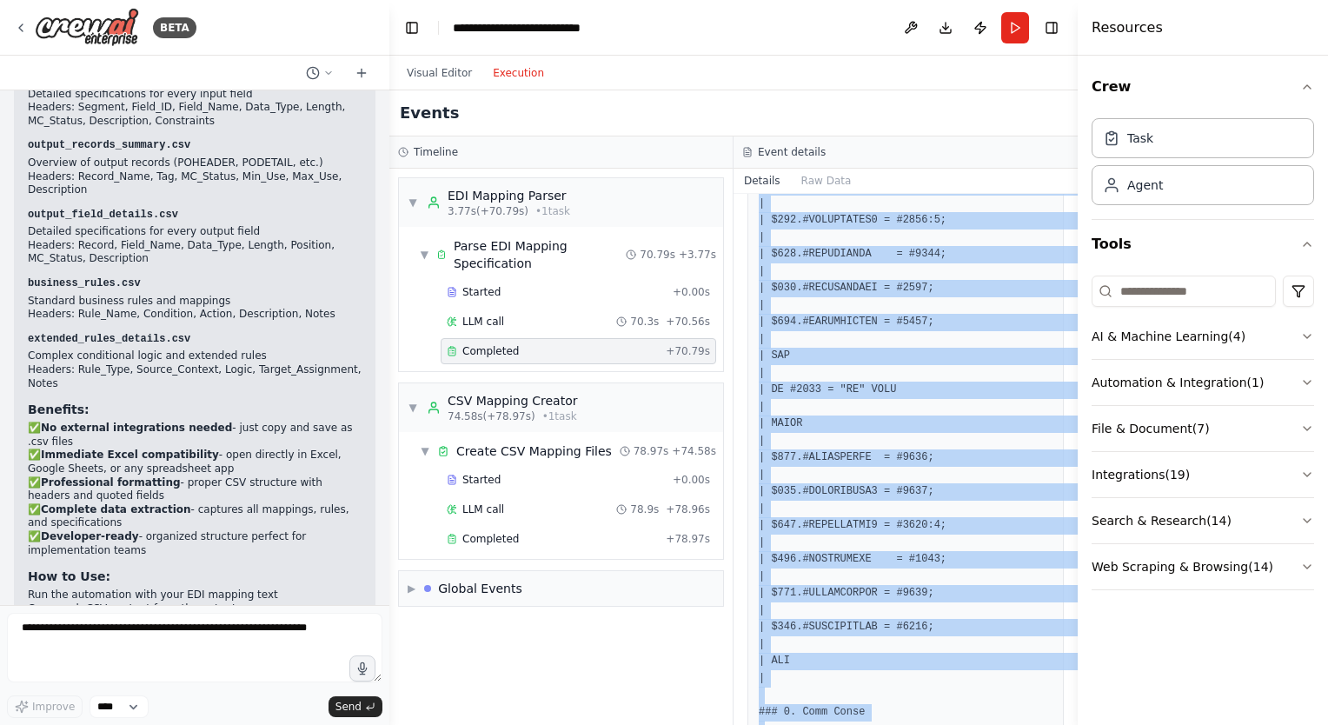
scroll to position [6768, 0]
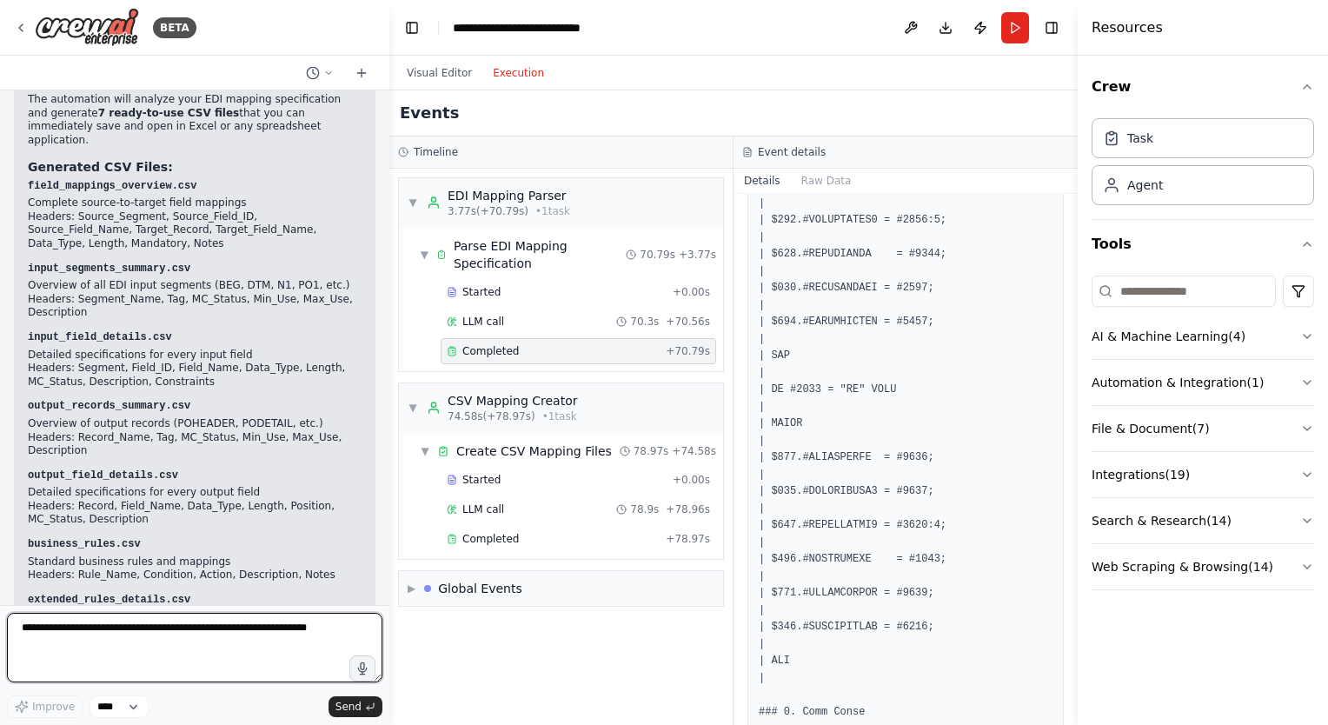
click at [110, 636] on textarea at bounding box center [194, 648] width 375 height 70
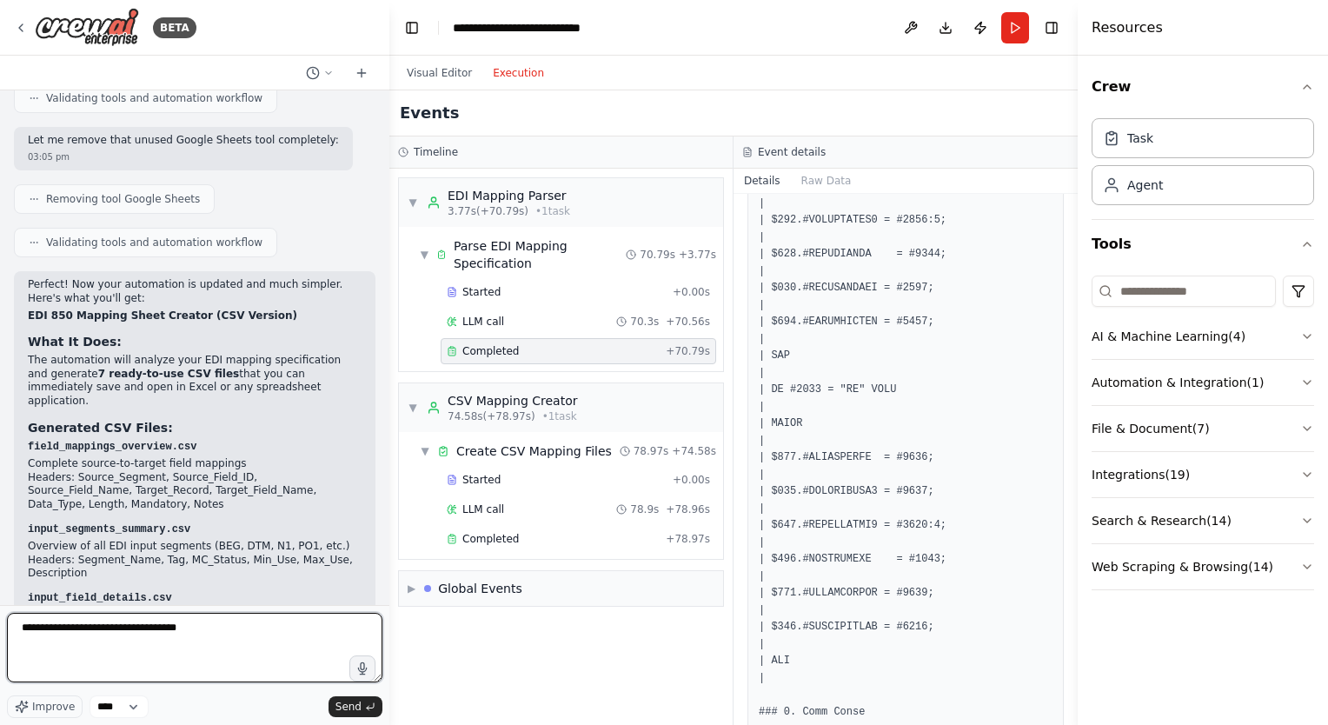
scroll to position [6682, 0]
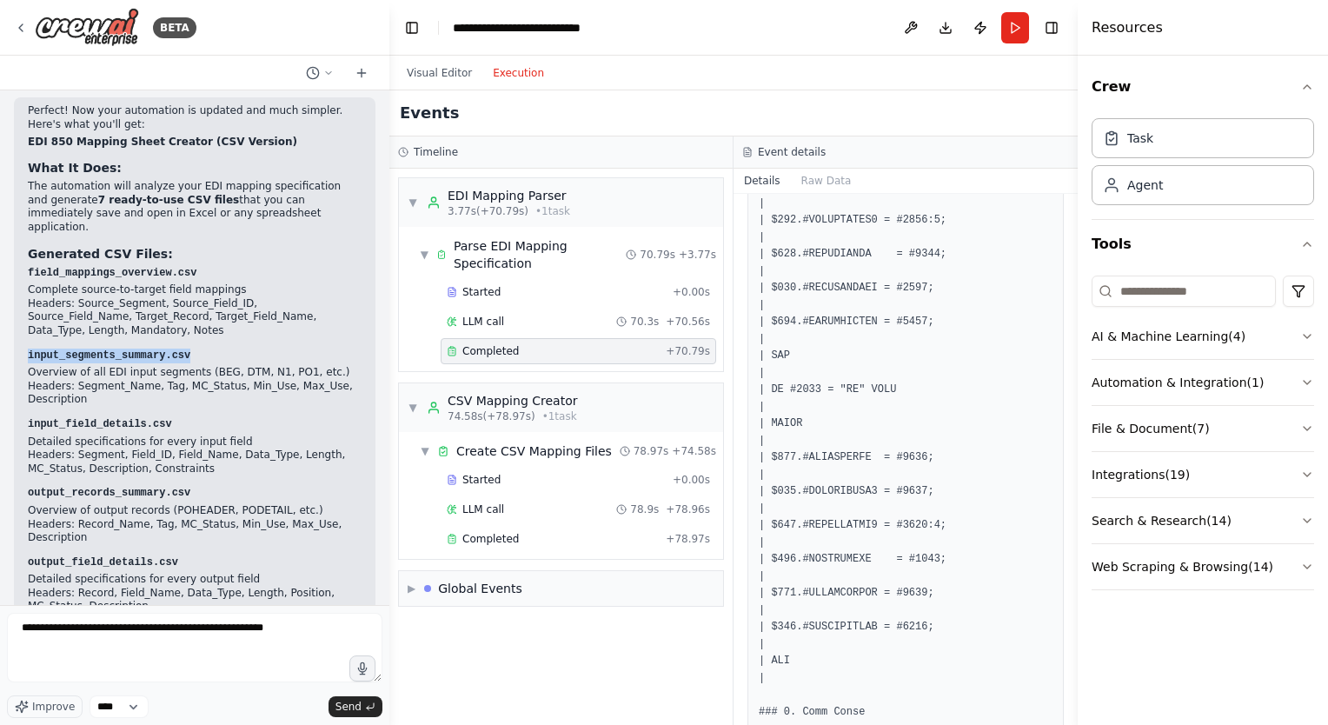
drag, startPoint x: 178, startPoint y: 269, endPoint x: 28, endPoint y: 273, distance: 150.4
click at [28, 349] on p "input_segments_summary.csv" at bounding box center [195, 356] width 334 height 15
copy code "input_segments_summary.csv"
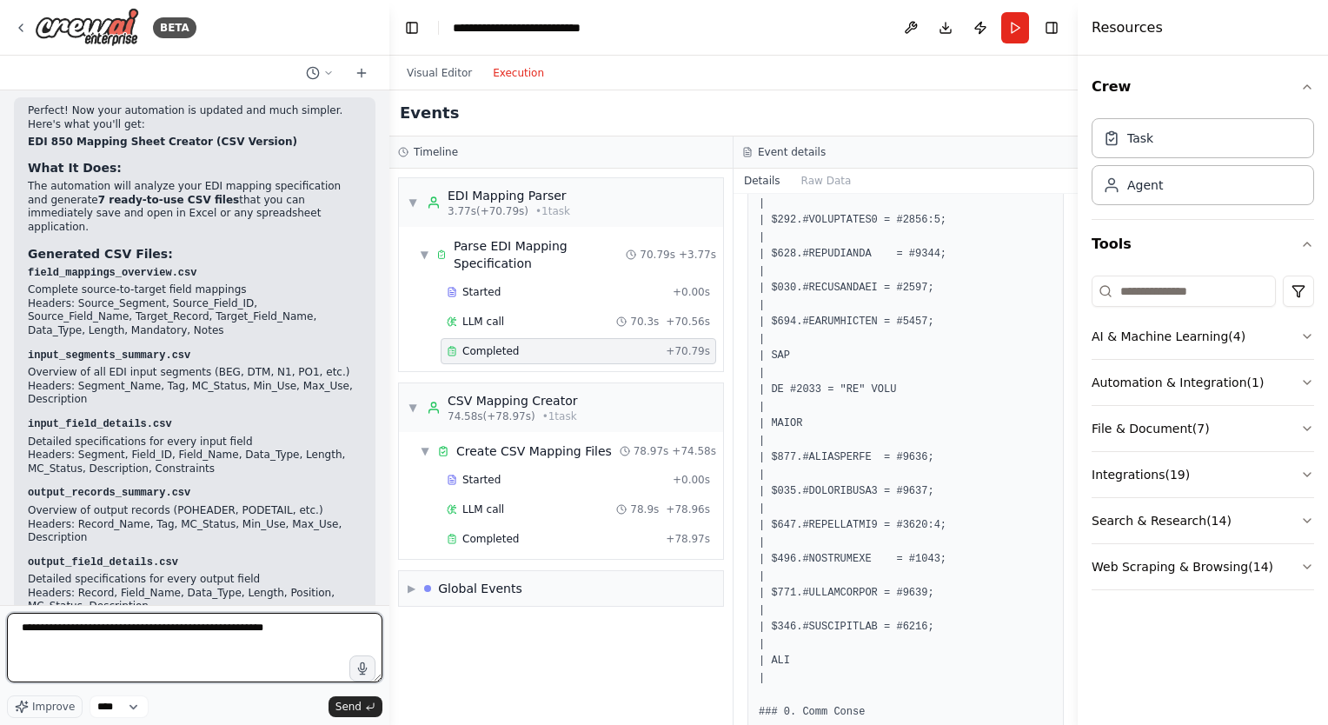
click at [285, 631] on textarea "**********" at bounding box center [194, 648] width 375 height 70
paste textarea "**********"
drag, startPoint x: 156, startPoint y: 645, endPoint x: 18, endPoint y: 647, distance: 138.2
click at [18, 647] on textarea "**********" at bounding box center [194, 648] width 375 height 70
click at [169, 645] on textarea "**********" at bounding box center [194, 648] width 375 height 70
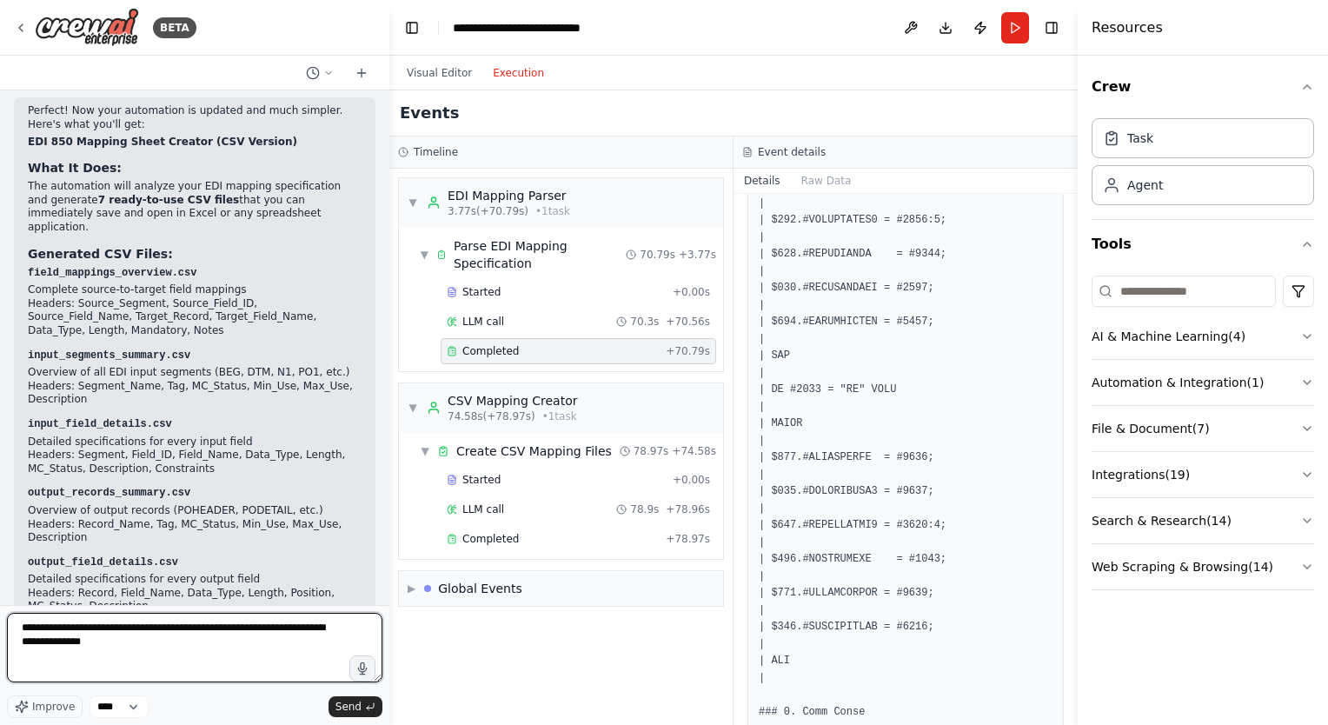
paste textarea "**********"
type textarea "**********"
click at [165, 653] on textarea "**********" at bounding box center [194, 648] width 375 height 70
paste textarea "**********"
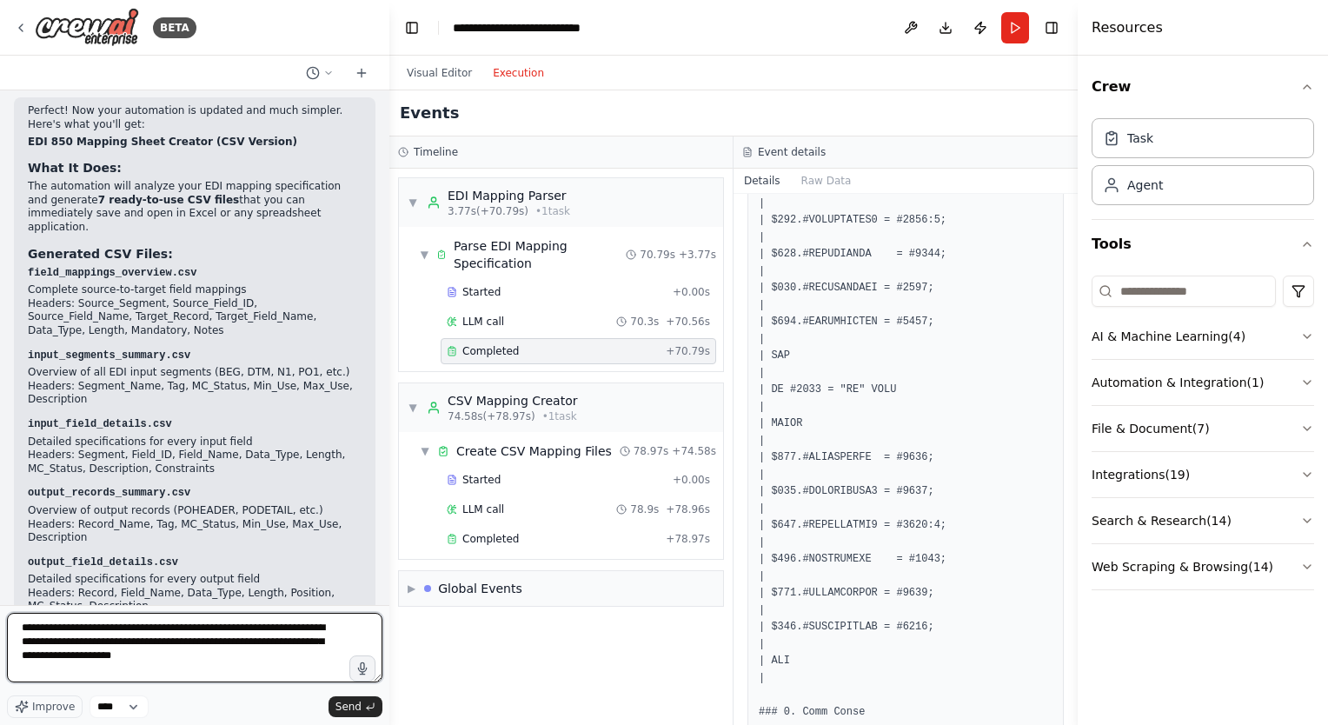
click at [139, 631] on textarea "**********" at bounding box center [194, 648] width 375 height 70
type textarea "**********"
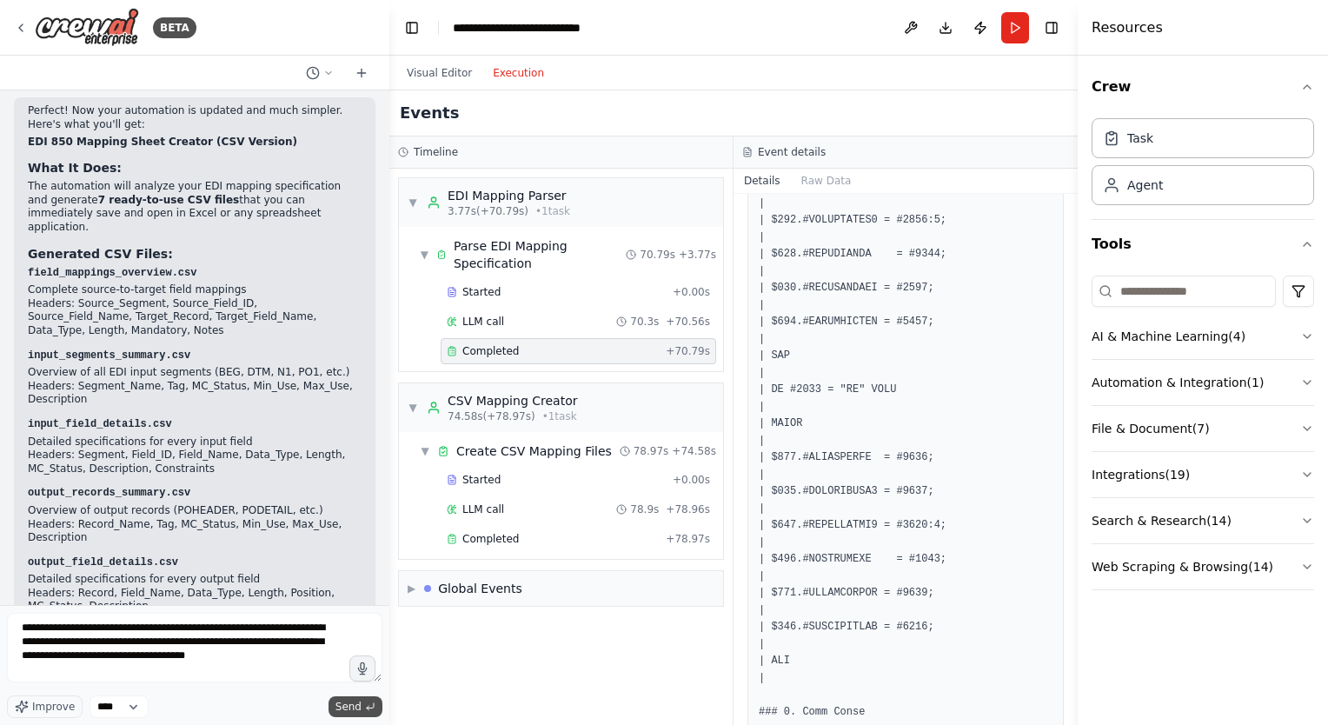
click at [336, 700] on button "Send" at bounding box center [356, 706] width 54 height 21
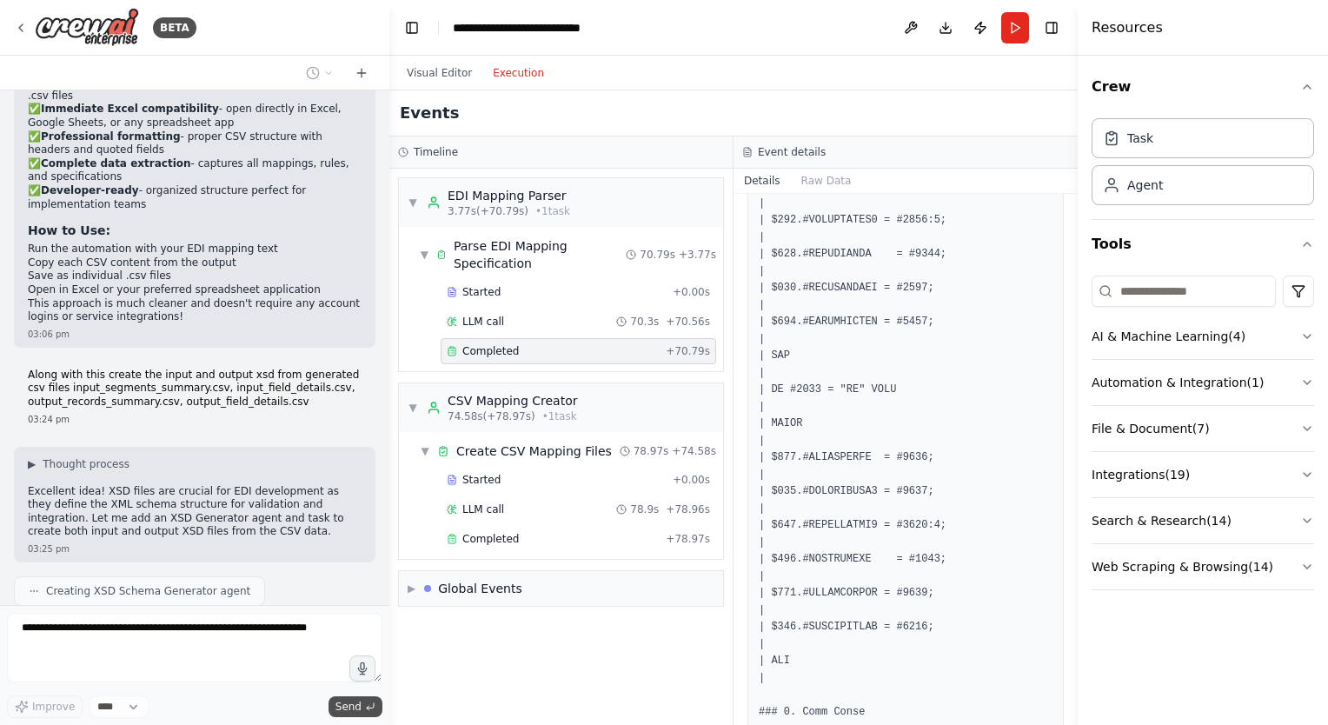
scroll to position [7419, 0]
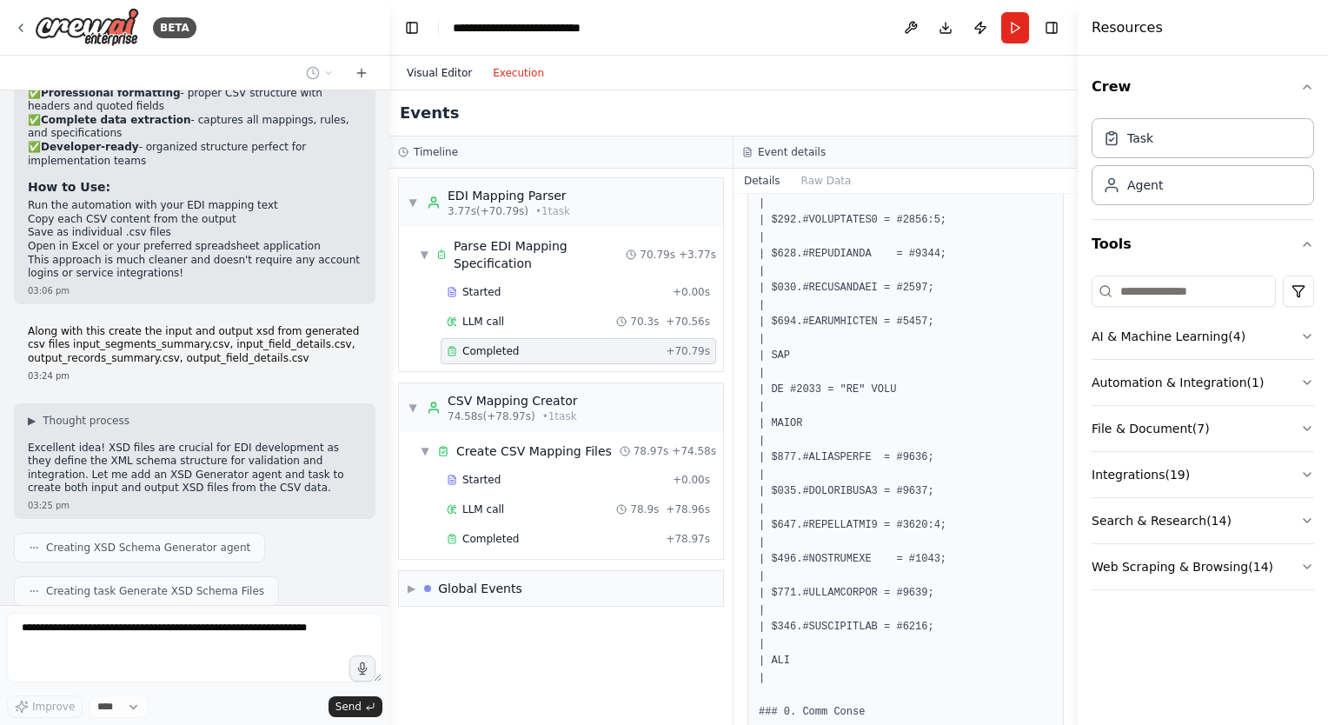
click at [444, 67] on button "Visual Editor" at bounding box center [439, 73] width 86 height 21
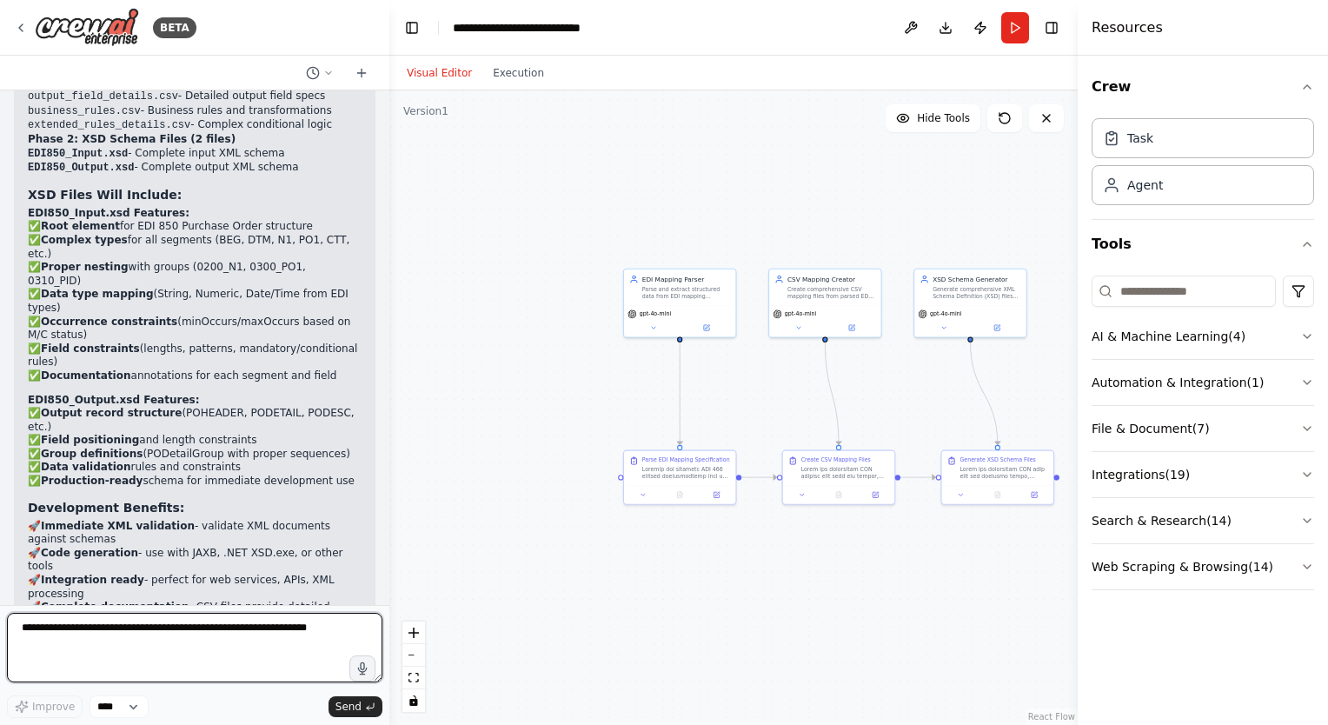
scroll to position [8173, 0]
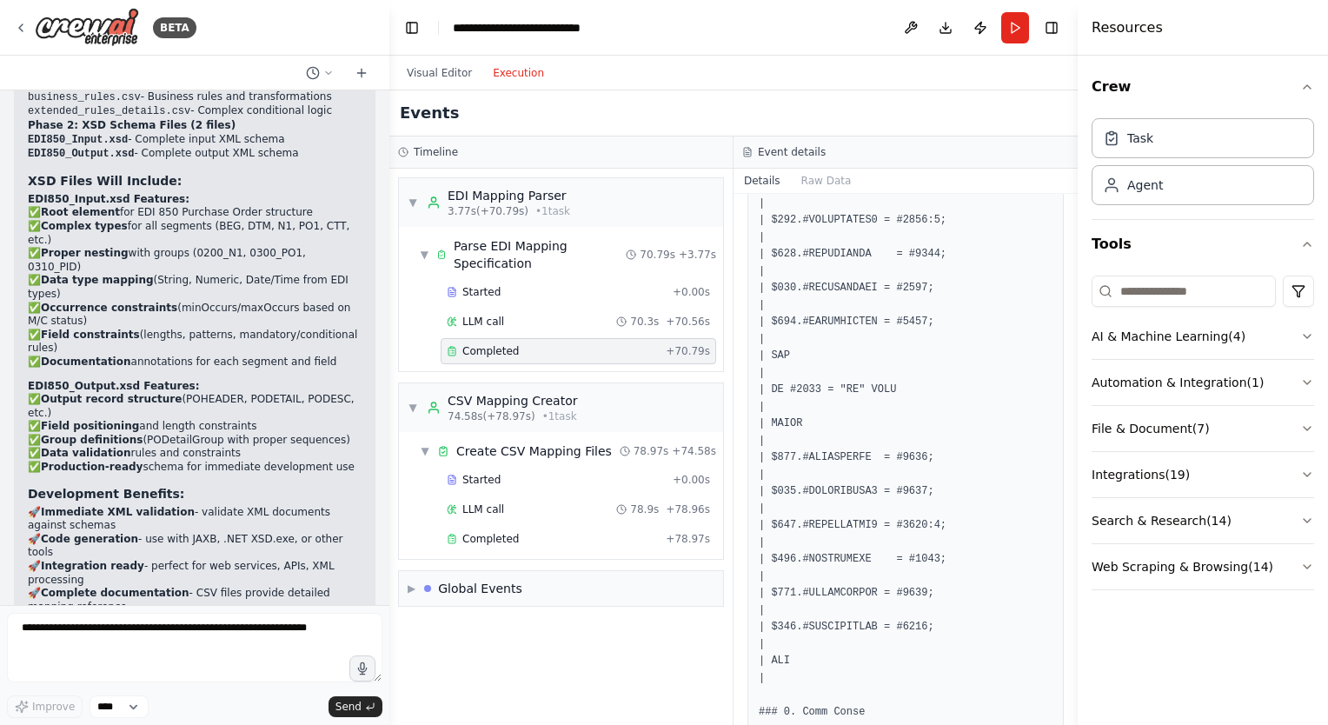
click at [506, 76] on button "Execution" at bounding box center [518, 73] width 72 height 21
click at [130, 632] on textarea at bounding box center [194, 648] width 375 height 70
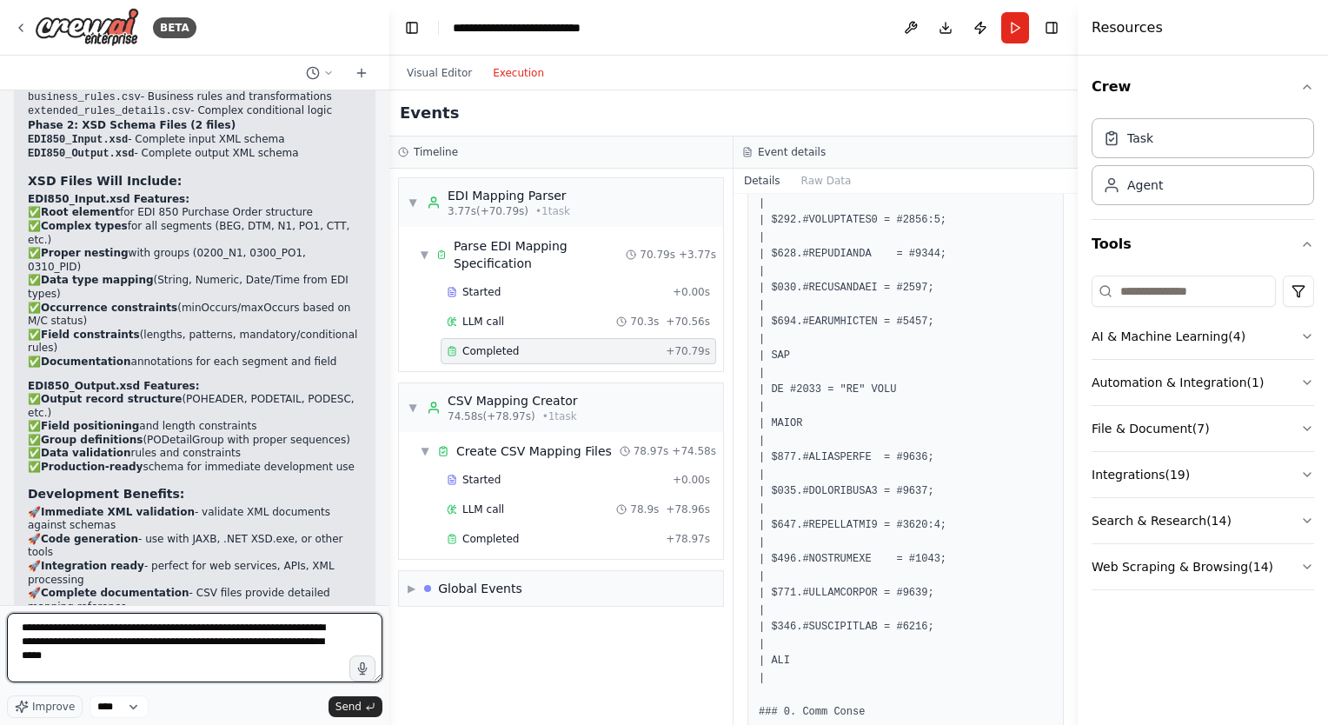
type textarea "**********"
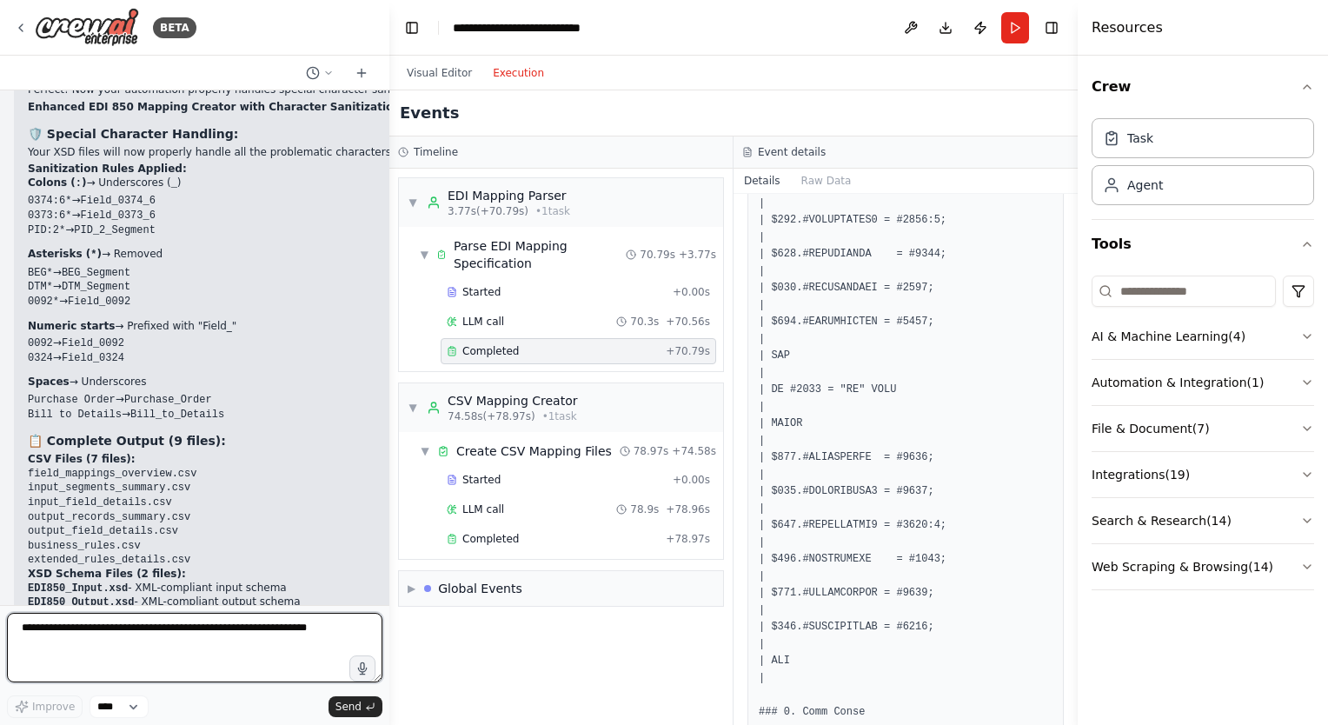
scroll to position [9530, 0]
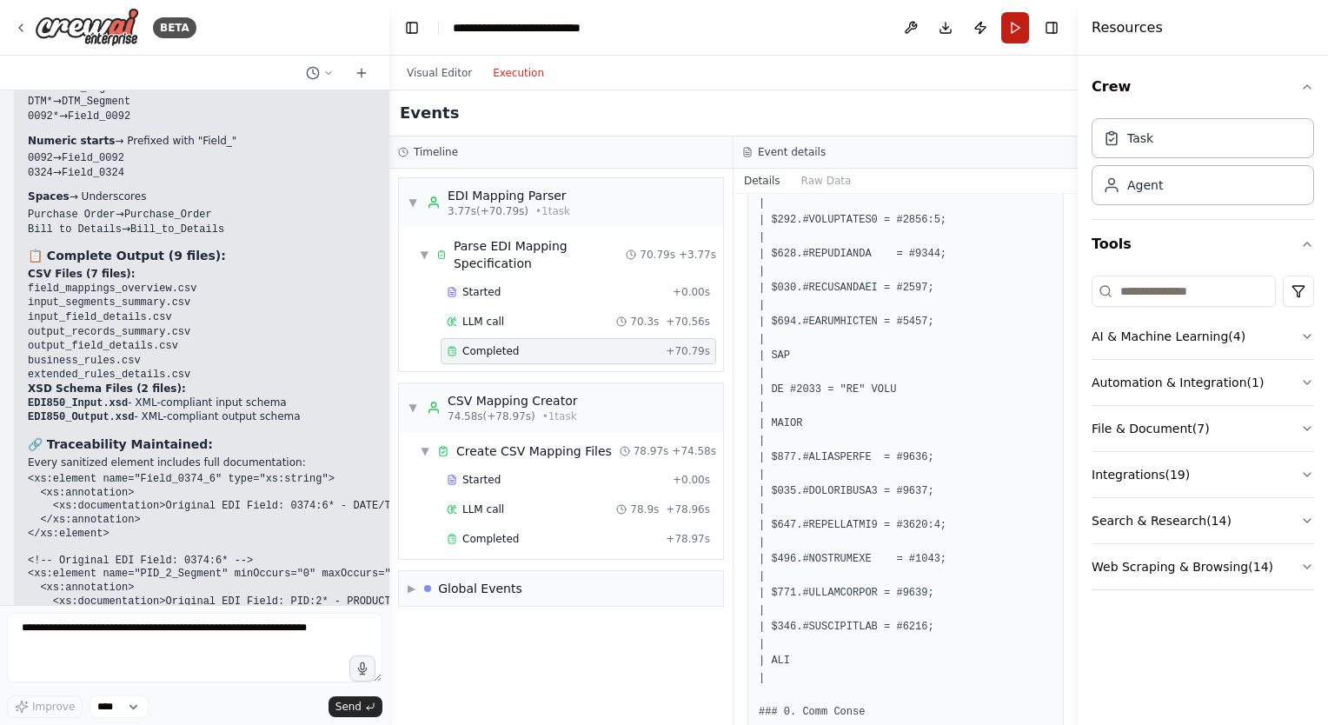
click at [1014, 29] on button "Run" at bounding box center [1015, 27] width 28 height 31
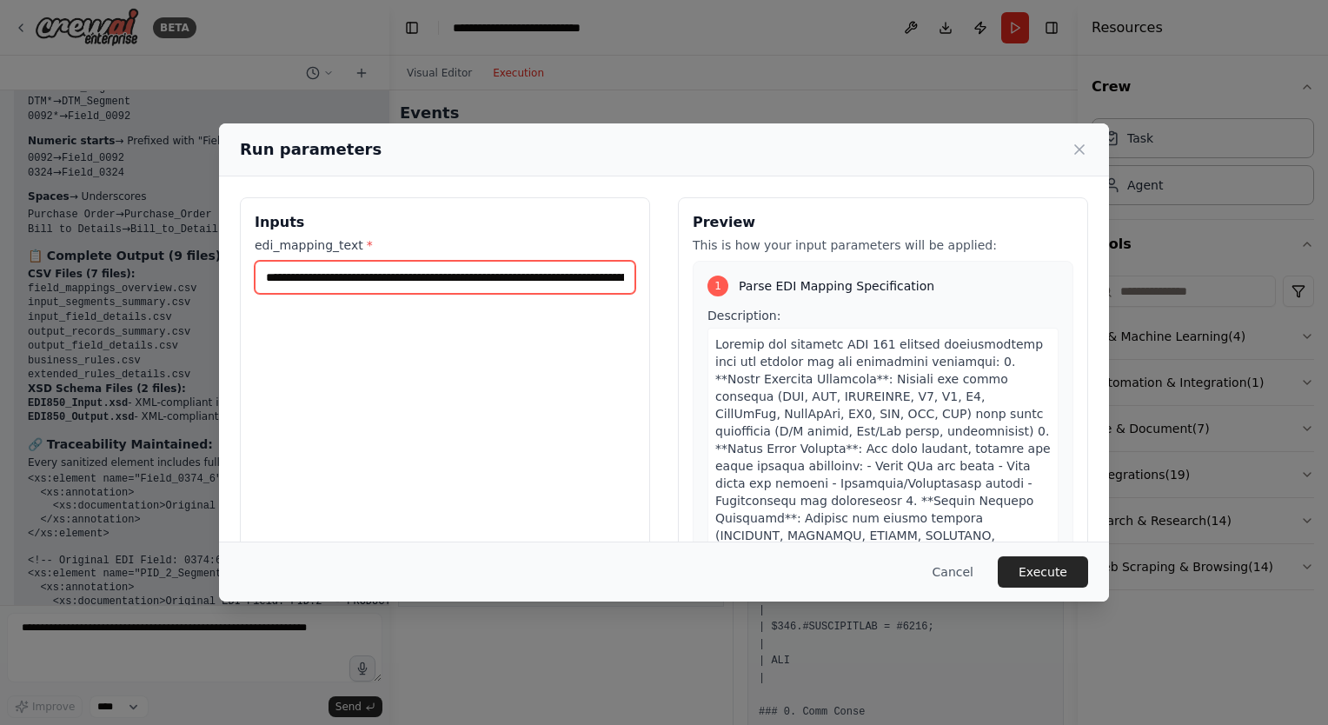
click at [472, 282] on input "edi_mapping_text *" at bounding box center [445, 277] width 381 height 33
click at [417, 279] on input "edi_mapping_text *" at bounding box center [442, 277] width 375 height 33
paste input "**********"
type input "**********"
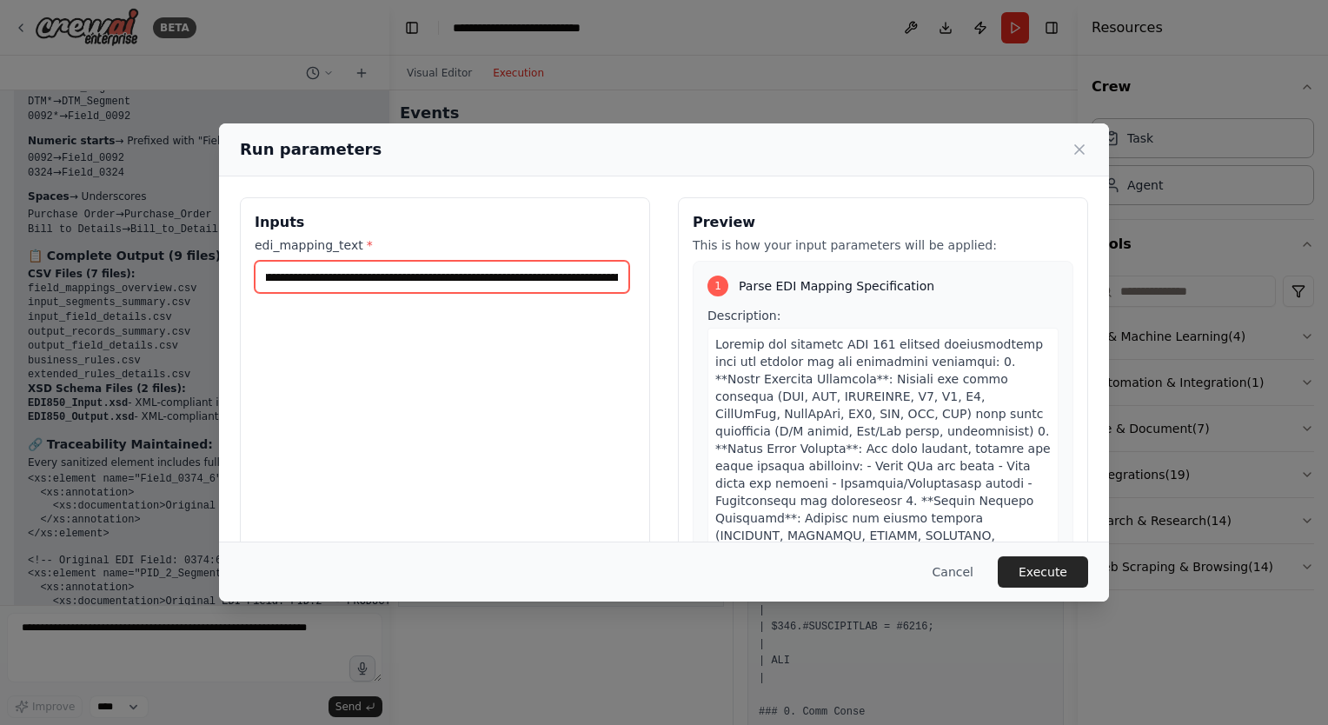
click at [464, 280] on input "edi_mapping_text *" at bounding box center [442, 277] width 375 height 33
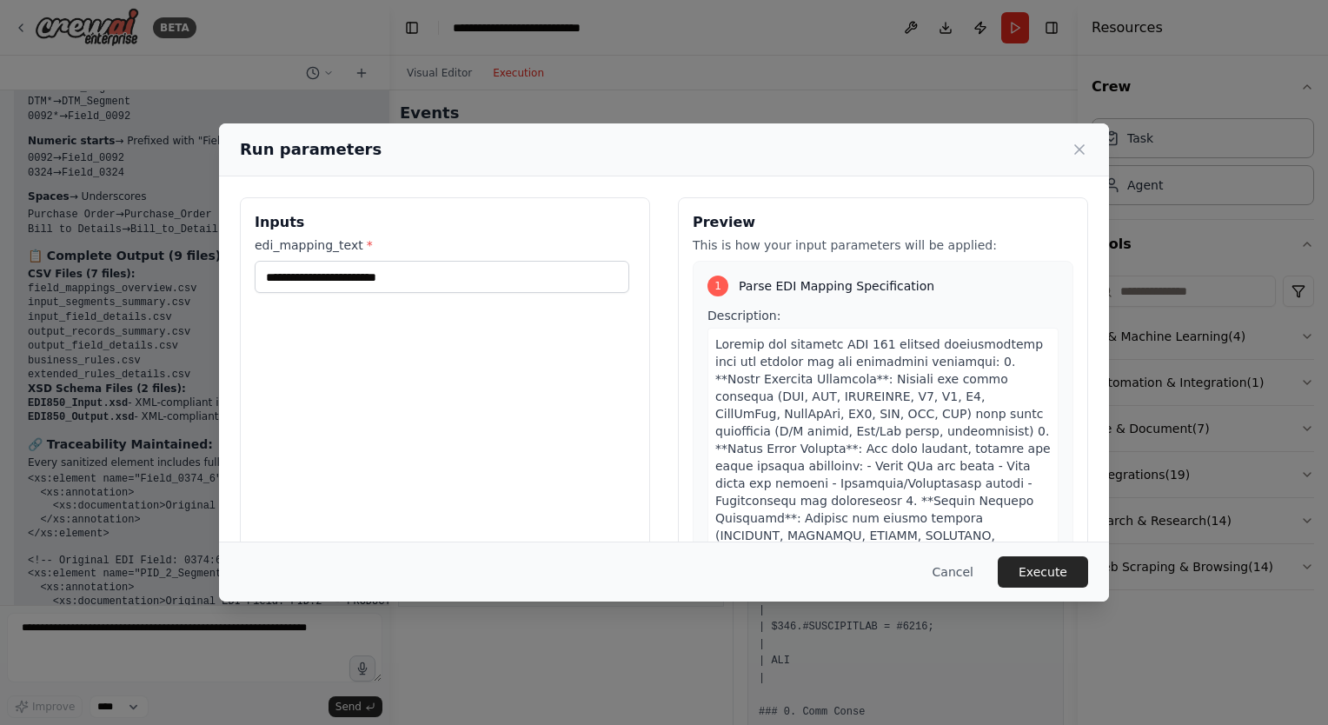
click at [335, 249] on label "edi_mapping_text *" at bounding box center [445, 244] width 381 height 17
click at [335, 261] on input "edi_mapping_text *" at bounding box center [442, 277] width 375 height 33
click at [335, 249] on label "edi_mapping_text *" at bounding box center [445, 244] width 381 height 17
click at [335, 261] on input "edi_mapping_text *" at bounding box center [442, 277] width 375 height 33
drag, startPoint x: 335, startPoint y: 249, endPoint x: 450, endPoint y: 346, distance: 150.4
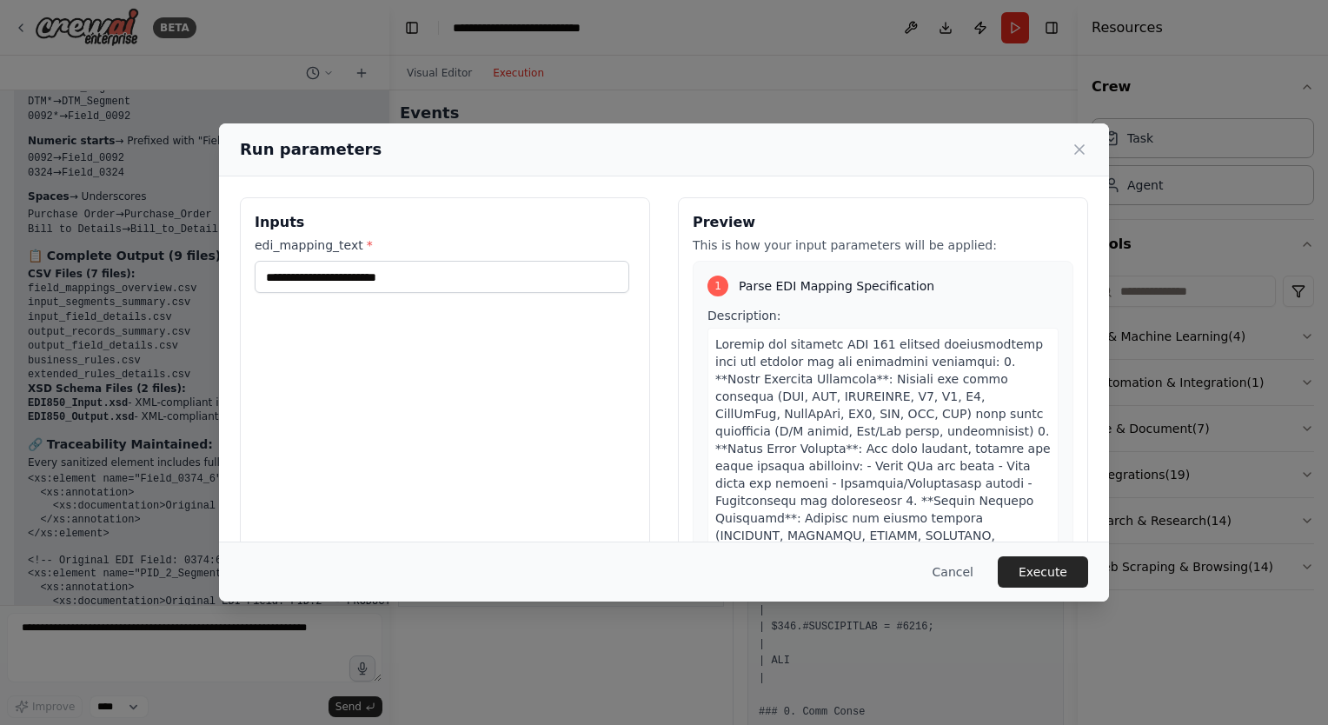
click at [450, 346] on div "Inputs edi_mapping_text *" at bounding box center [445, 403] width 410 height 412
drag, startPoint x: 426, startPoint y: 282, endPoint x: 273, endPoint y: 283, distance: 153.0
click at [273, 283] on input "edi_mapping_text *" at bounding box center [442, 277] width 375 height 33
click at [335, 282] on input "edi_mapping_text *" at bounding box center [442, 277] width 375 height 33
paste input "**********"
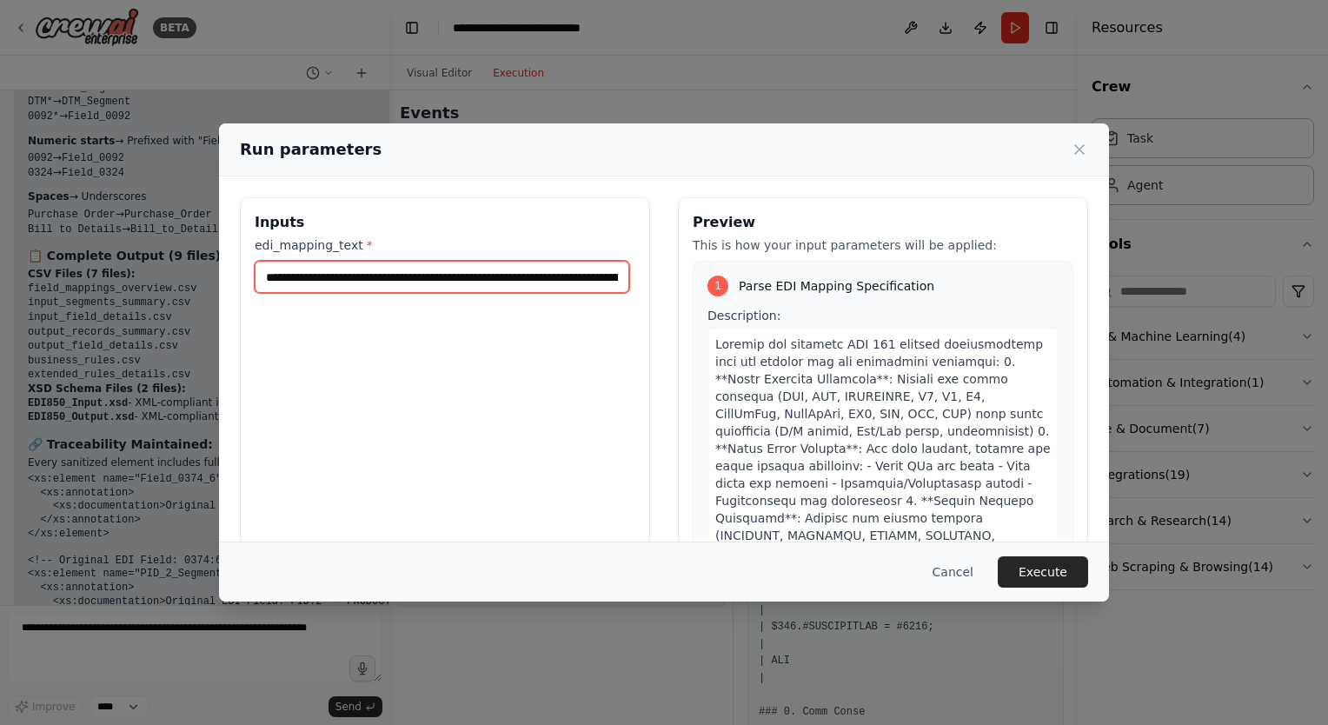
scroll to position [0, 240212]
type input "**********"
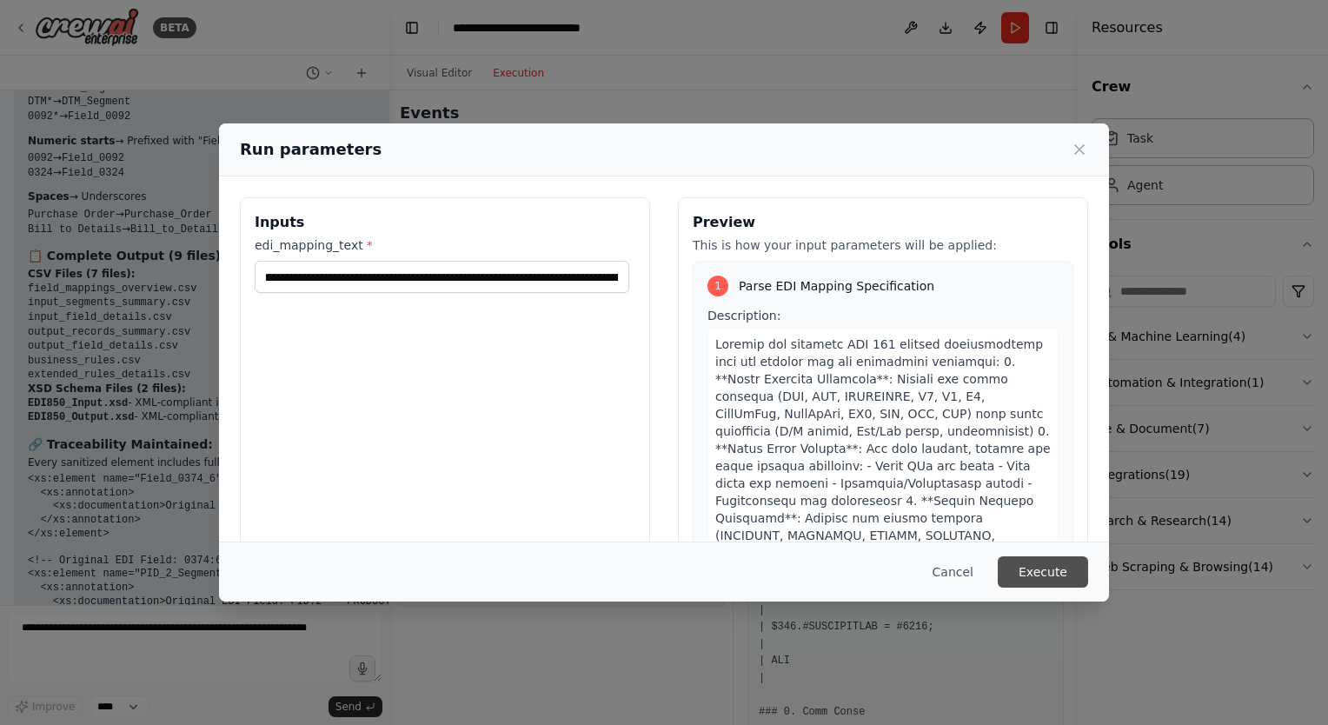
click at [1044, 574] on button "Execute" at bounding box center [1043, 571] width 90 height 31
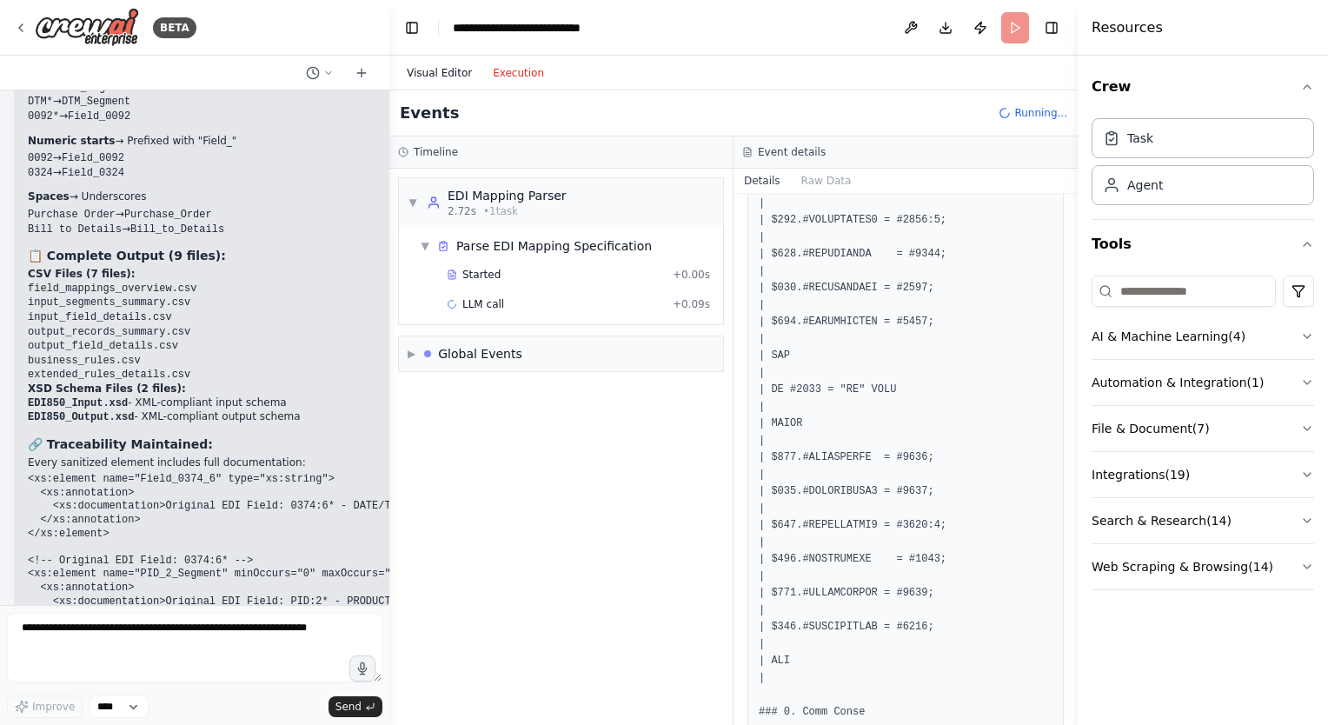
click at [452, 66] on button "Visual Editor" at bounding box center [439, 73] width 86 height 21
click at [510, 76] on button "Execution" at bounding box center [518, 73] width 72 height 21
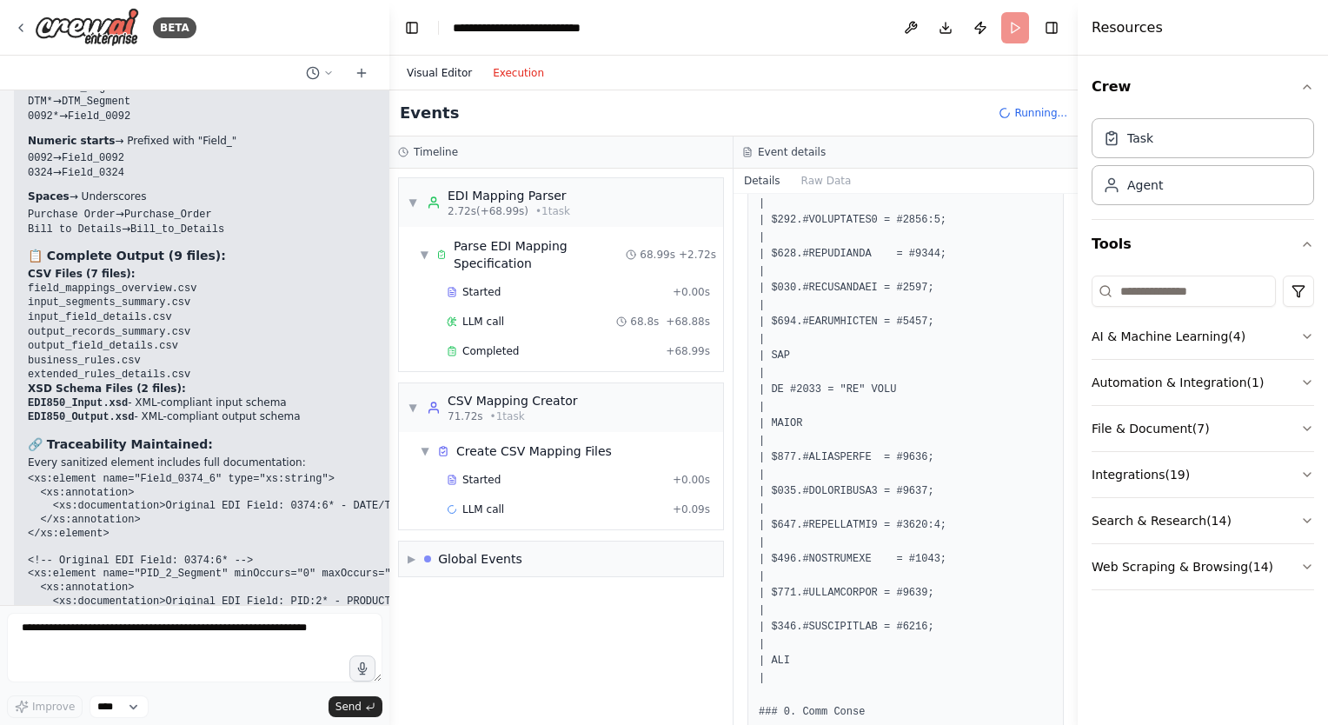
click at [430, 74] on button "Visual Editor" at bounding box center [439, 73] width 86 height 21
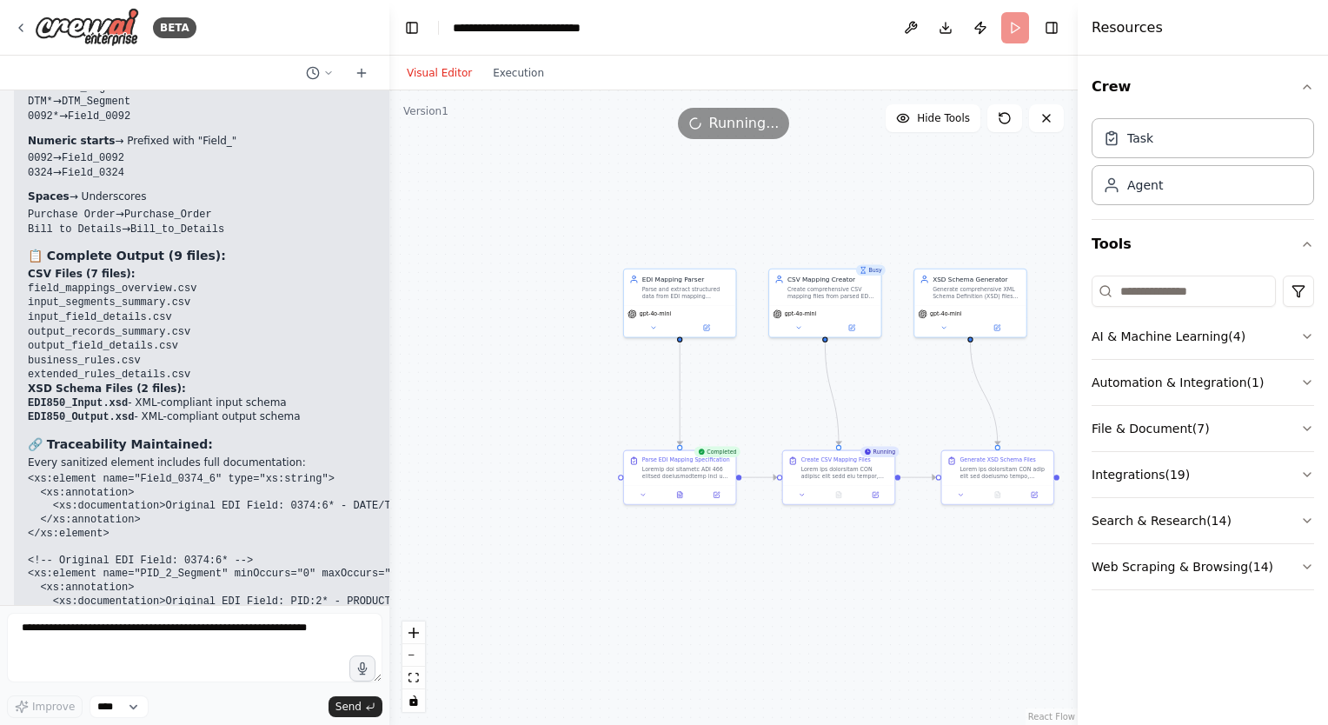
click at [450, 82] on button "Visual Editor" at bounding box center [439, 73] width 86 height 21
click at [448, 73] on button "Visual Editor" at bounding box center [439, 73] width 86 height 21
click at [502, 70] on button "Execution" at bounding box center [518, 73] width 72 height 21
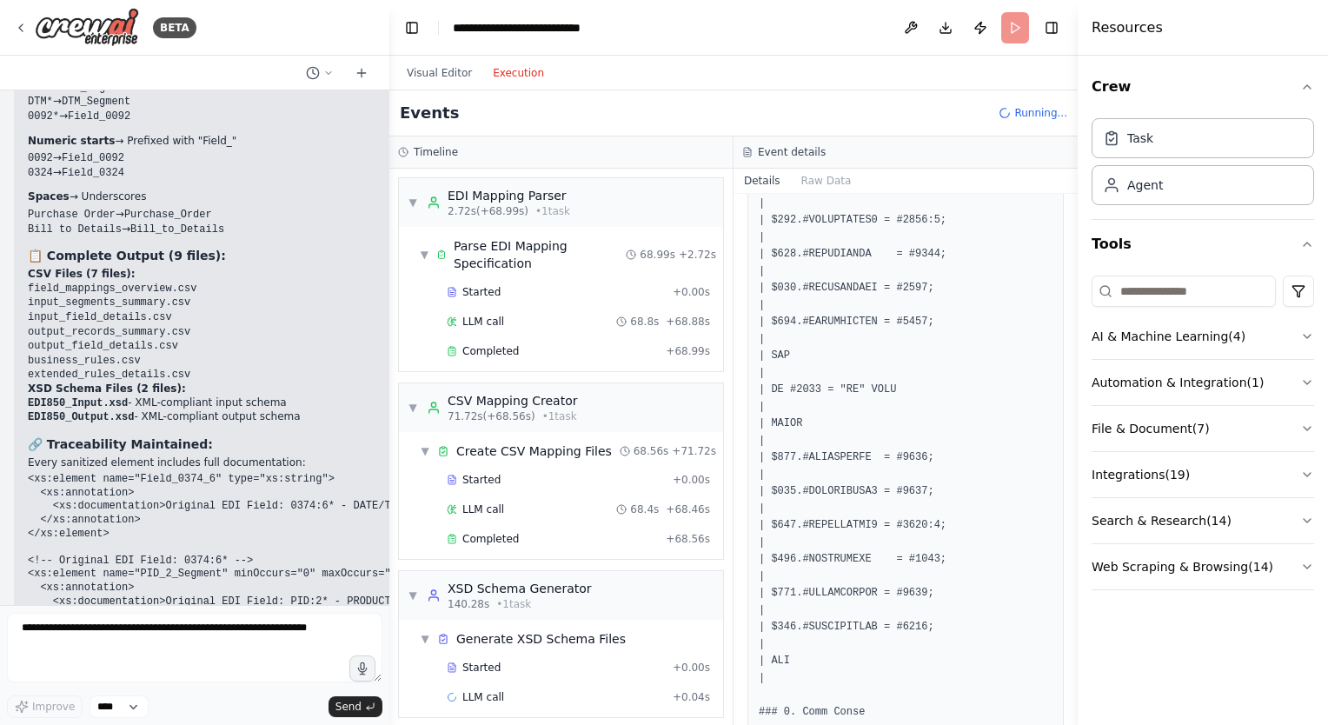
scroll to position [9443, 0]
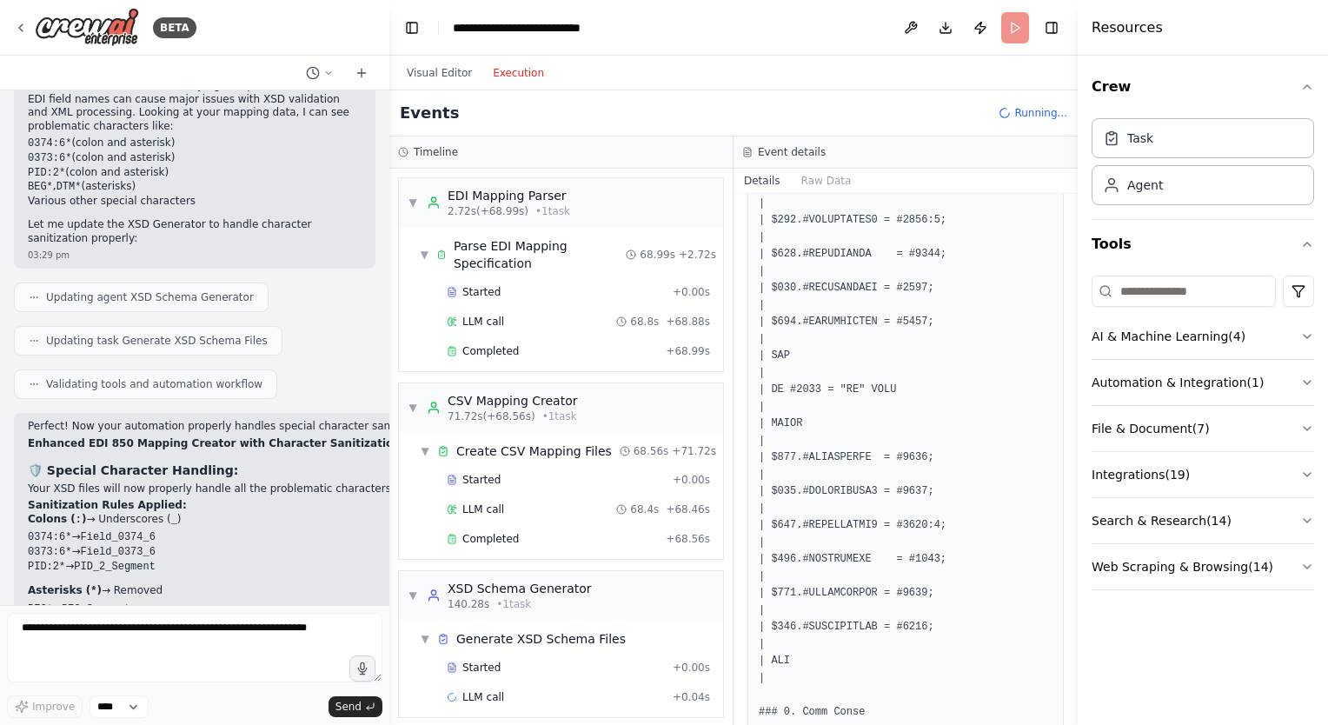
click at [190, 631] on li "0092* → Field_0092" at bounding box center [322, 638] width 588 height 15
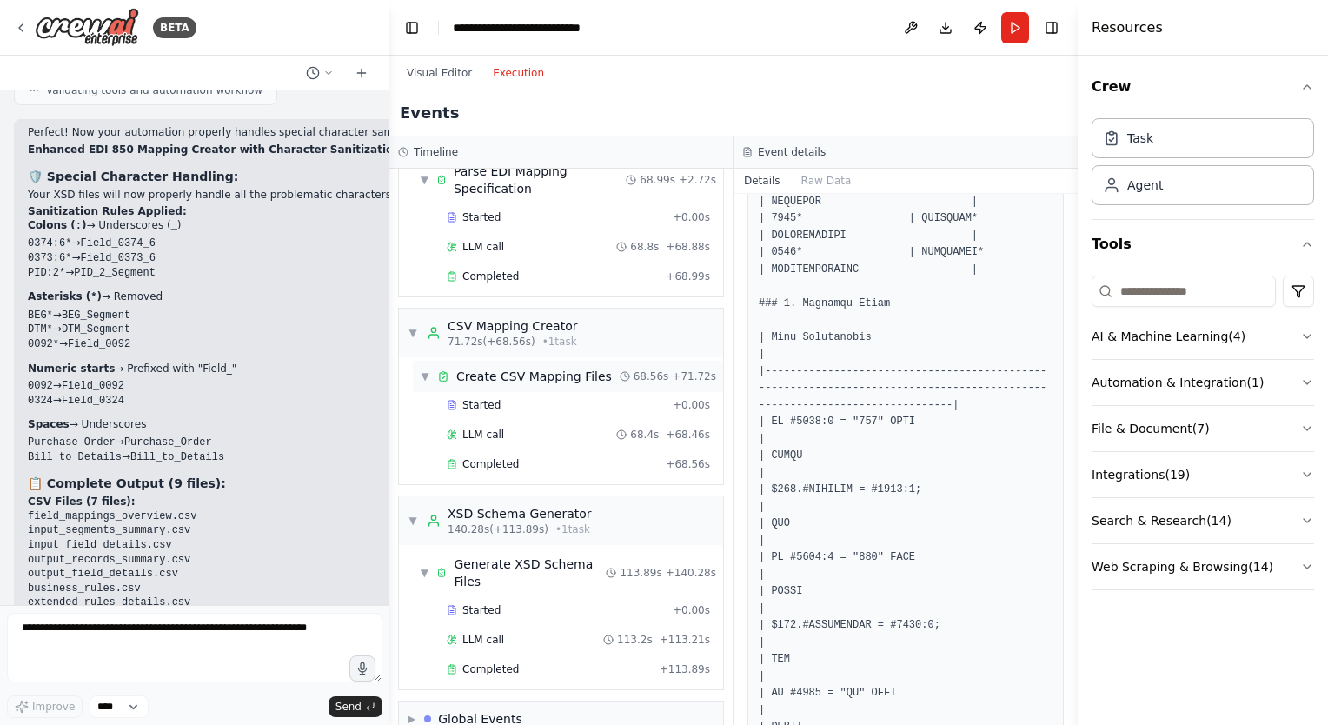
scroll to position [83, 0]
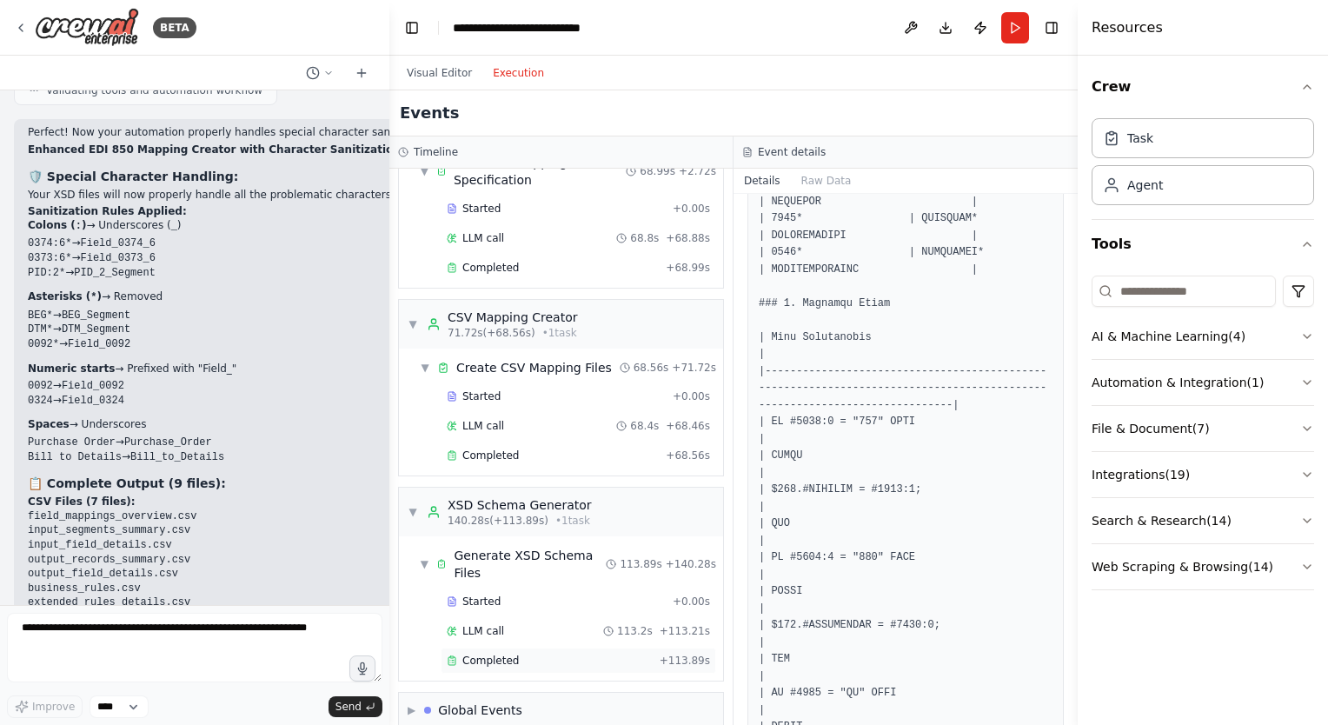
click at [475, 654] on span "Completed" at bounding box center [490, 661] width 56 height 14
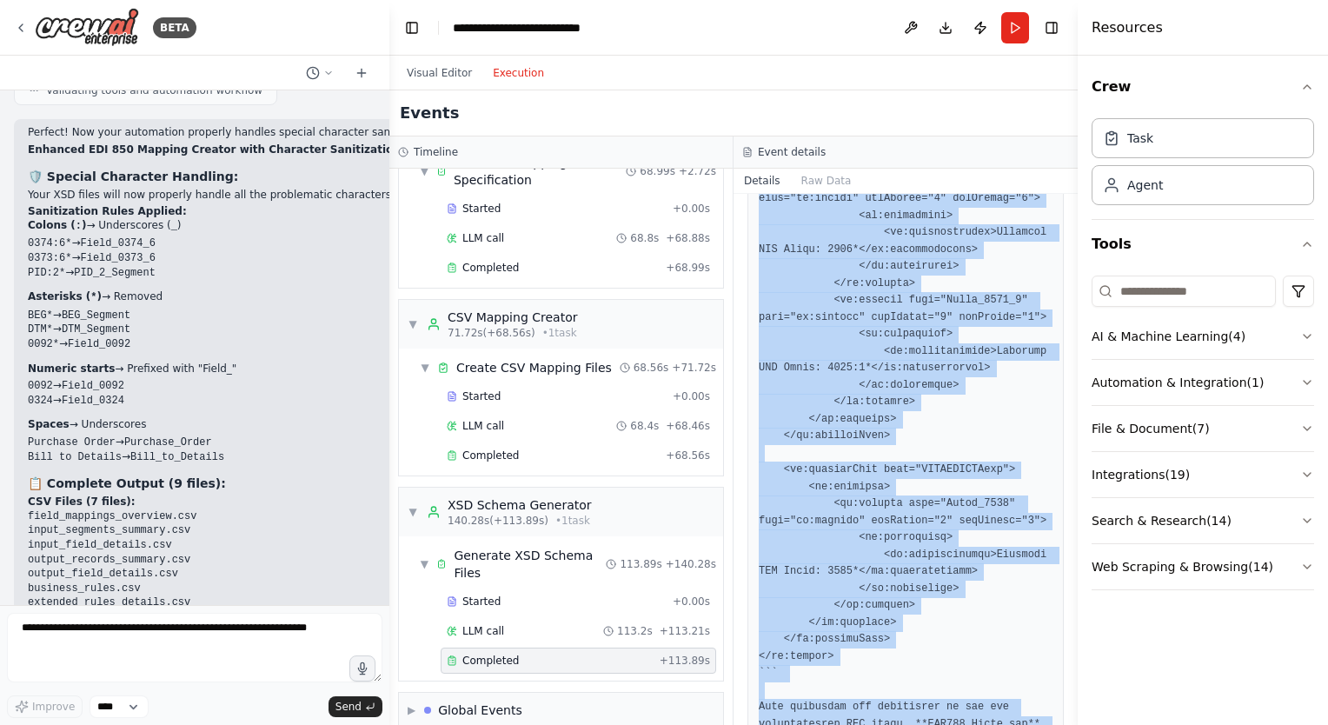
scroll to position [10550, 0]
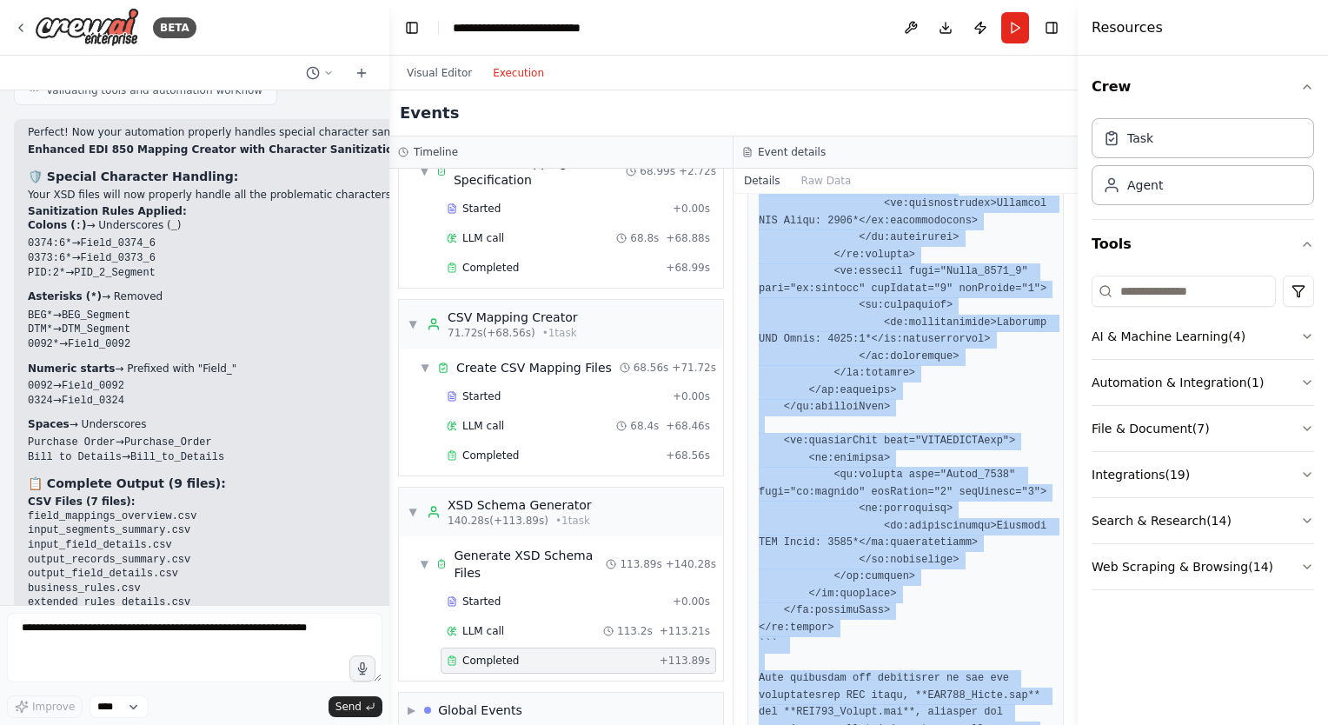
drag, startPoint x: 759, startPoint y: 313, endPoint x: 974, endPoint y: 769, distance: 504.6
click at [974, 724] on html "BETA Want to create excel mapping sheet from the attached text file. 02:53 pm ▶…" at bounding box center [664, 362] width 1328 height 725
copy pre "### EDI850_Input.xsd ```xml <?xml version="1.0" encoding="UTF-8"?> <xs:schema x…"
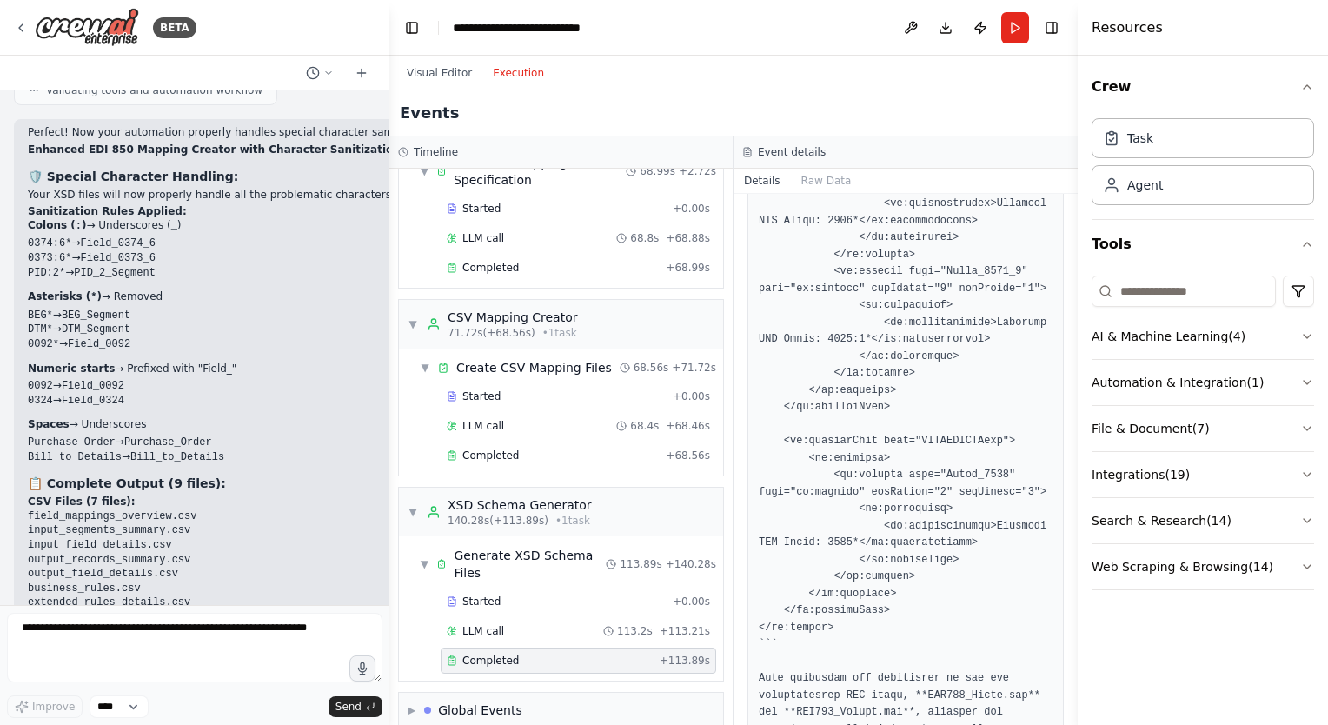
drag, startPoint x: 30, startPoint y: 455, endPoint x: 126, endPoint y: 456, distance: 96.5
click at [126, 638] on li "EDI850_Output.xsd - XML-compliant output schema" at bounding box center [322, 645] width 588 height 15
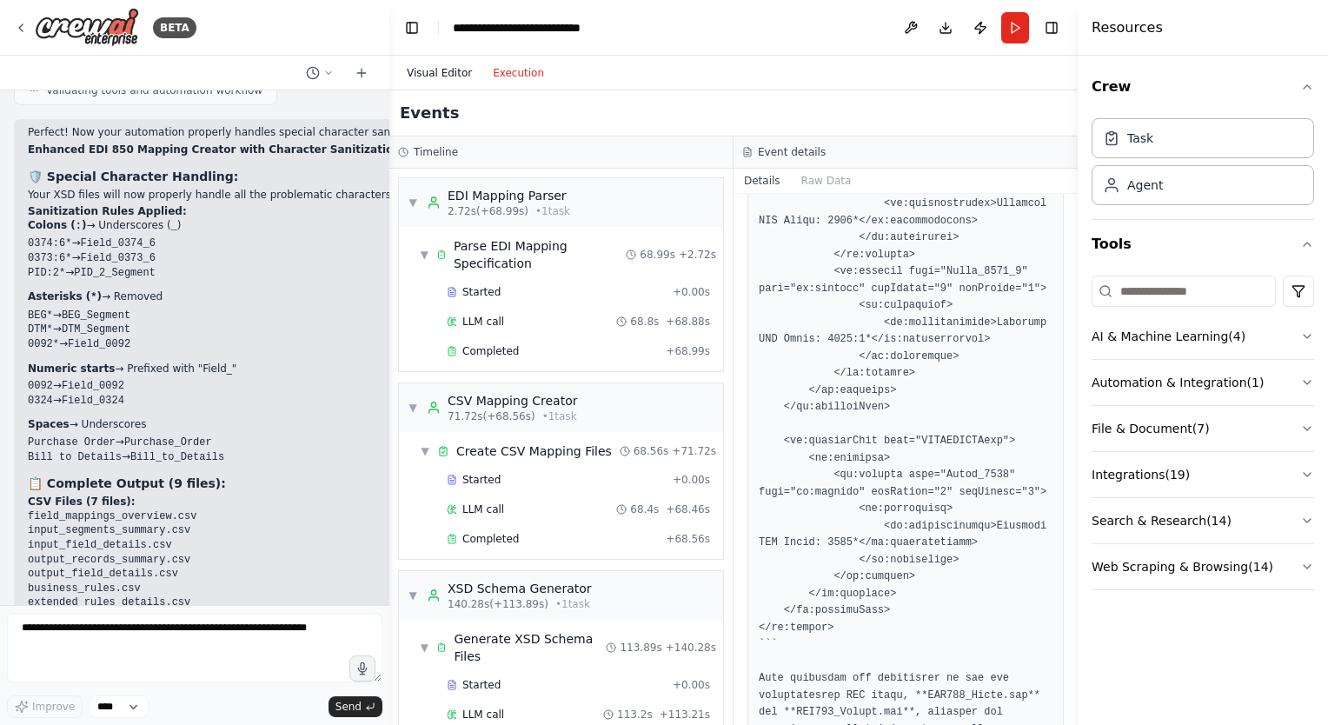
click at [433, 71] on button "Visual Editor" at bounding box center [439, 73] width 86 height 21
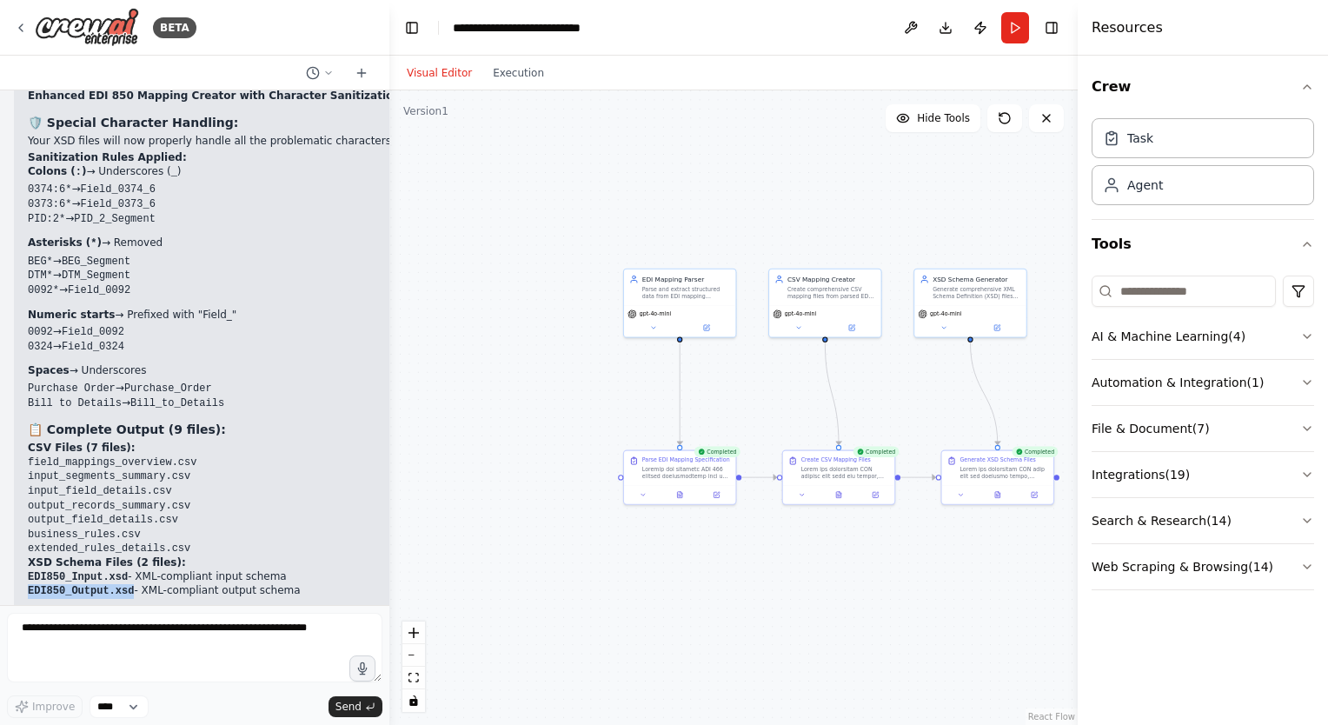
scroll to position [9530, 0]
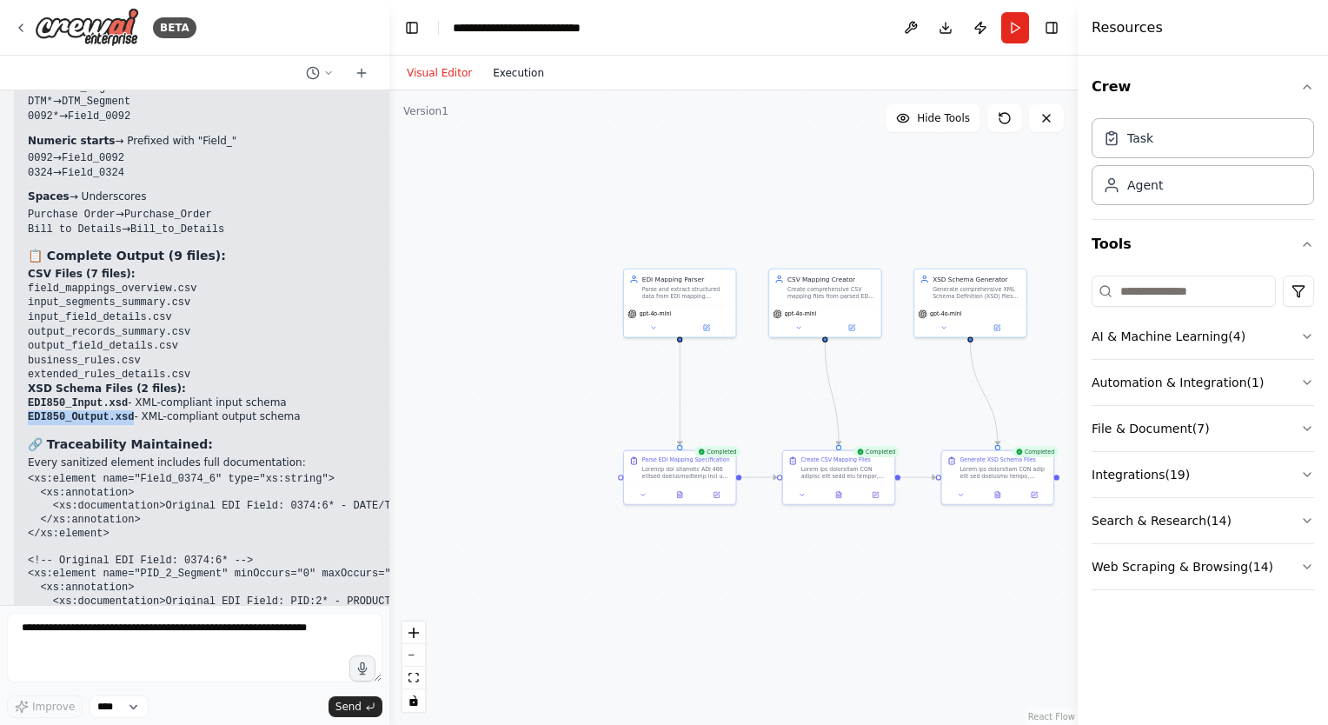
click at [495, 67] on button "Execution" at bounding box center [518, 73] width 72 height 21
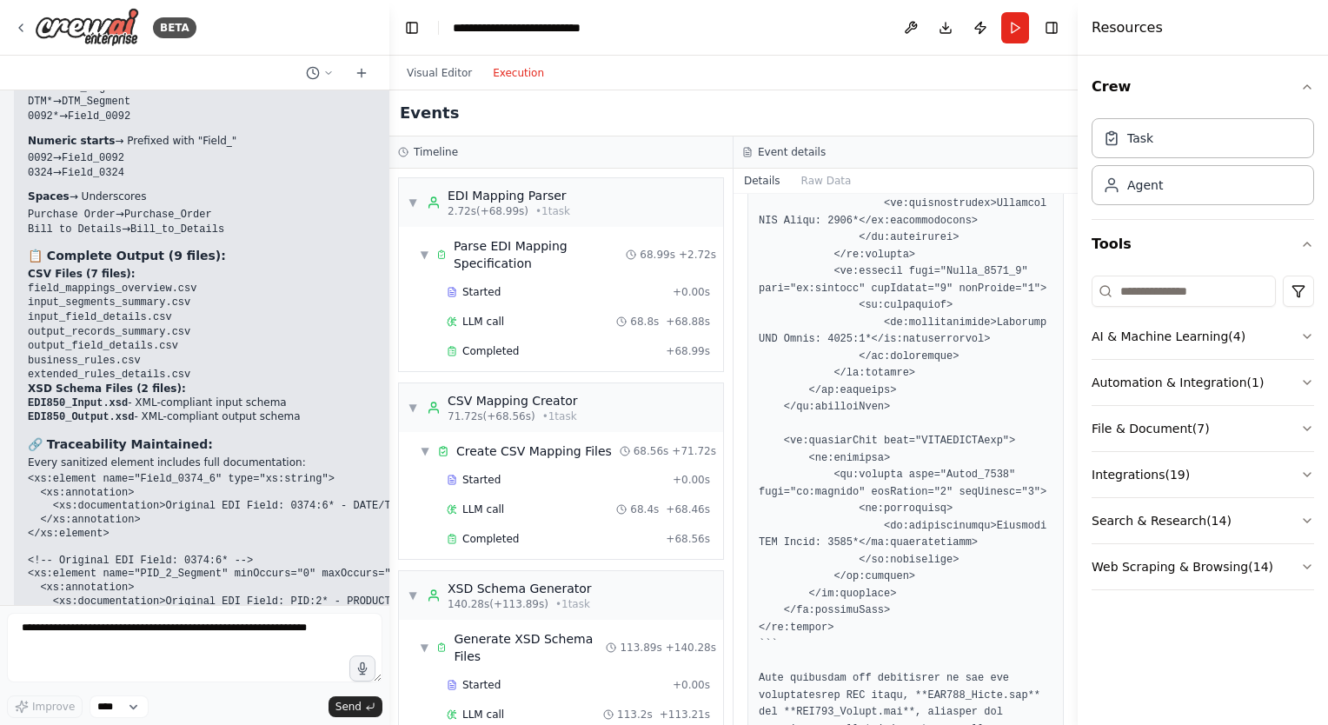
click at [785, 147] on h3 "Event details" at bounding box center [792, 152] width 68 height 14
click at [753, 154] on div "Event details" at bounding box center [905, 152] width 327 height 14
click at [750, 154] on icon at bounding box center [747, 152] width 7 height 9
click at [813, 183] on button "Raw Data" at bounding box center [826, 181] width 71 height 24
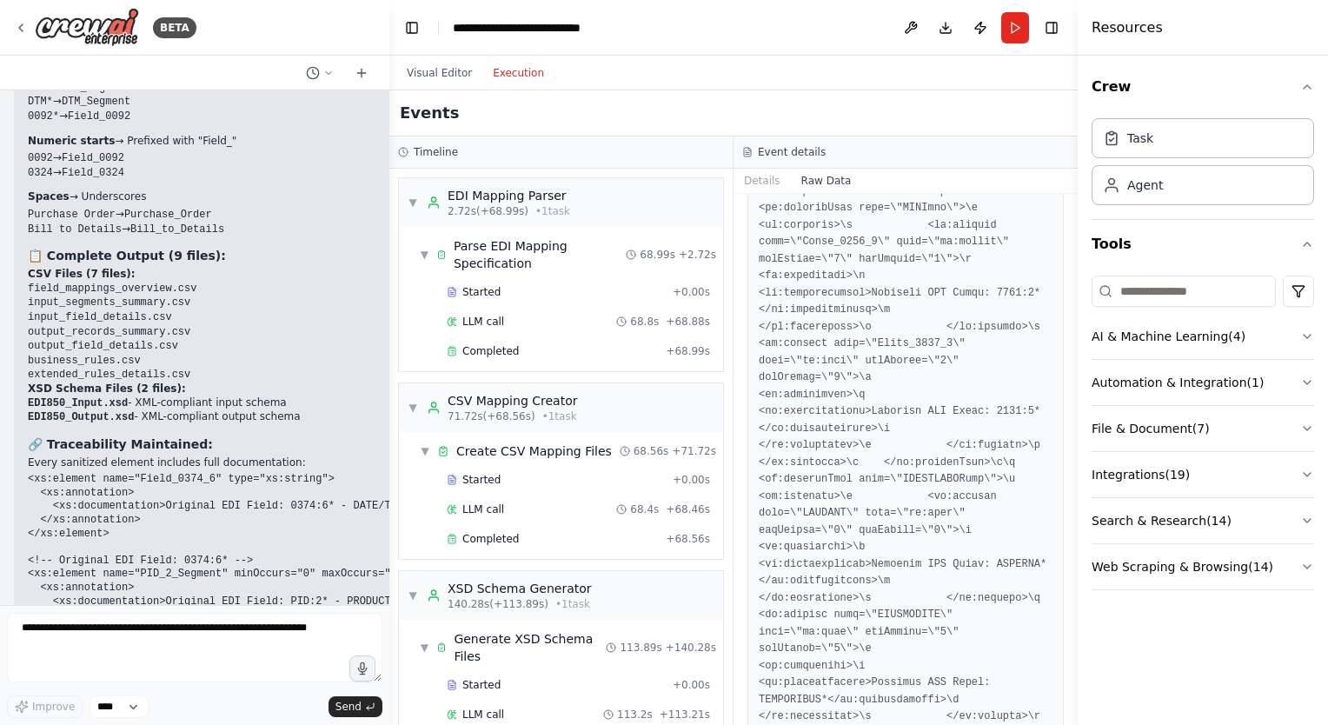
scroll to position [3476, 0]
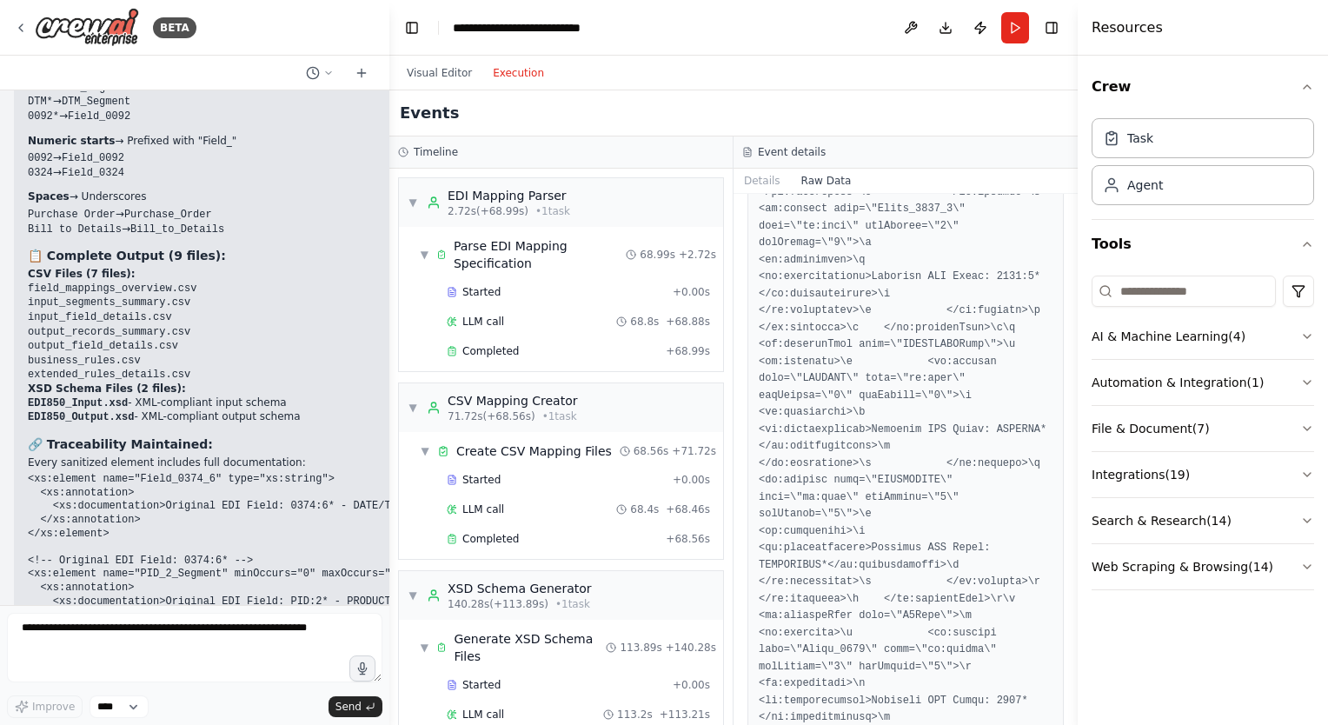
drag, startPoint x: 1072, startPoint y: 286, endPoint x: 1065, endPoint y: 490, distance: 204.4
click at [1065, 490] on div "BETA Want to create excel mapping sheet from the attached text file. 02:53 pm ▶…" at bounding box center [664, 362] width 1328 height 725
click at [908, 84] on div "Visual Editor Execution" at bounding box center [733, 73] width 688 height 35
click at [445, 75] on button "Visual Editor" at bounding box center [439, 73] width 86 height 21
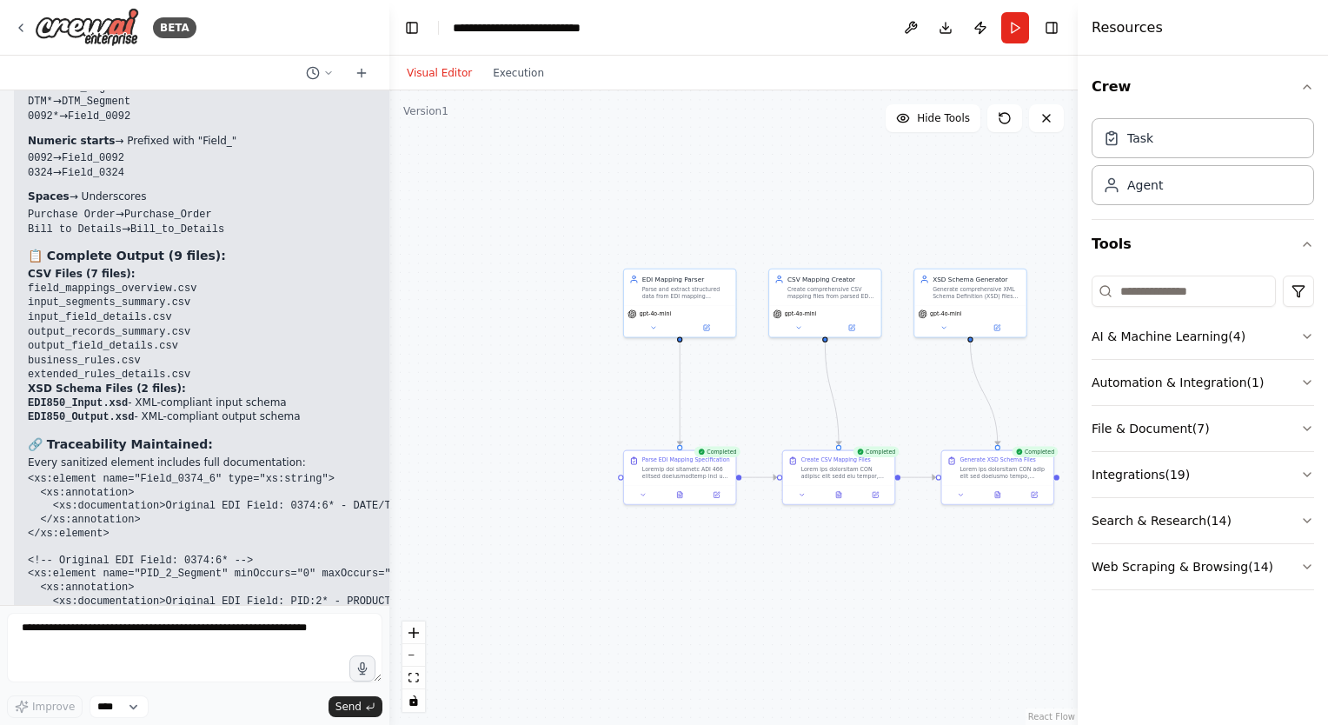
click at [382, 598] on div at bounding box center [385, 362] width 7 height 725
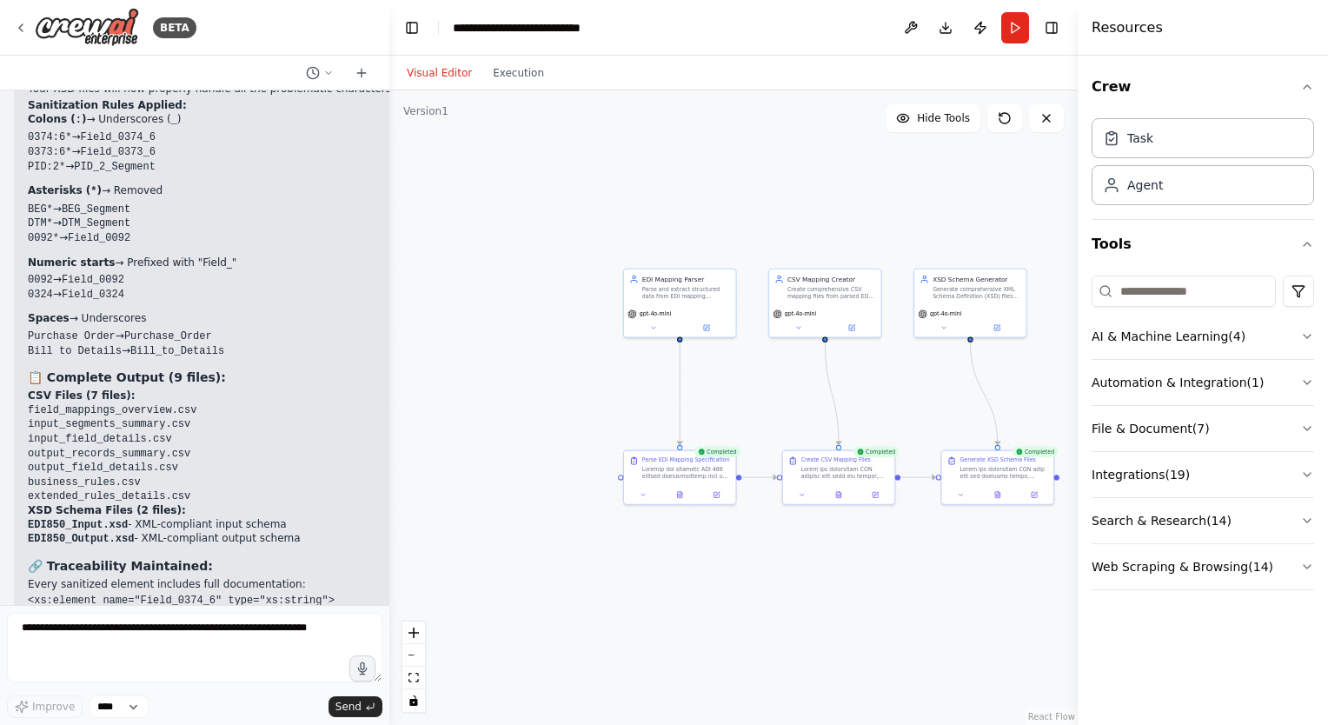
scroll to position [9530, 0]
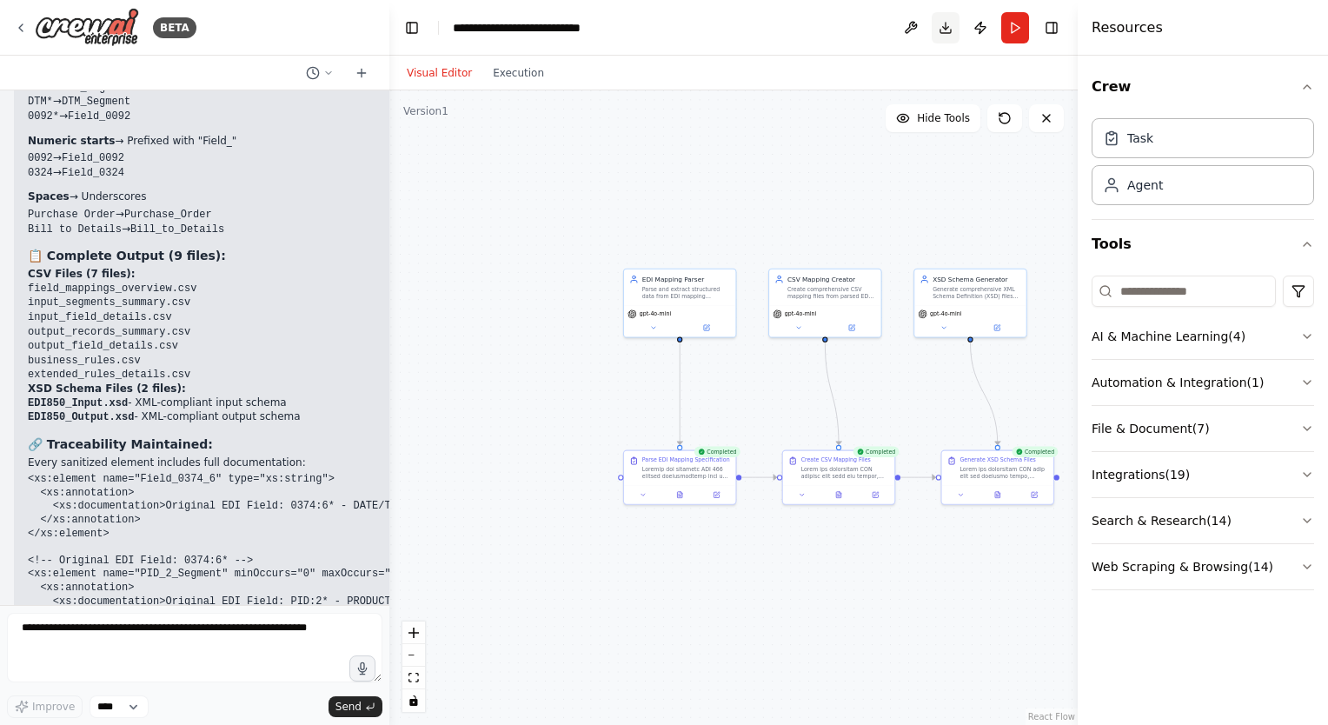
click at [941, 29] on button "Download" at bounding box center [946, 27] width 28 height 31
click at [72, 634] on textarea at bounding box center [194, 648] width 375 height 70
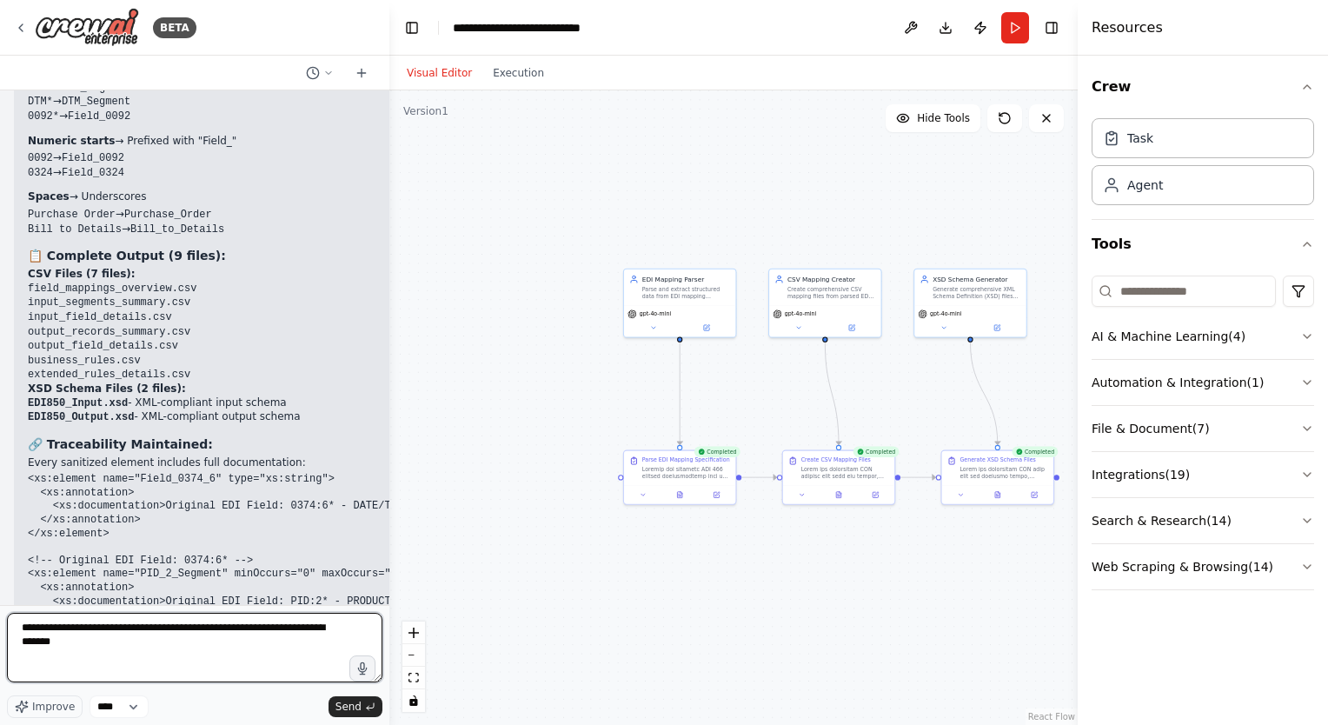
type textarea "**********"
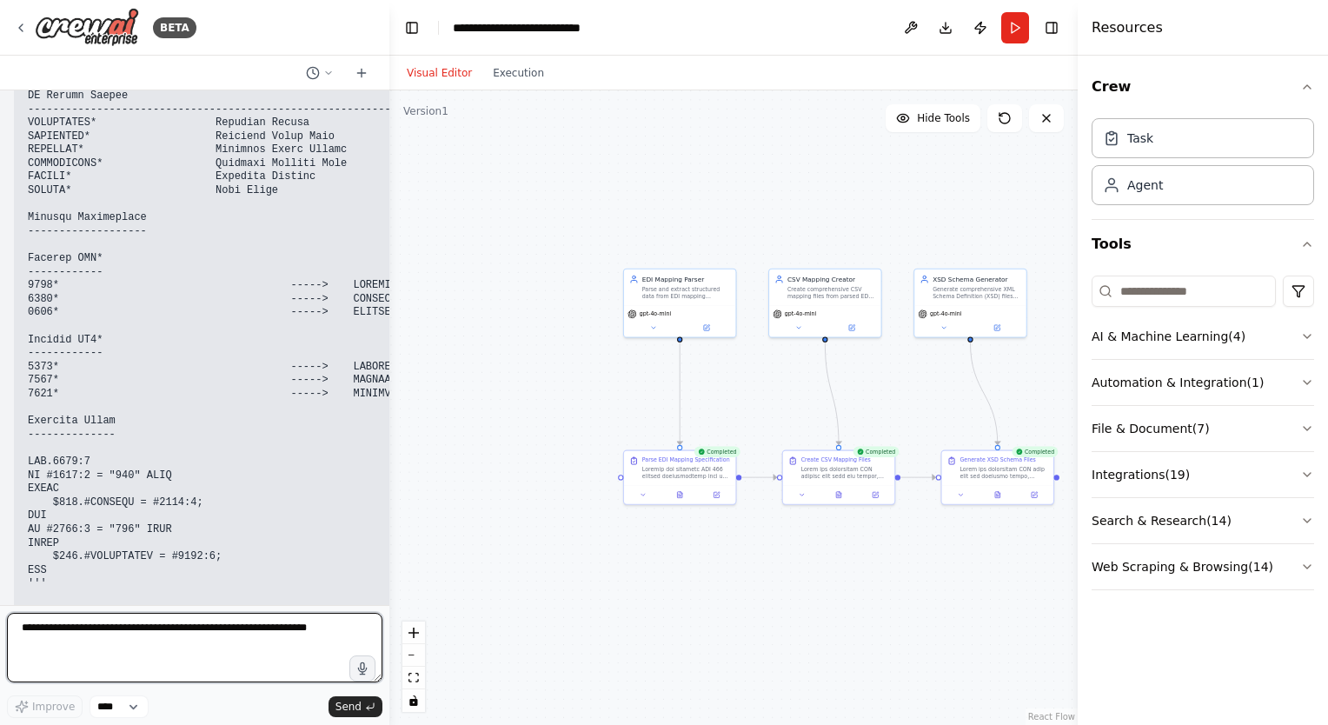
scroll to position [35294, 0]
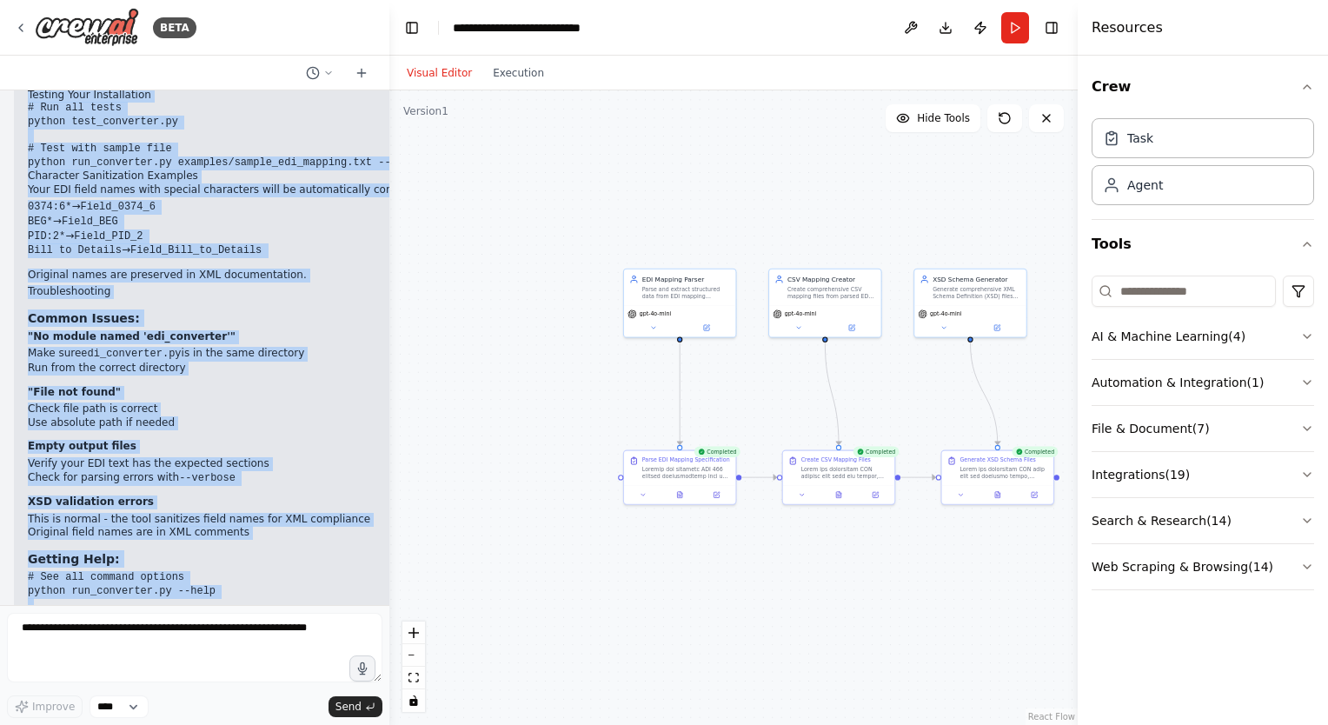
scroll to position [40073, 0]
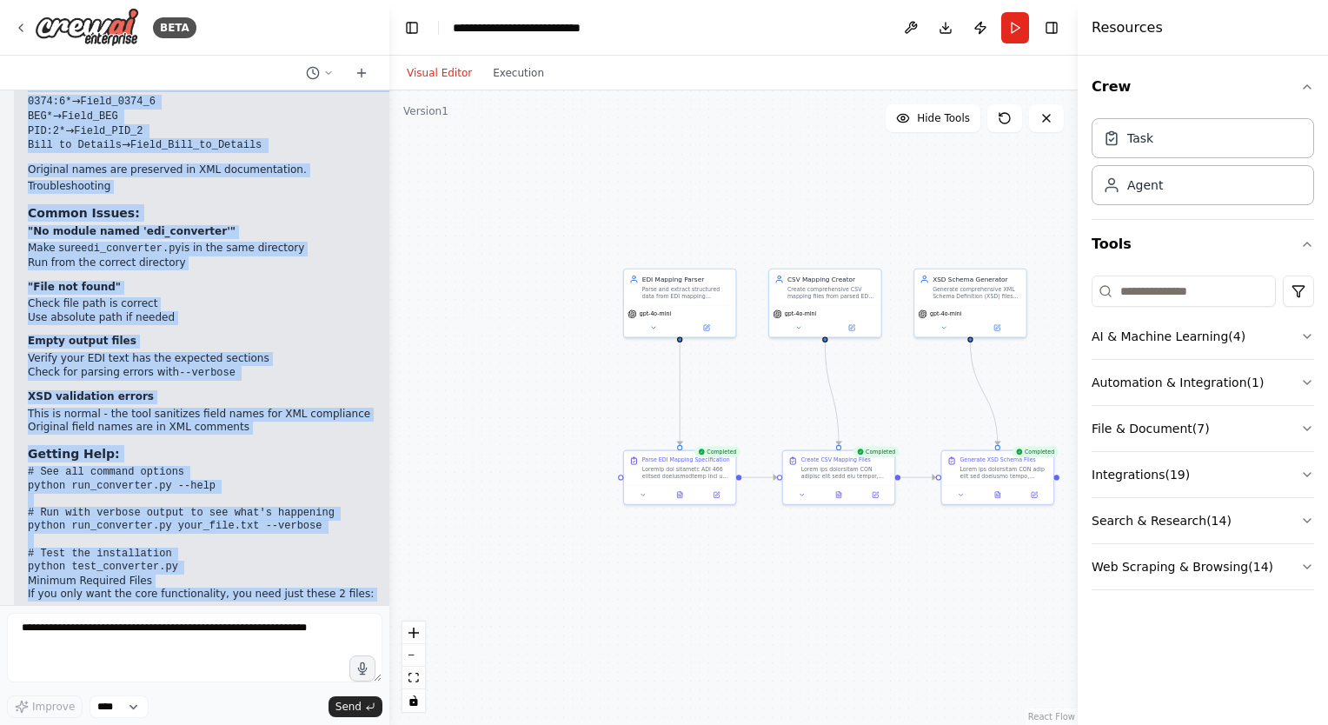
drag, startPoint x: 30, startPoint y: 338, endPoint x: 262, endPoint y: 591, distance: 343.8
click at [262, 591] on div "Want to create excel mapping sheet from the attached text file. 02:53 pm ▶ Thou…" at bounding box center [194, 347] width 389 height 514
copy div "Absolutely! Here's the complete Python code to perform all the conversions loca…"
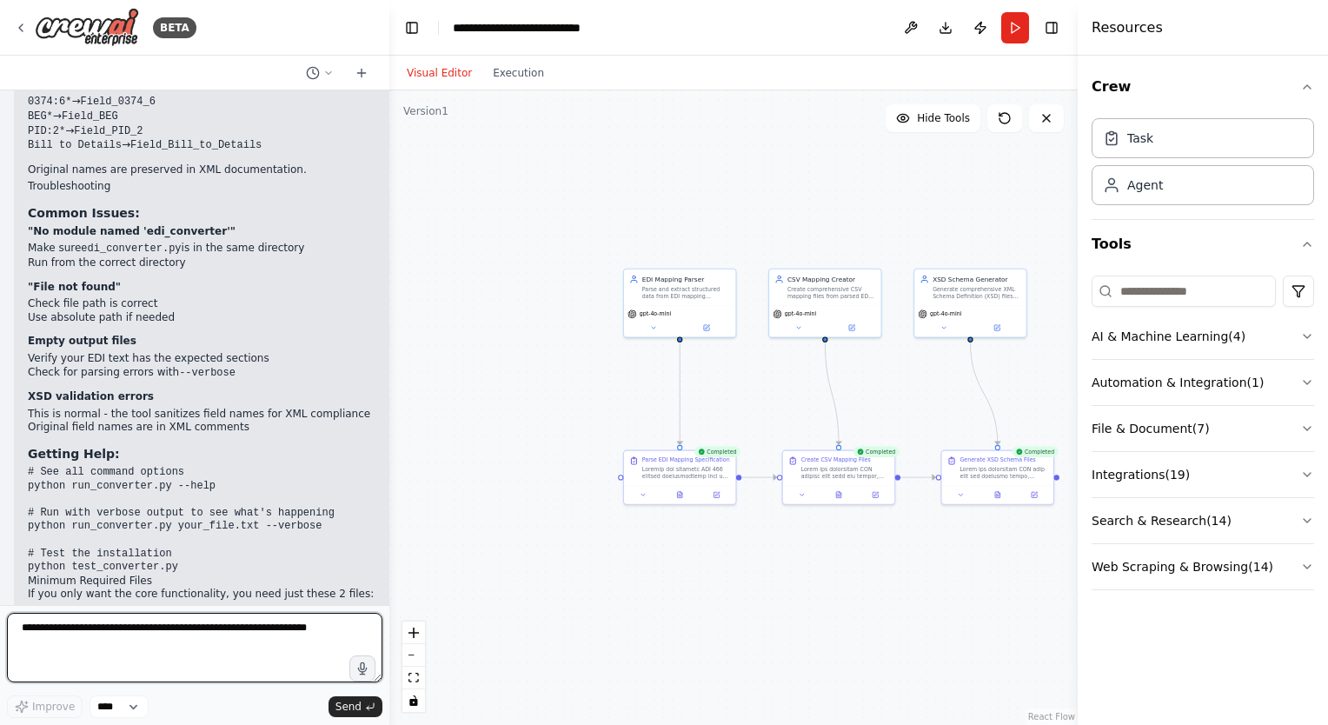
click at [99, 639] on textarea at bounding box center [194, 648] width 375 height 70
type textarea "**********"
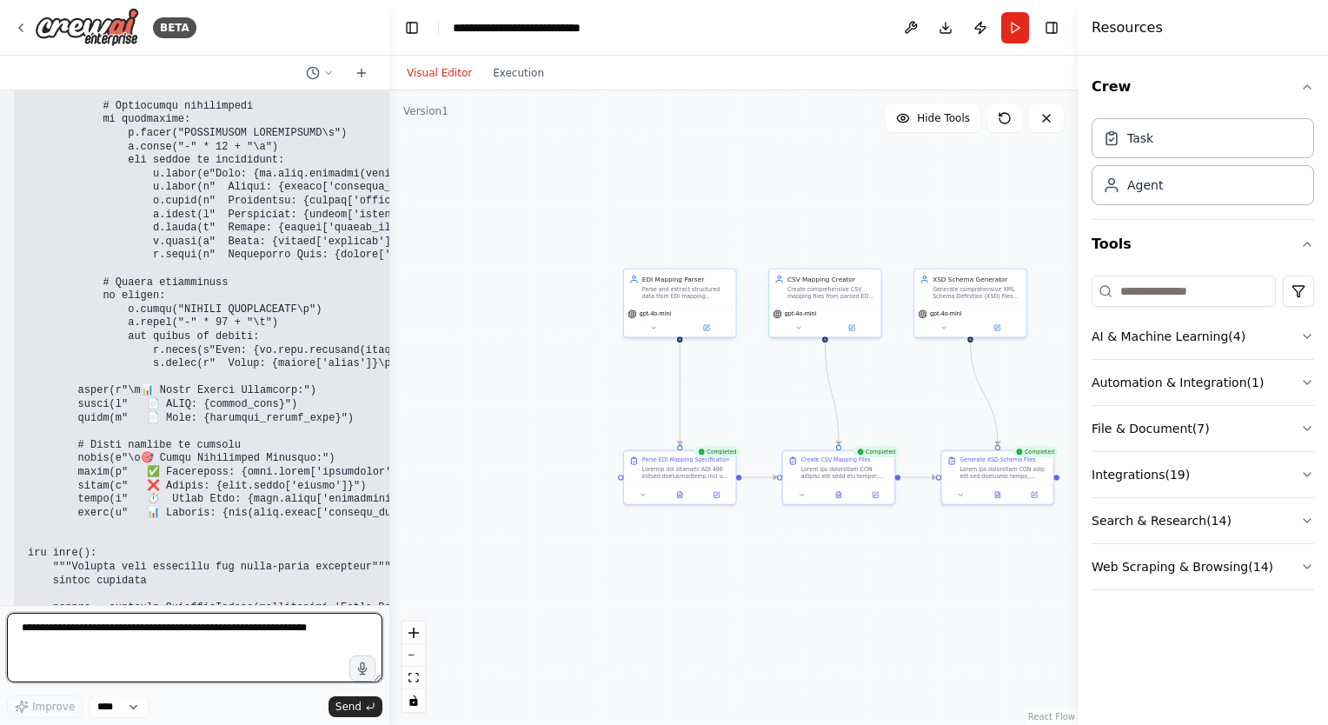
scroll to position [68658, 0]
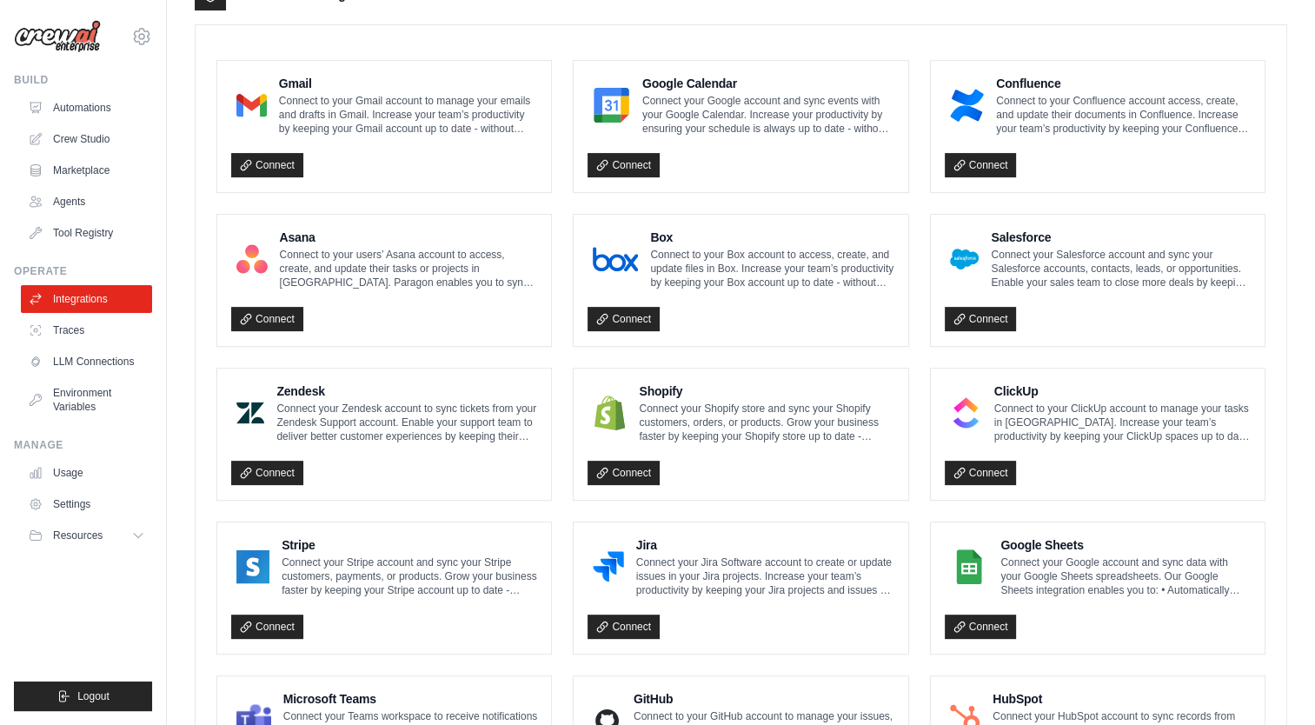
scroll to position [521, 0]
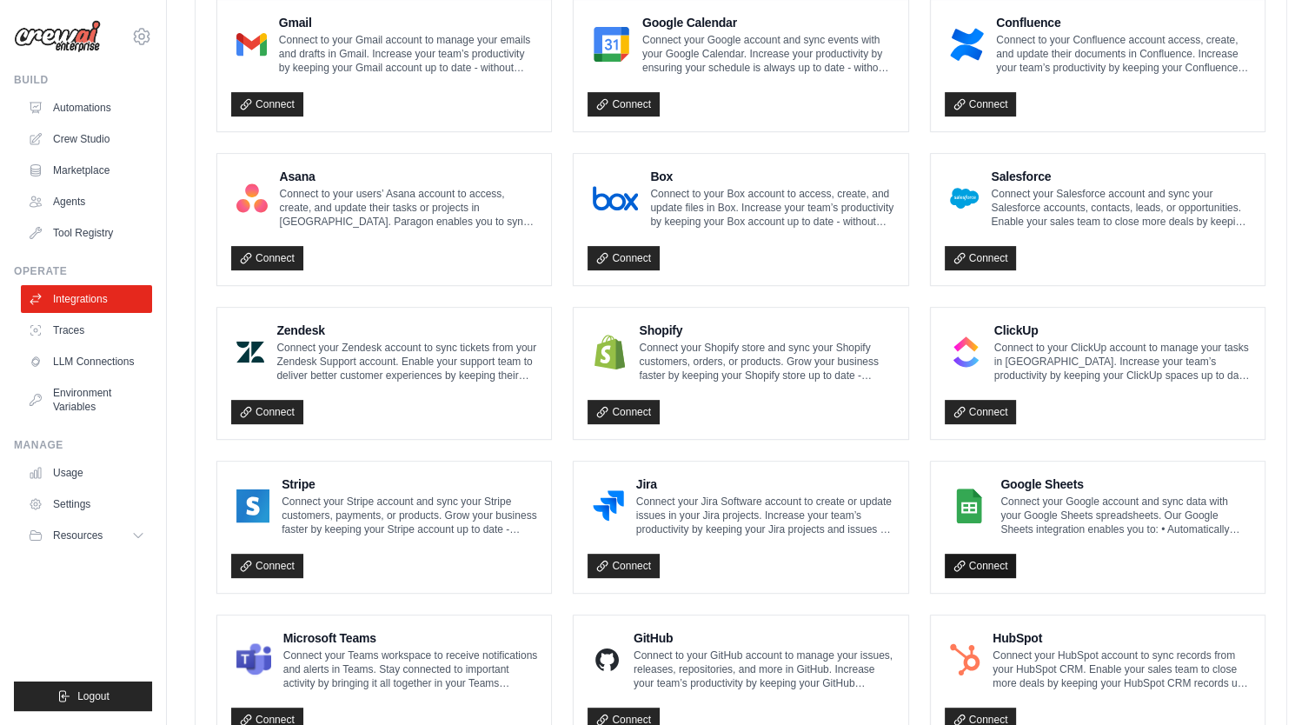
click at [997, 563] on link "Connect" at bounding box center [981, 566] width 72 height 24
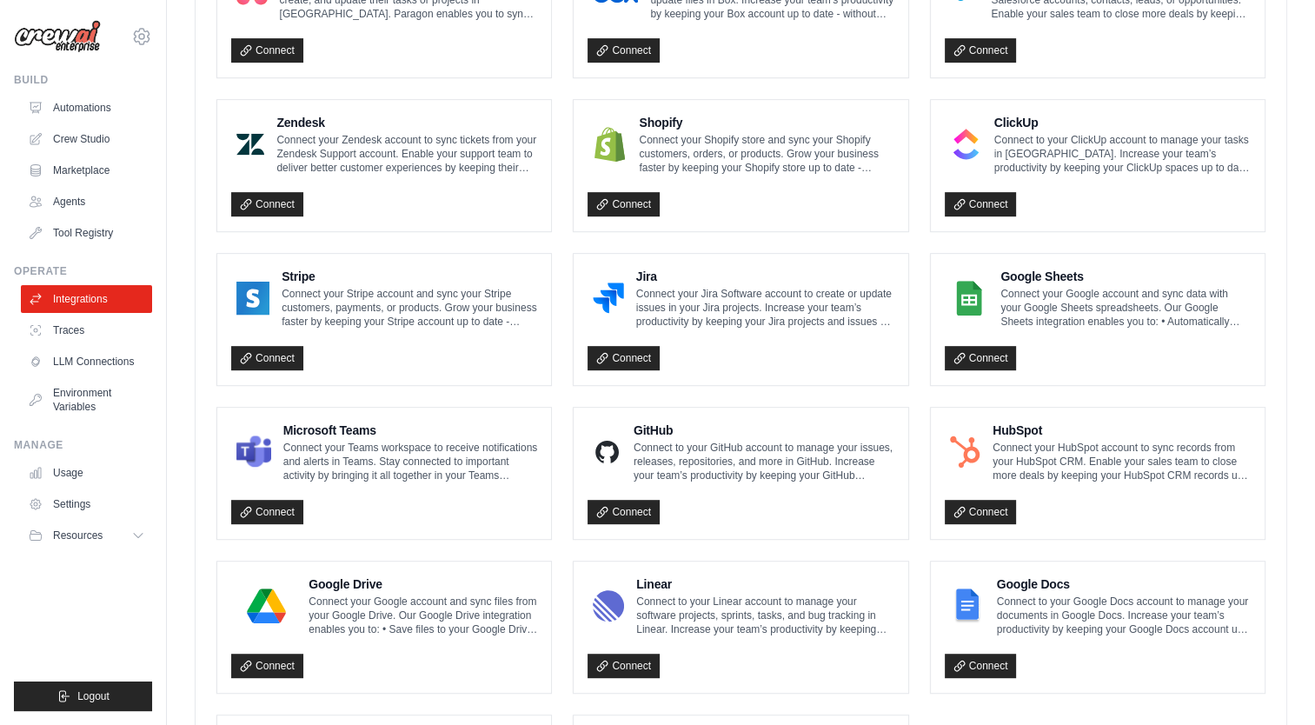
scroll to position [642, 0]
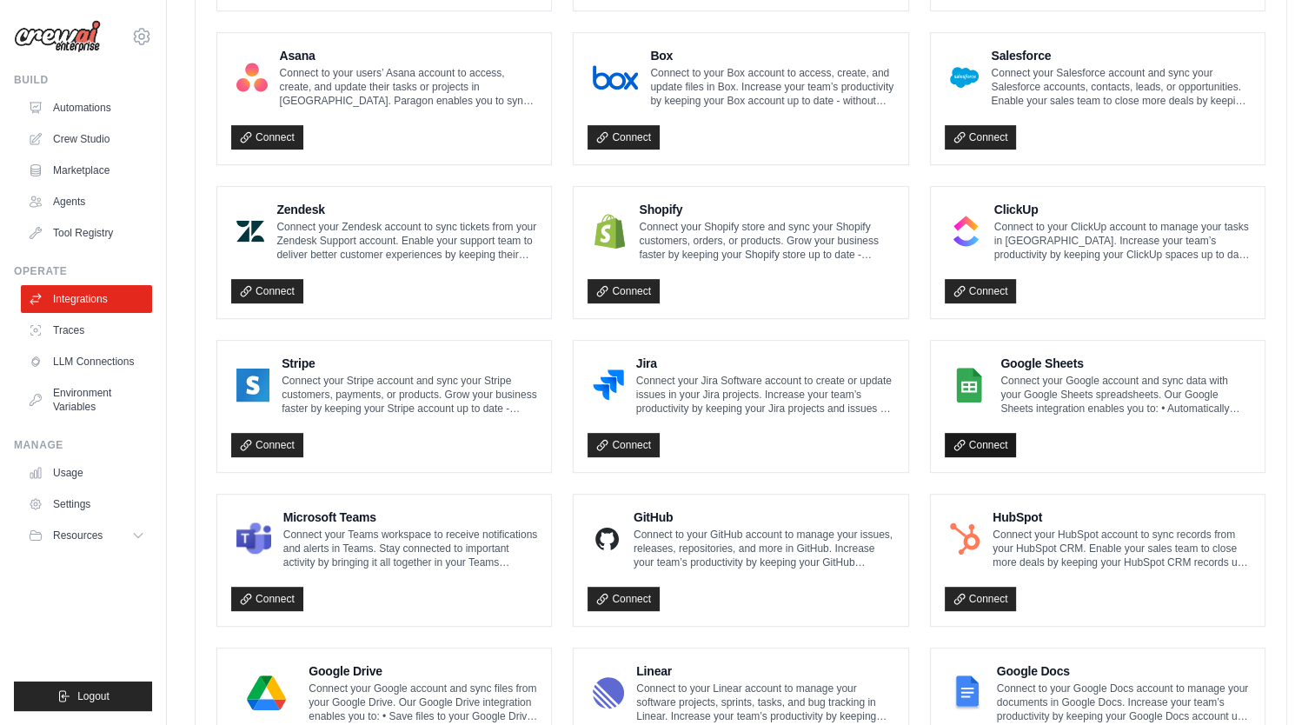
click at [985, 441] on link "Connect" at bounding box center [981, 445] width 72 height 24
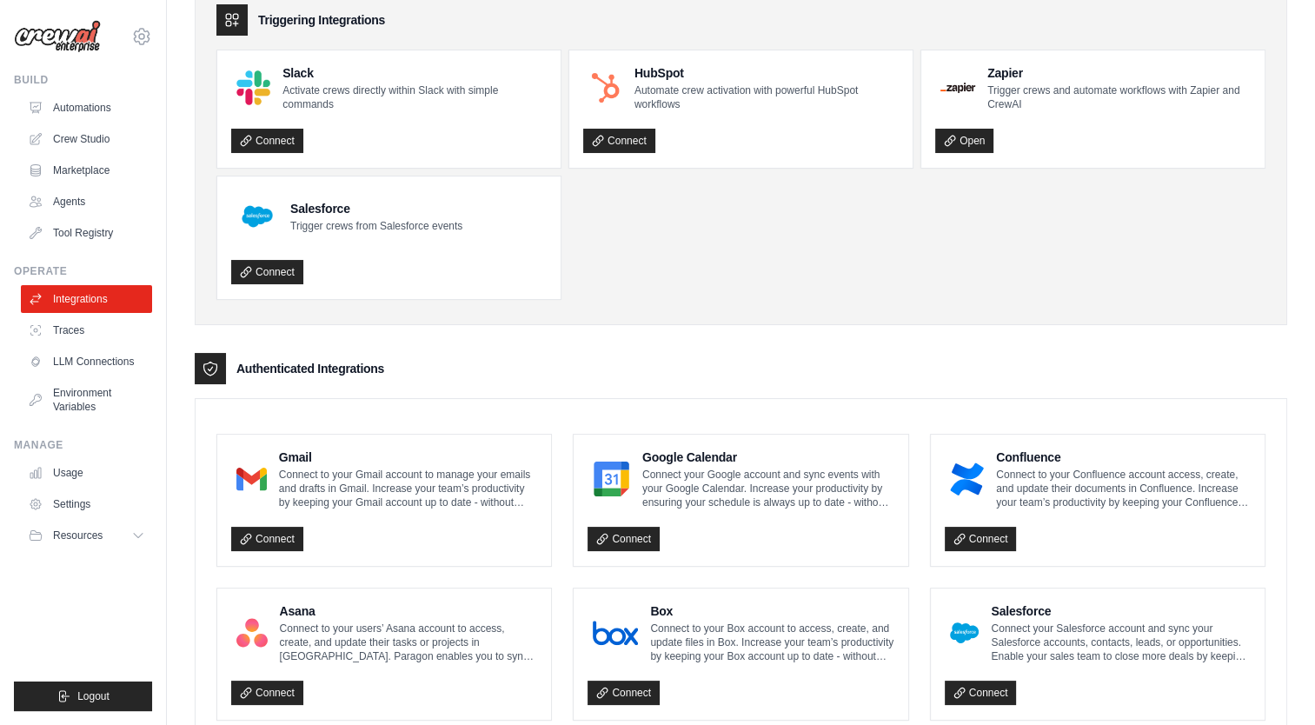
scroll to position [0, 0]
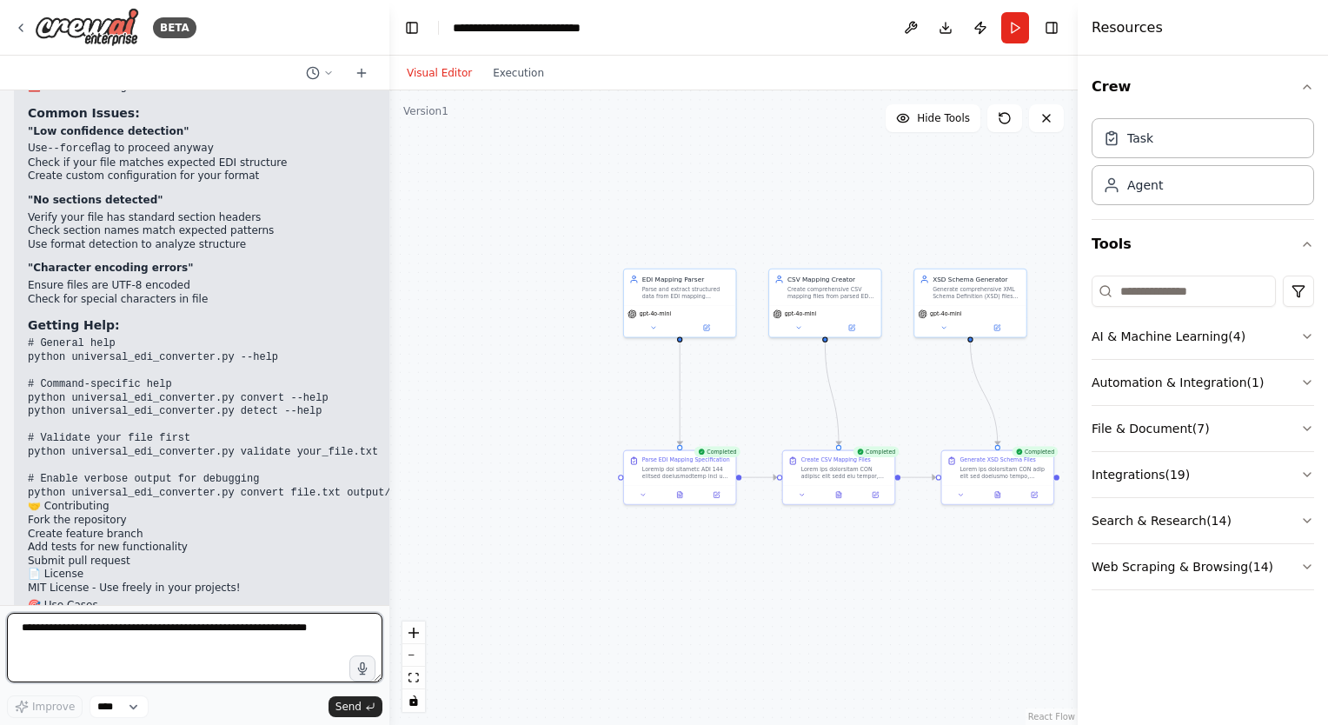
scroll to position [84500, 0]
